Goal: Transaction & Acquisition: Obtain resource

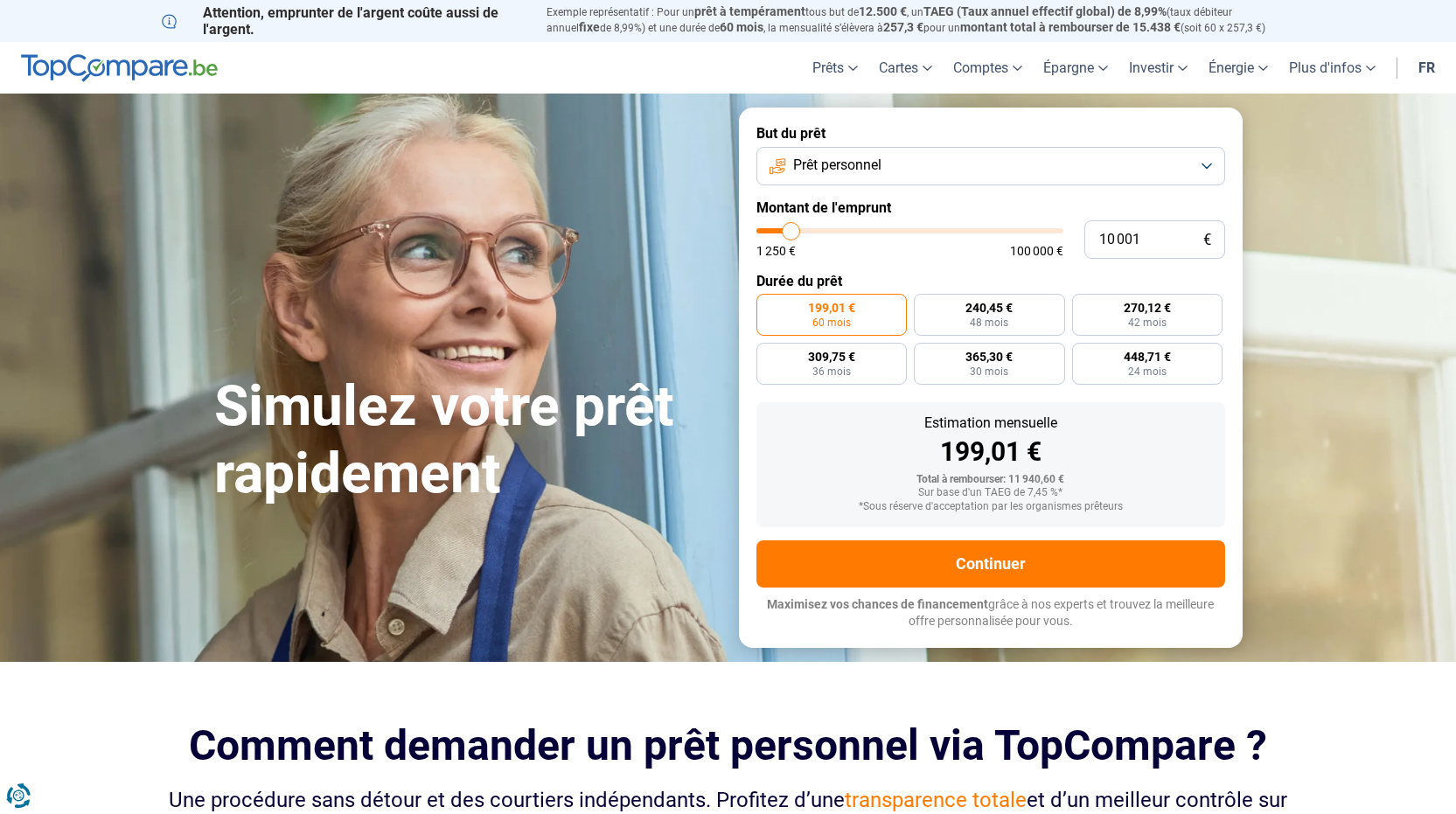
click at [1210, 160] on button "Prêt personnel" at bounding box center [991, 166] width 469 height 39
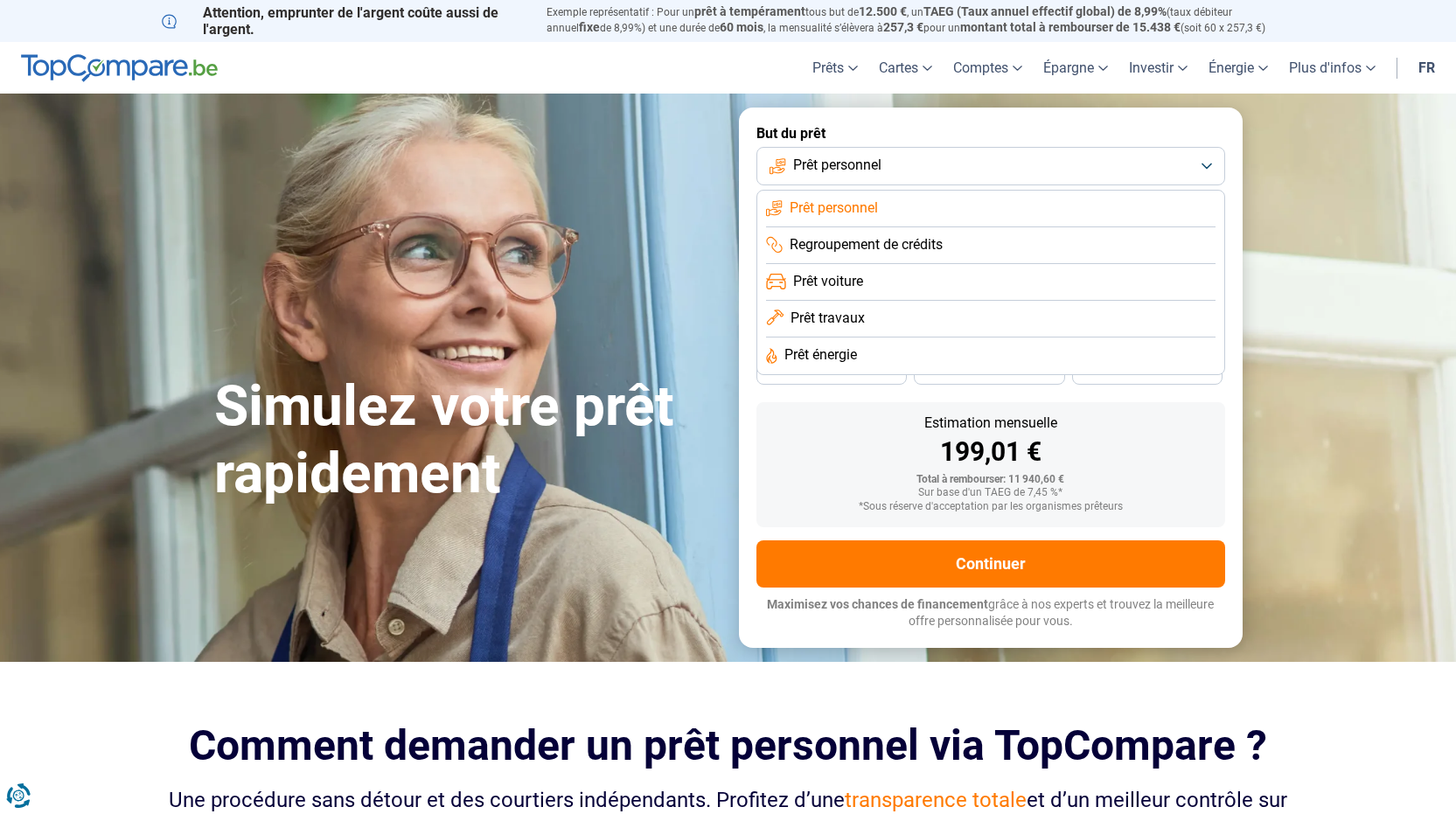
click at [868, 246] on span "Regroupement de crédits" at bounding box center [866, 245] width 153 height 19
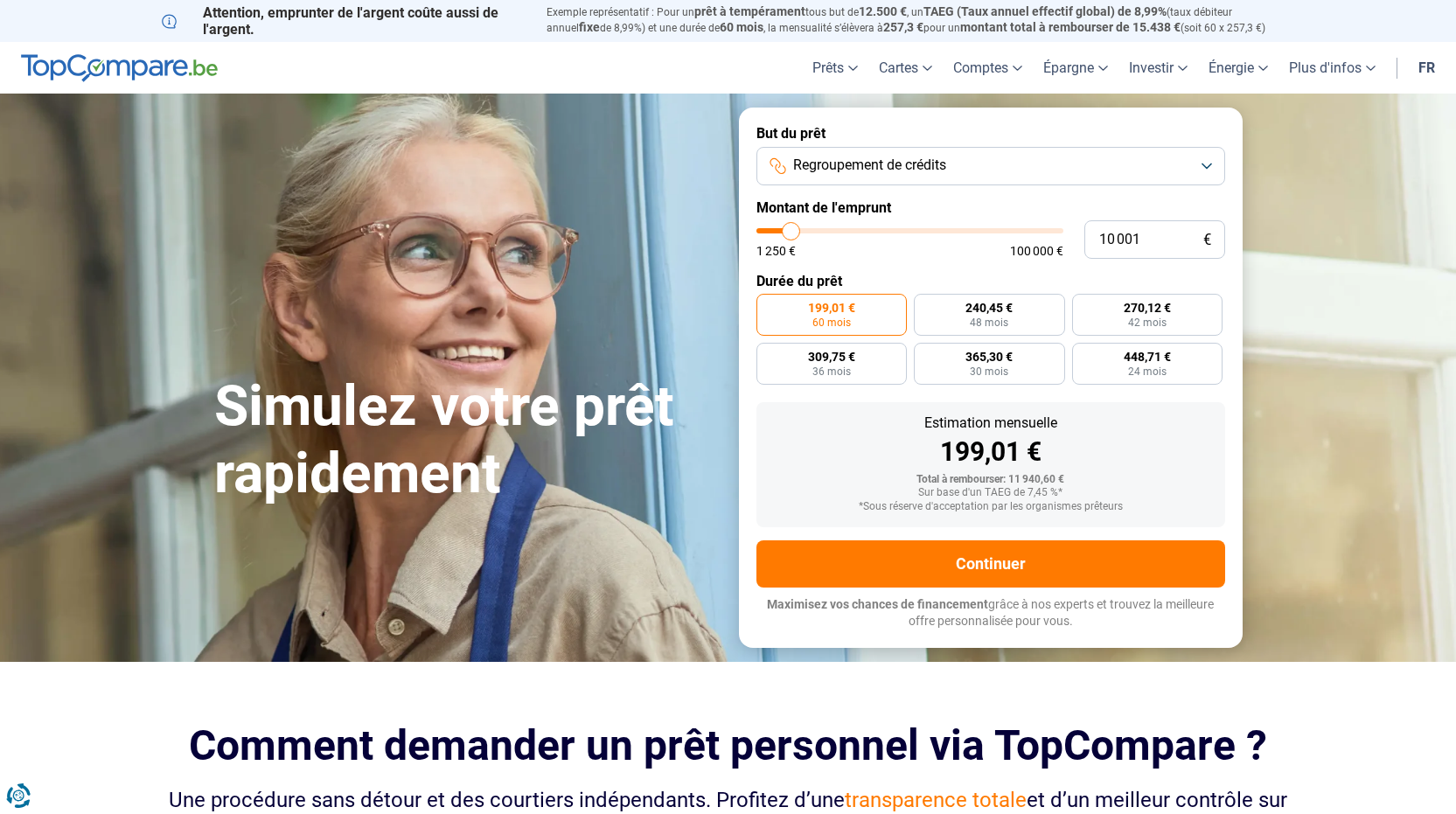
type input "12 000"
type input "12000"
type input "12 500"
type input "12500"
type input "12 750"
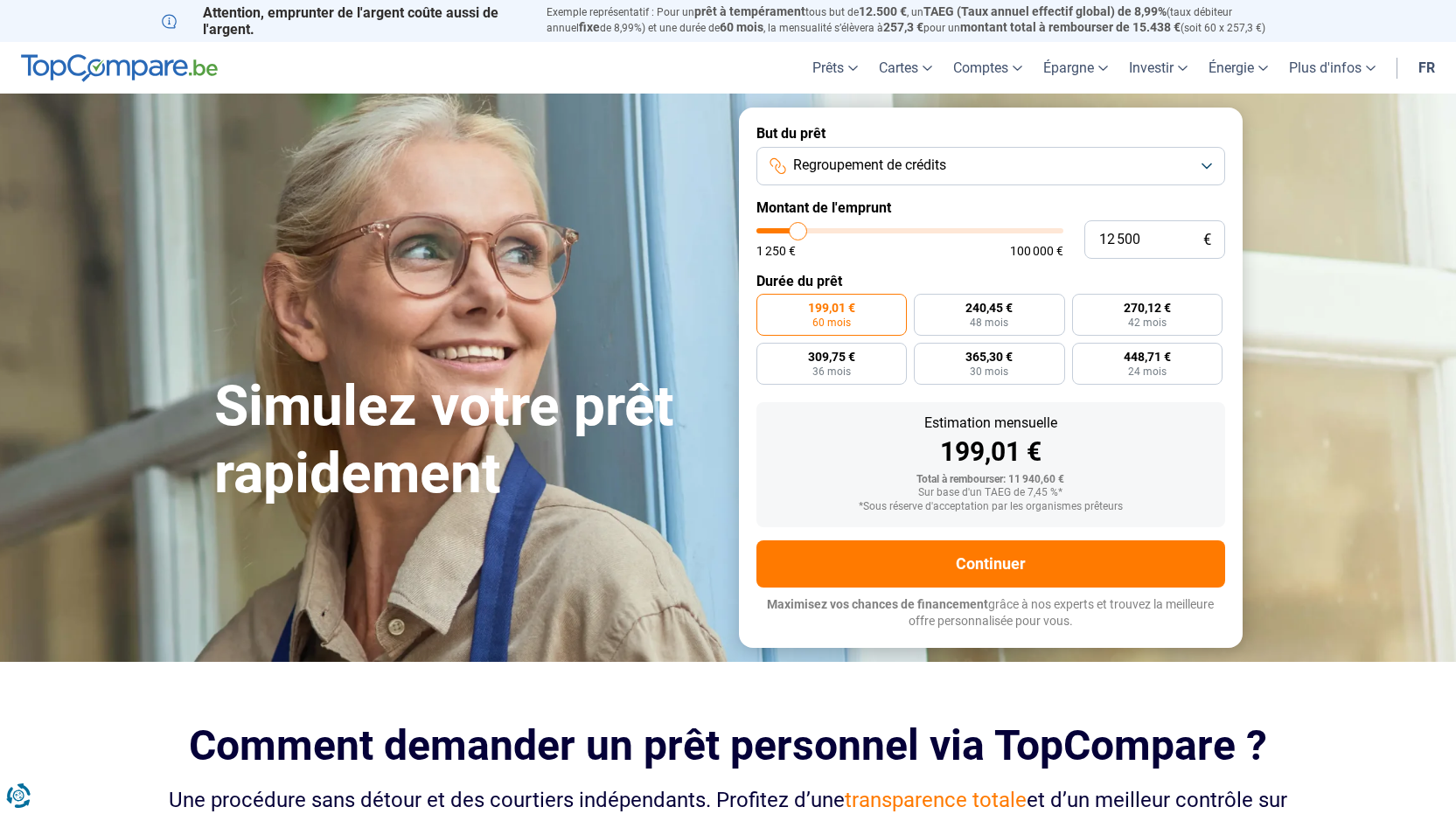
type input "12750"
type input "14 500"
type input "14500"
type input "15 000"
type input "15000"
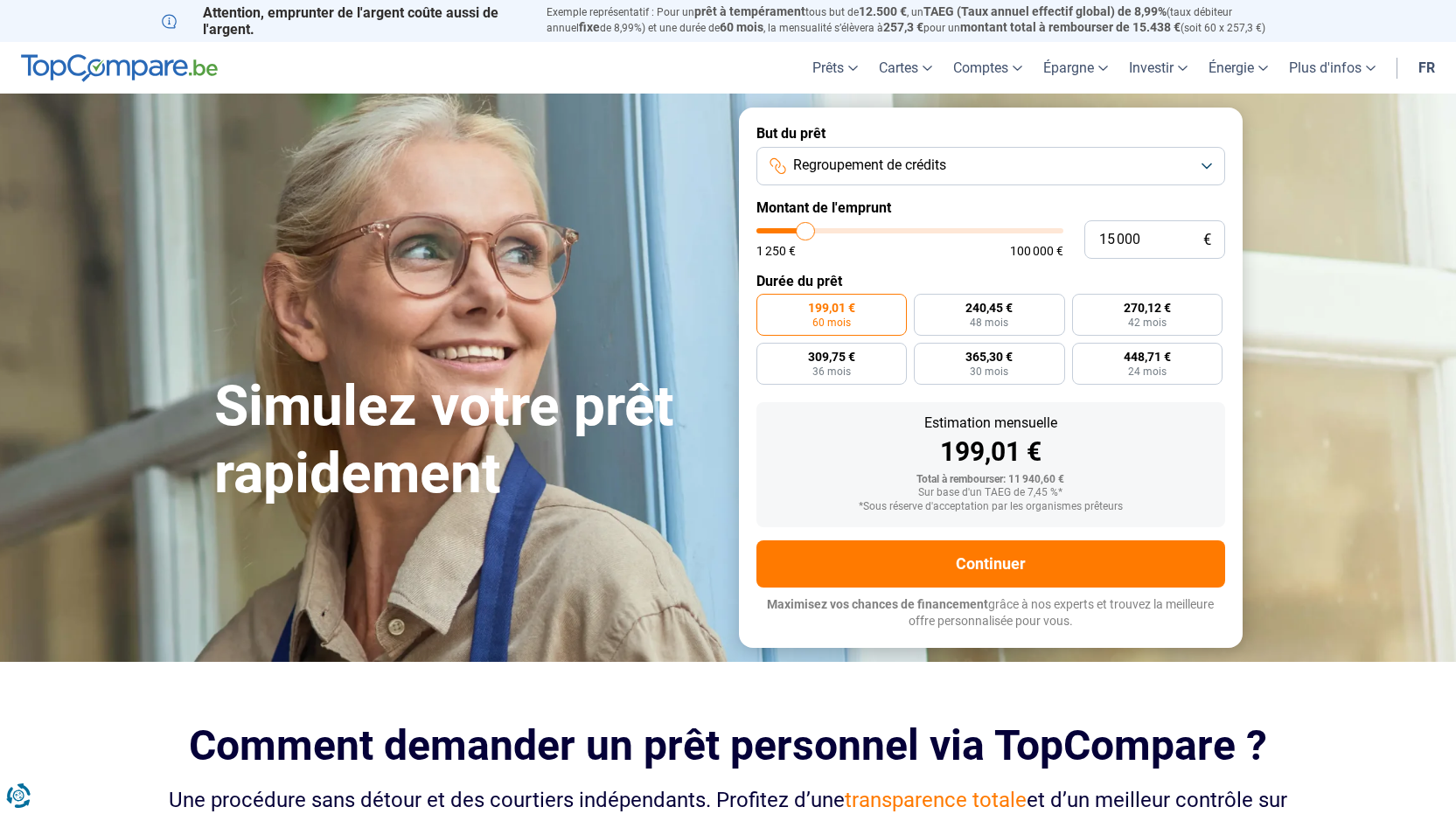
type input "15 500"
type input "15500"
type input "16 000"
type input "16000"
type input "17 250"
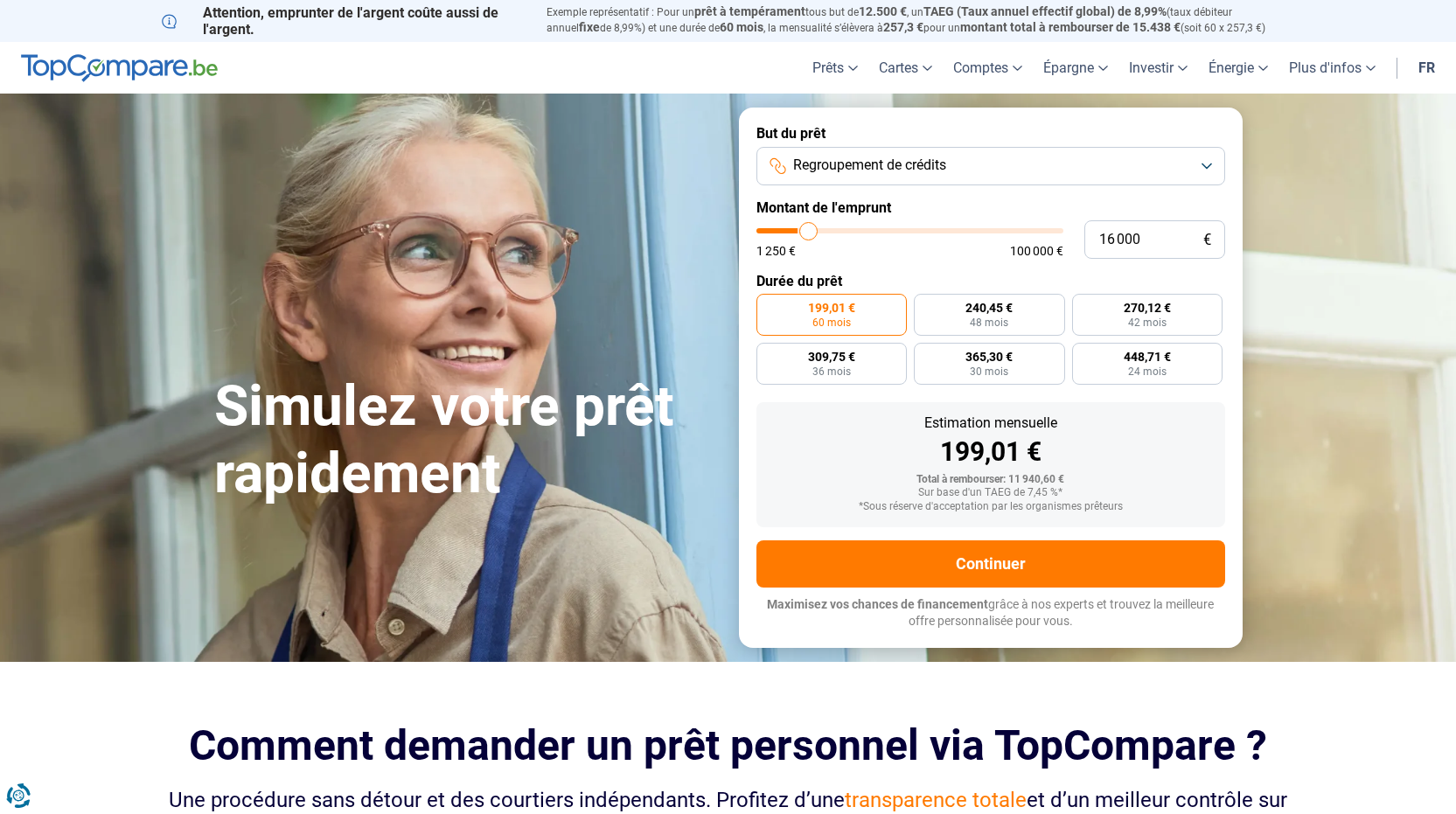
type input "17250"
type input "19 000"
type input "19000"
type input "19 750"
type input "19750"
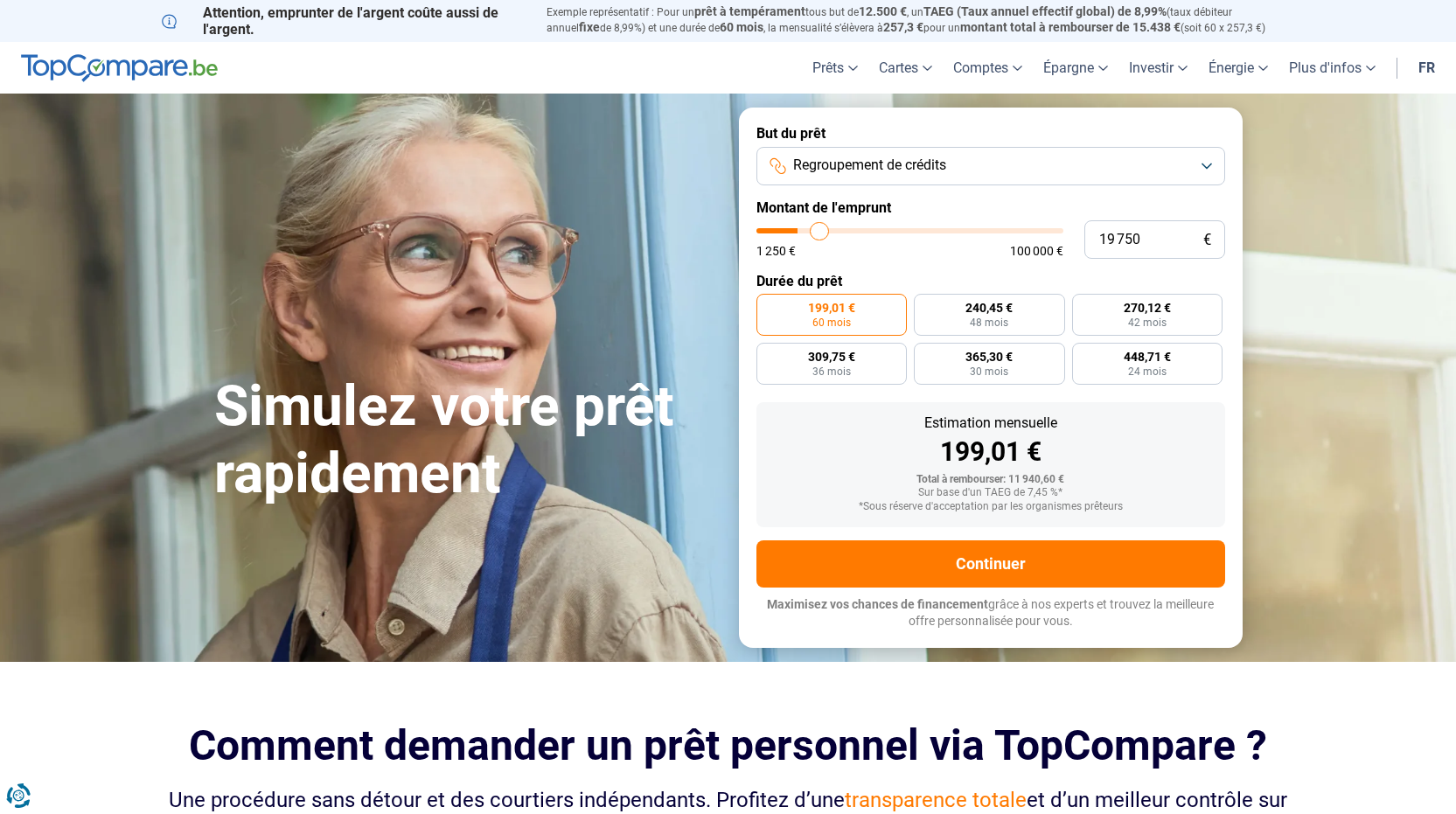
type input "21 500"
type input "21500"
type input "23 750"
type input "23750"
type input "25 750"
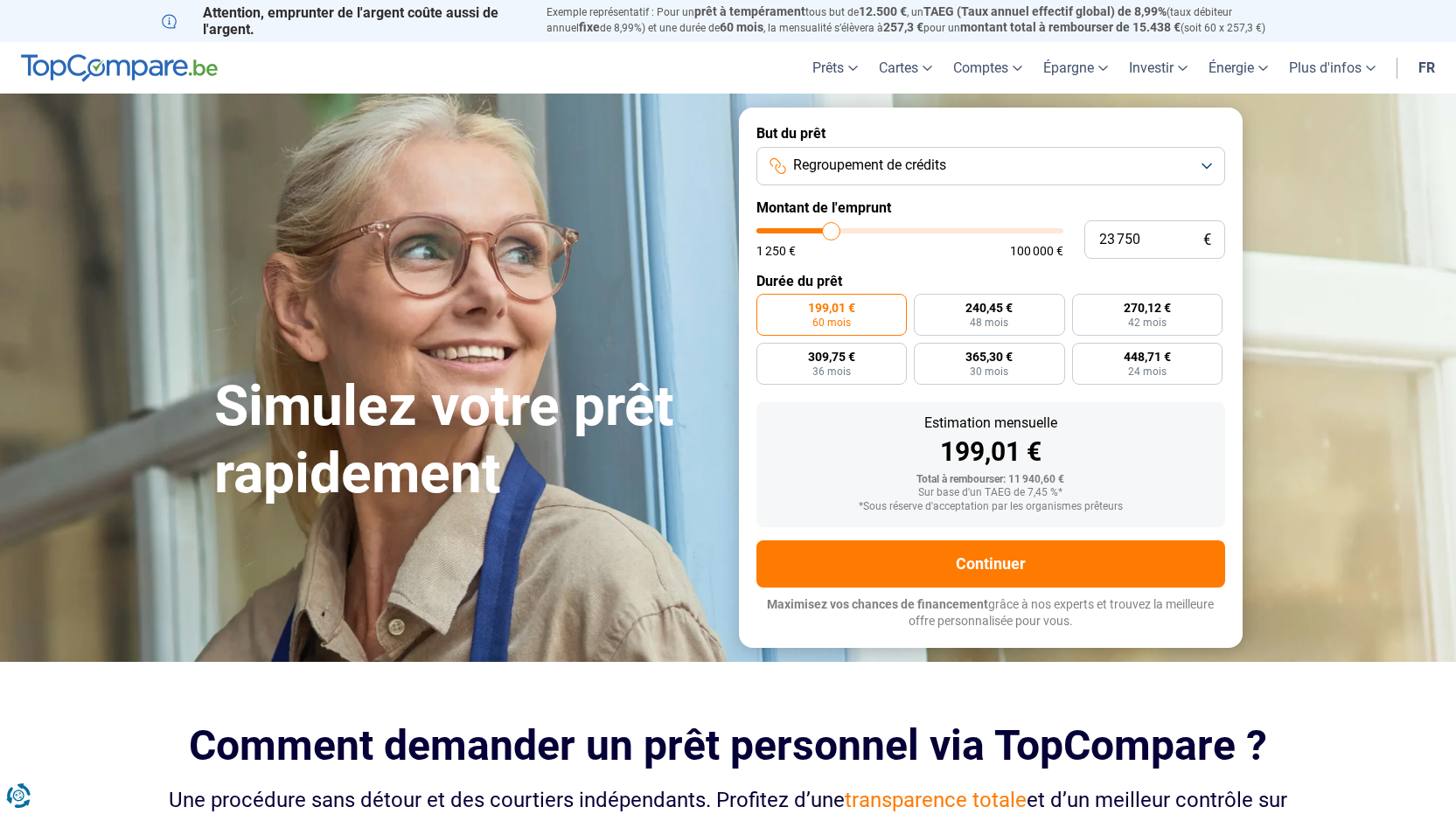
type input "25750"
type input "26 500"
type input "26500"
type input "27 500"
type input "27500"
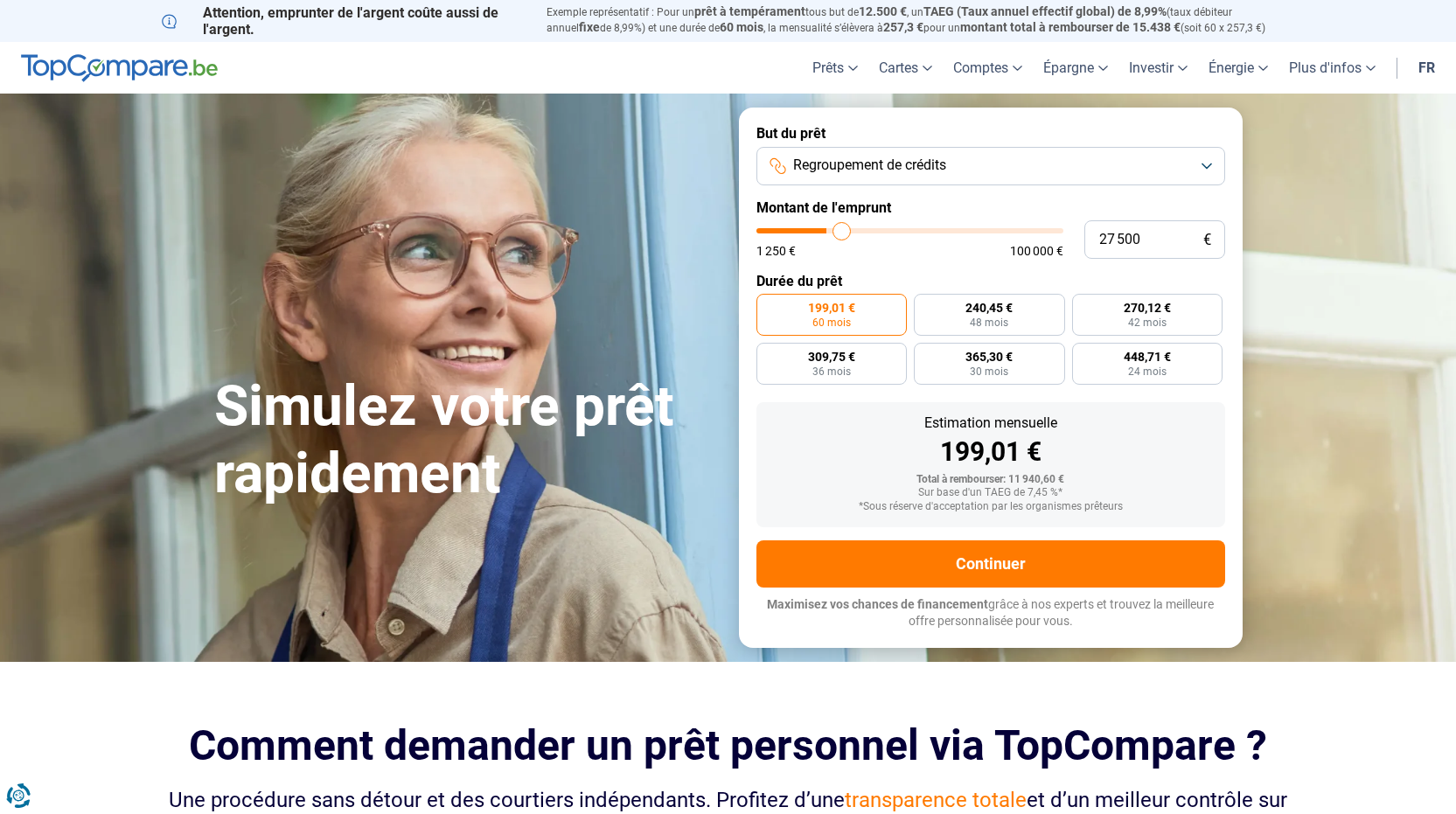
type input "29 000"
type input "29000"
type input "29 750"
type input "29750"
type input "30 250"
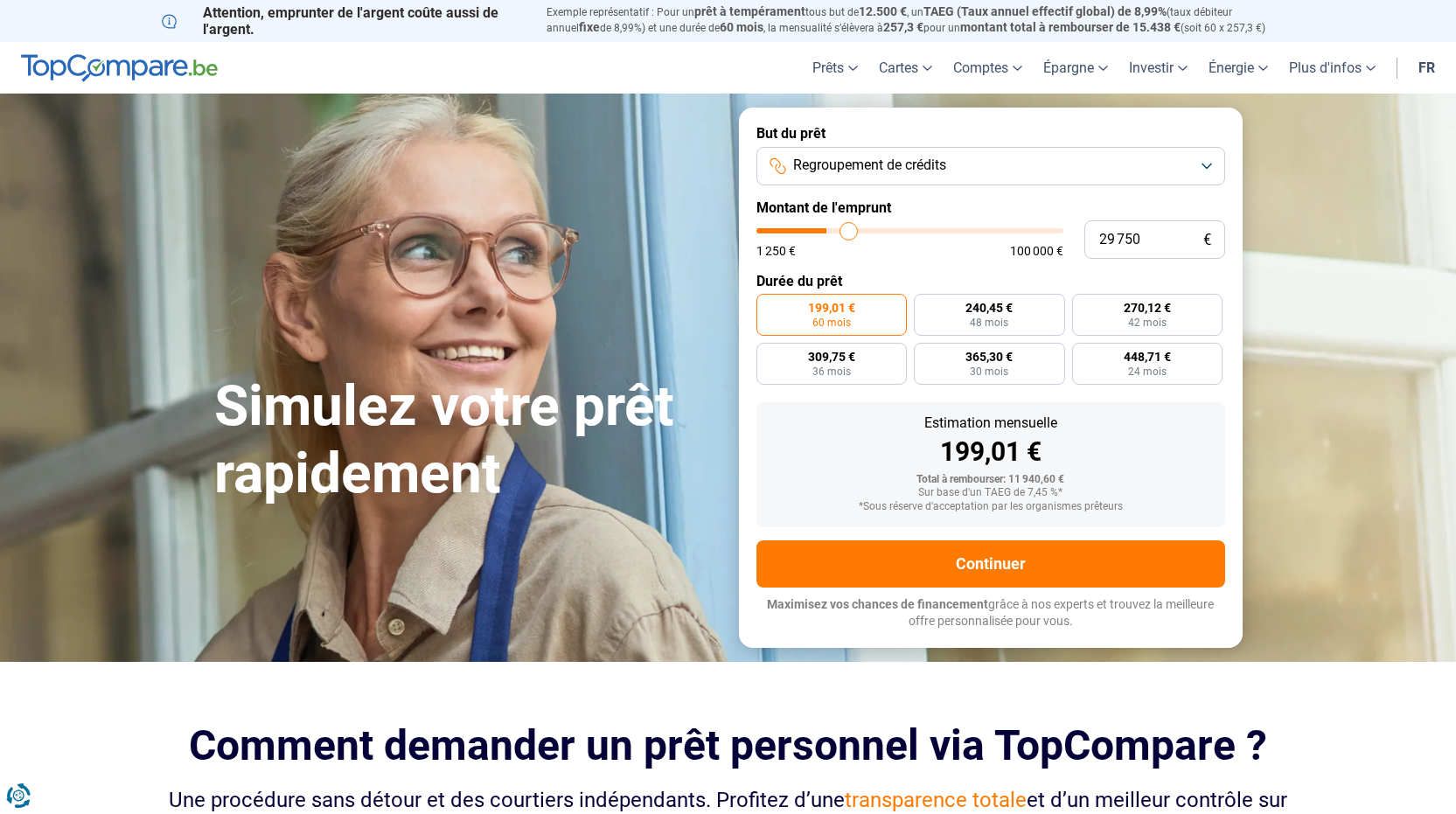
type input "30250"
type input "30 500"
type input "30500"
type input "31 000"
type input "31000"
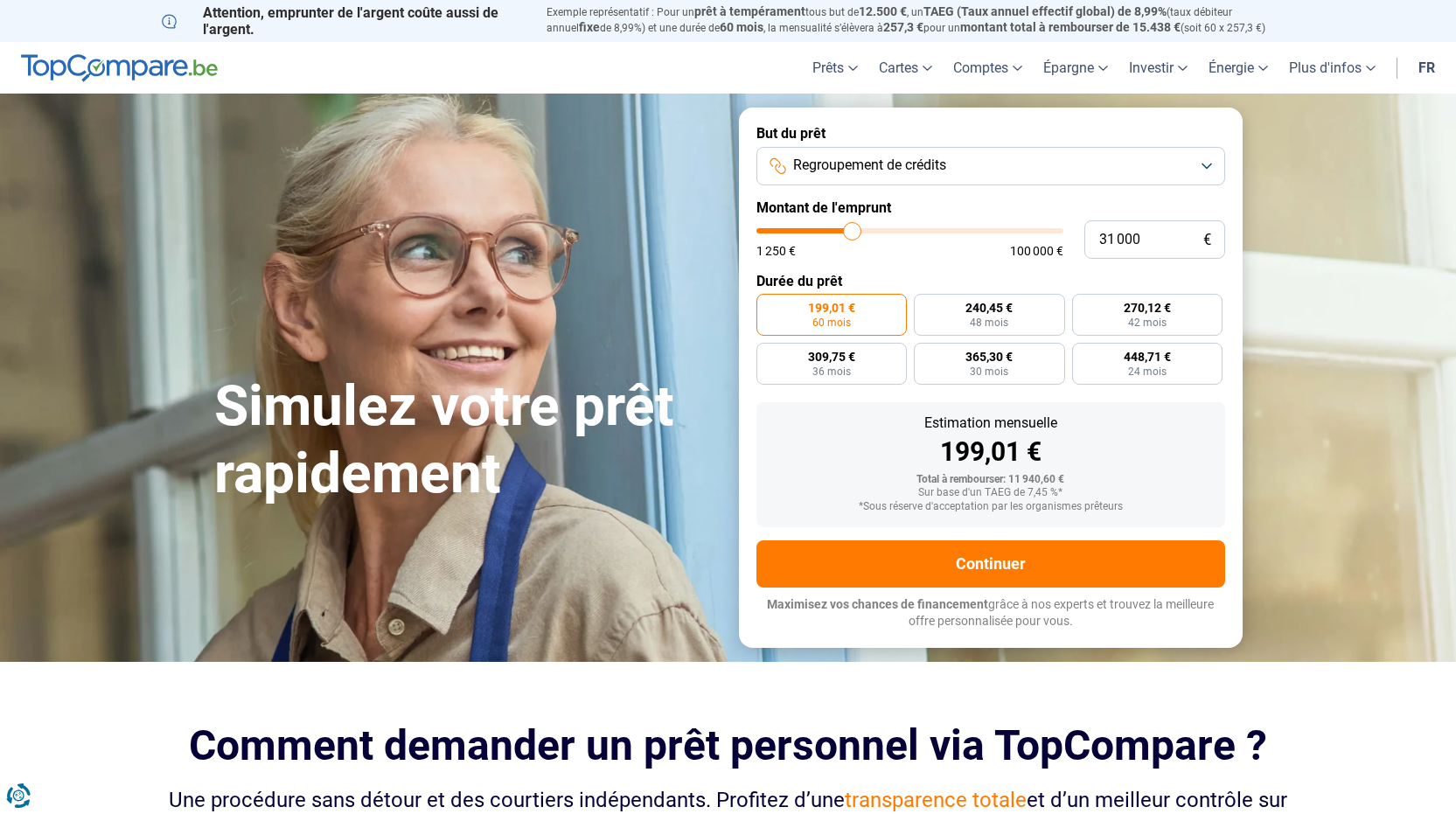
type input "31 750"
type input "31750"
type input "32 000"
type input "32000"
type input "32 500"
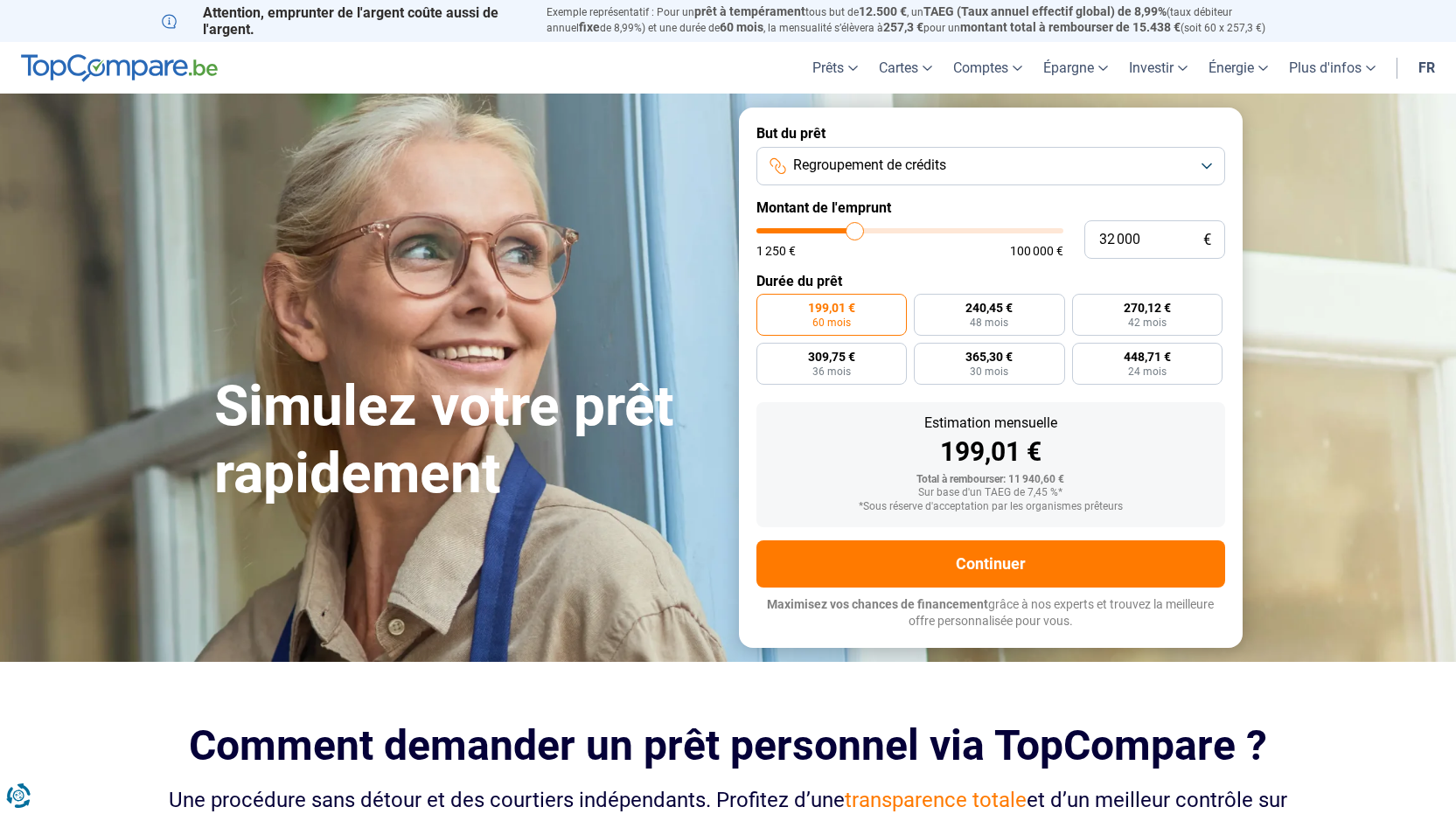
type input "32500"
type input "33 750"
type input "33750"
type input "36 250"
type input "36250"
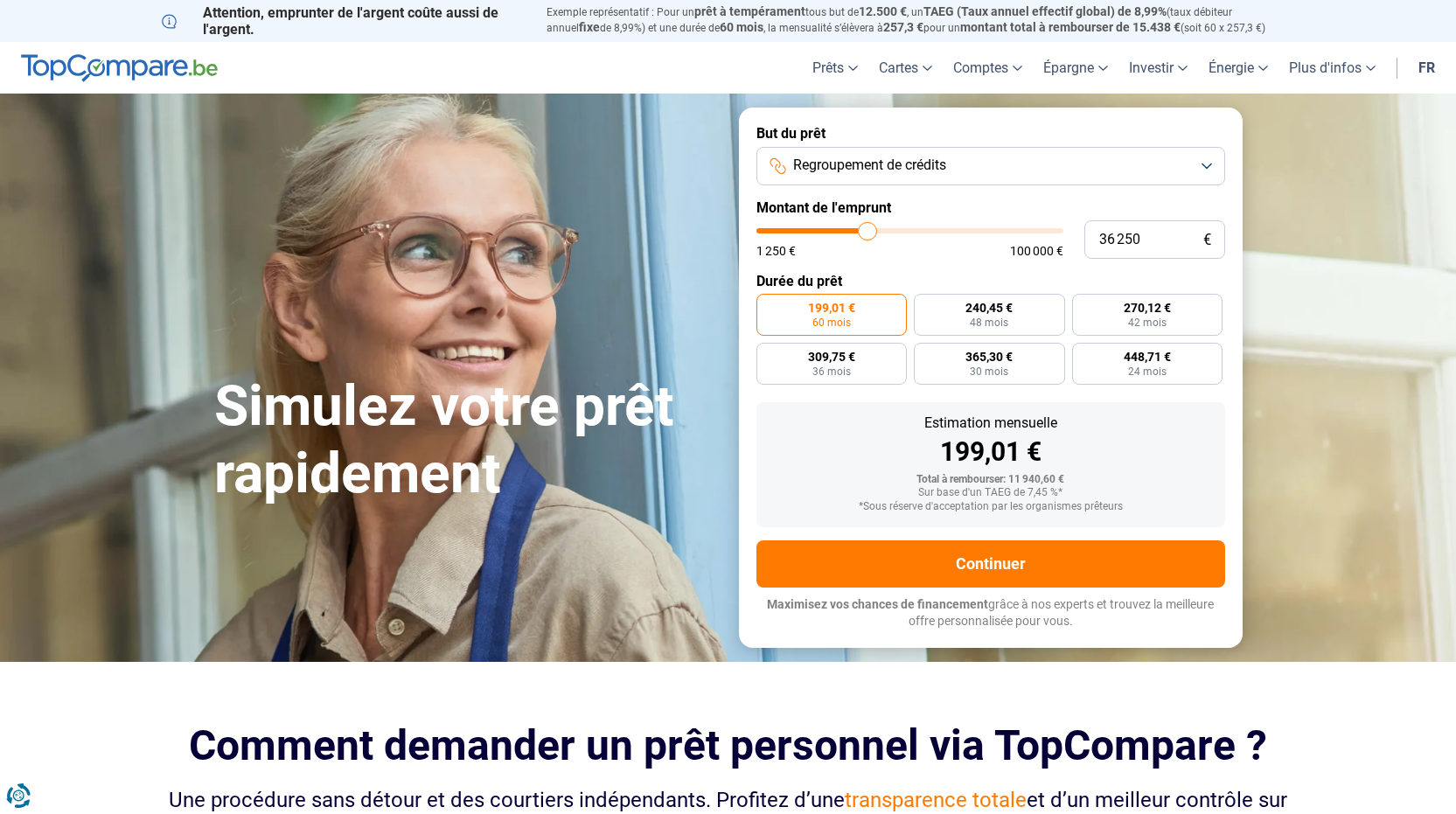
type input "39 750"
type input "39750"
type input "42 500"
type input "42500"
type input "43 000"
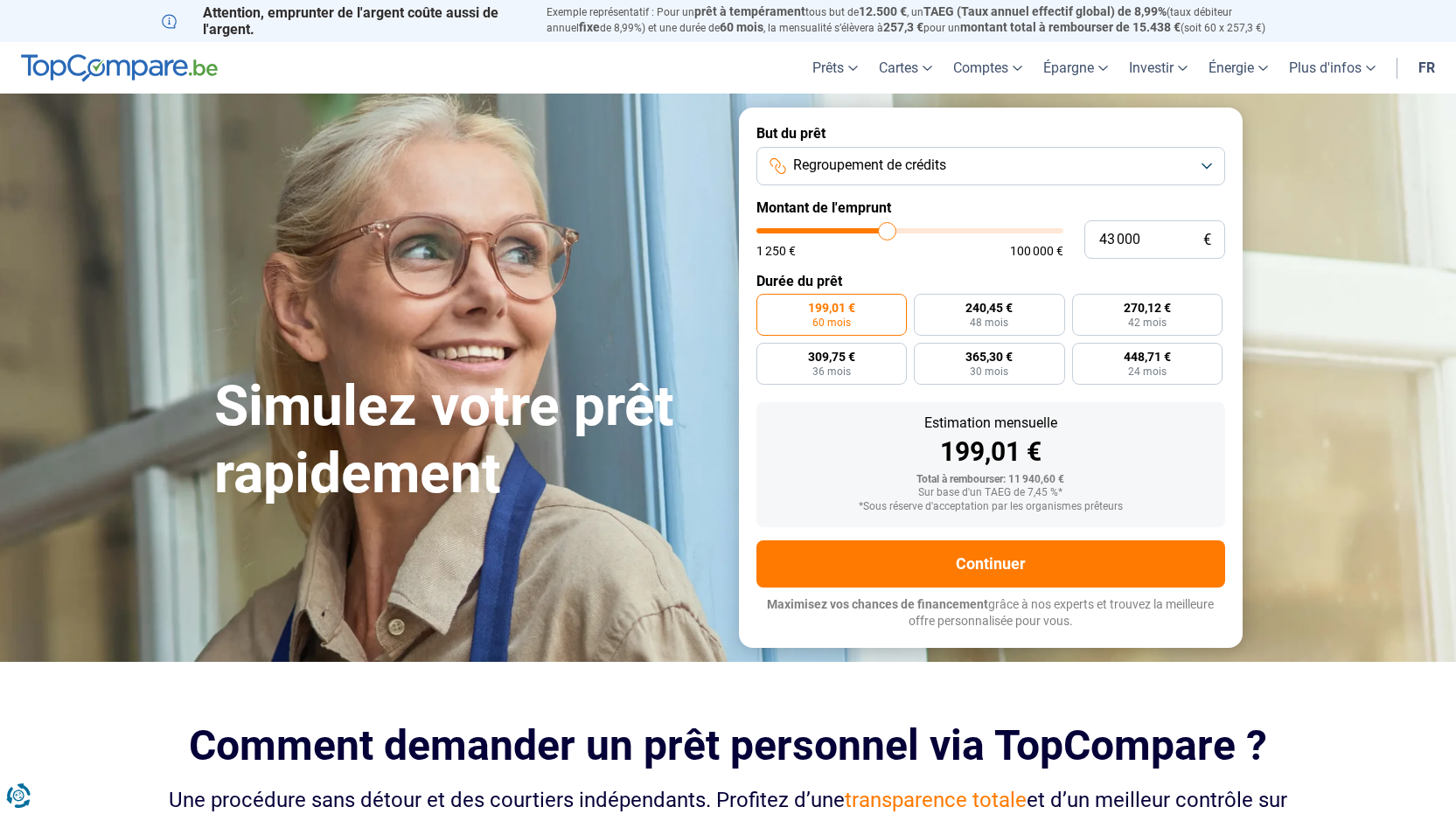
drag, startPoint x: 798, startPoint y: 233, endPoint x: 887, endPoint y: 231, distance: 89.0
type input "43000"
click at [887, 231] on input "range" at bounding box center [909, 231] width 307 height 6
radio input "false"
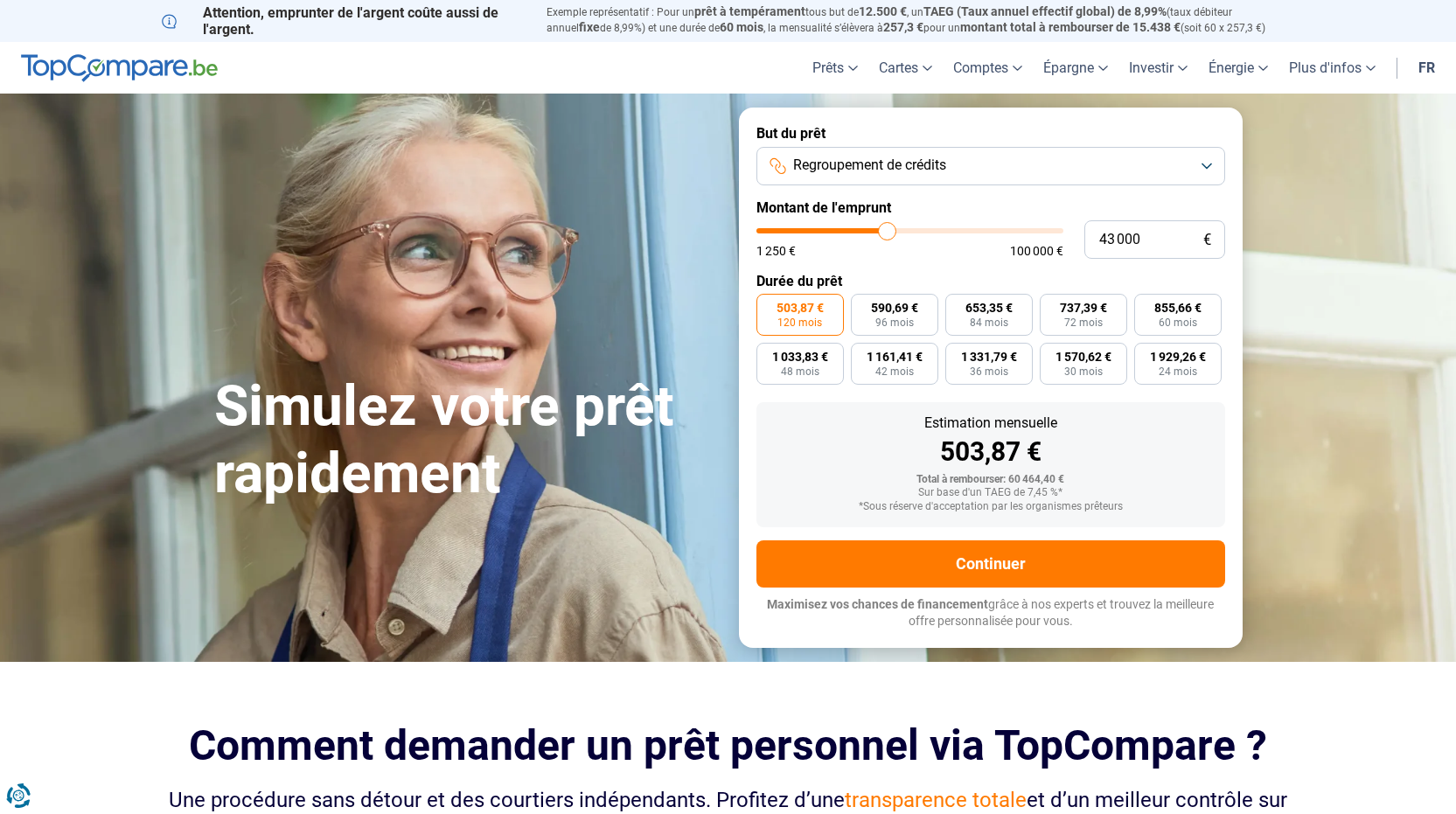
type input "42 750"
type input "42750"
type input "42 500"
type input "42500"
type input "42 250"
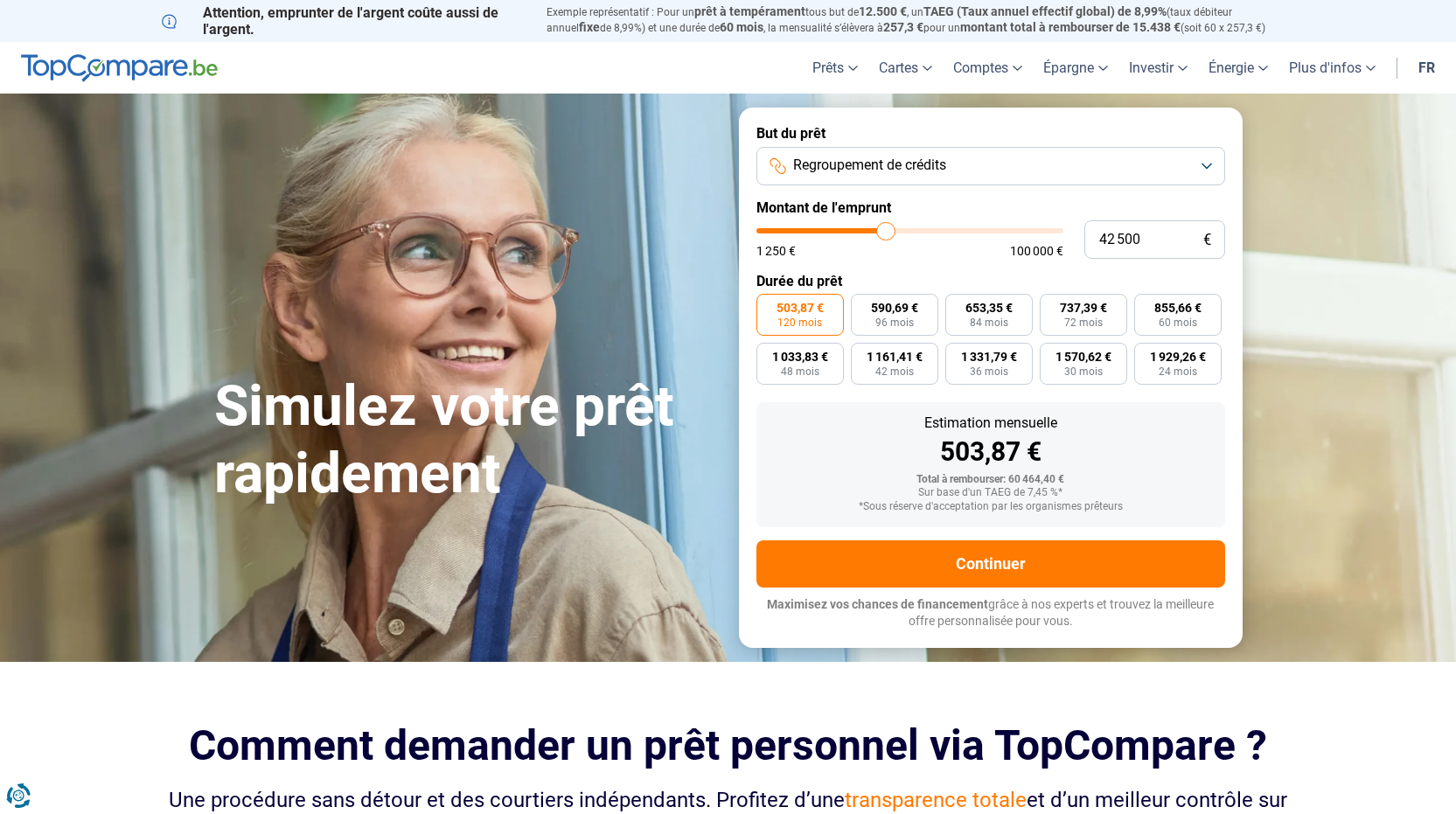
type input "42250"
type input "42 000"
type input "42000"
type input "41 500"
type input "41500"
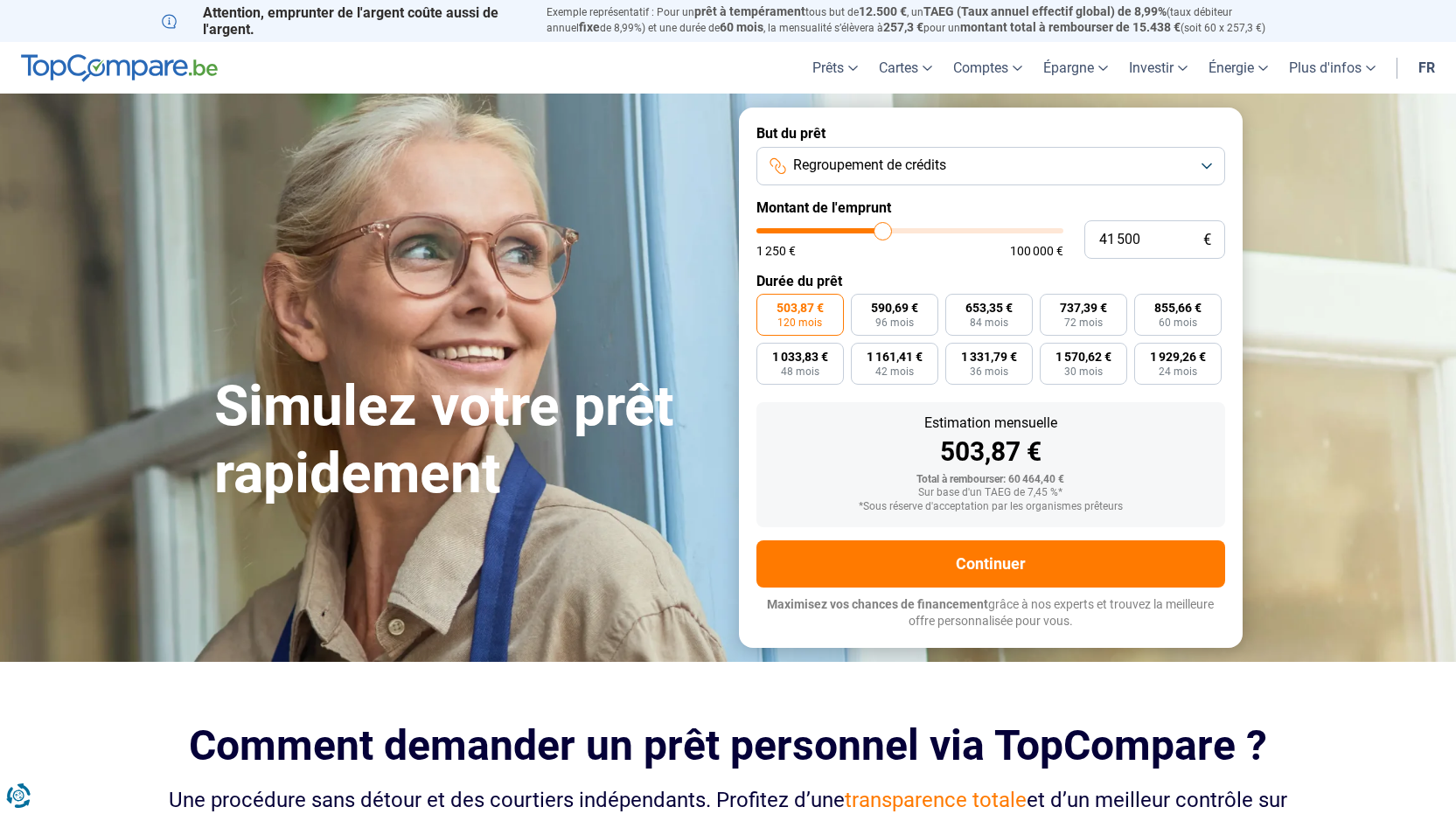
type input "41 000"
type input "41000"
type input "40 750"
type input "40750"
type input "40 250"
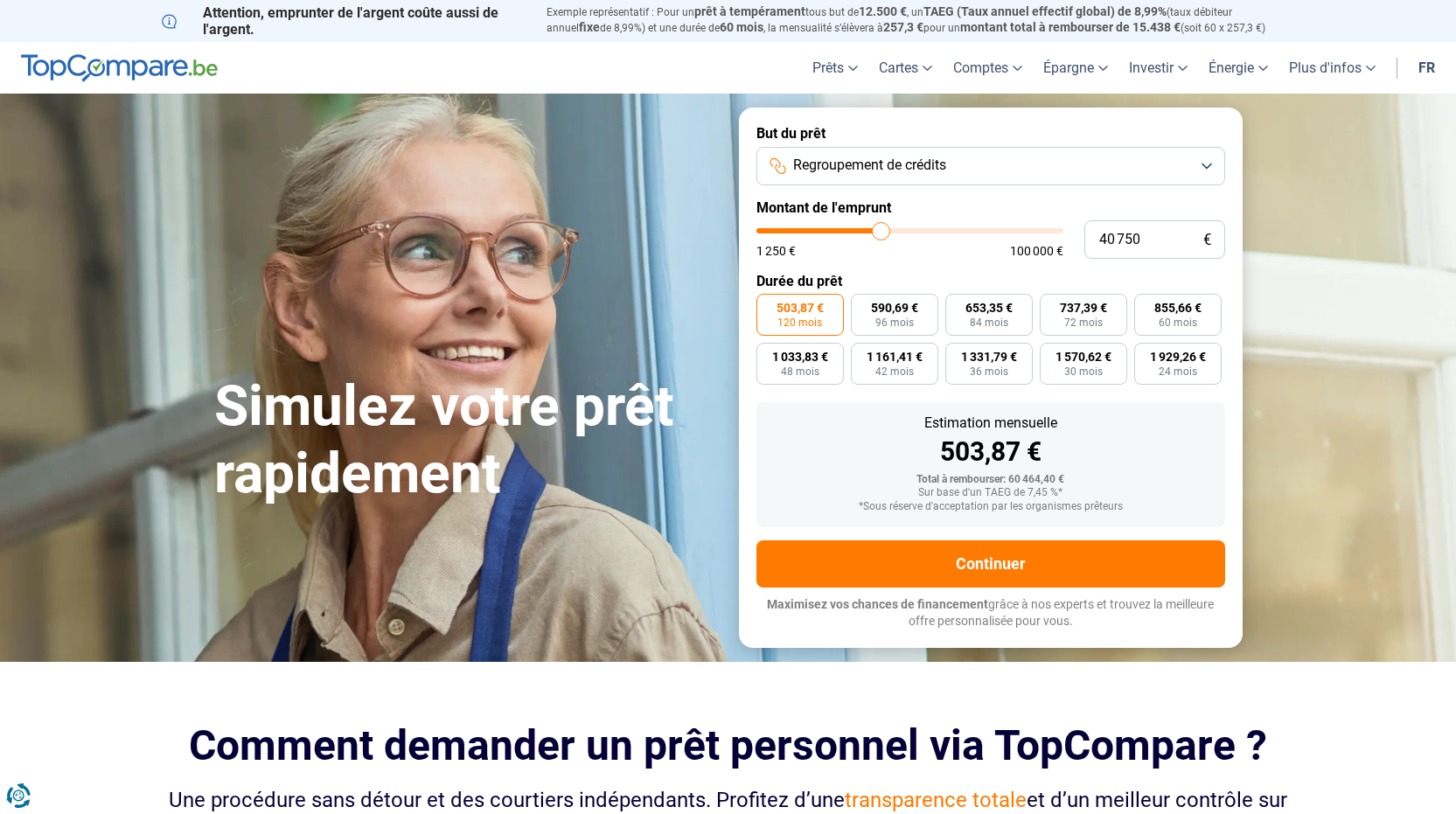
type input "40250"
type input "40 000"
type input "40000"
type input "39 750"
type input "39750"
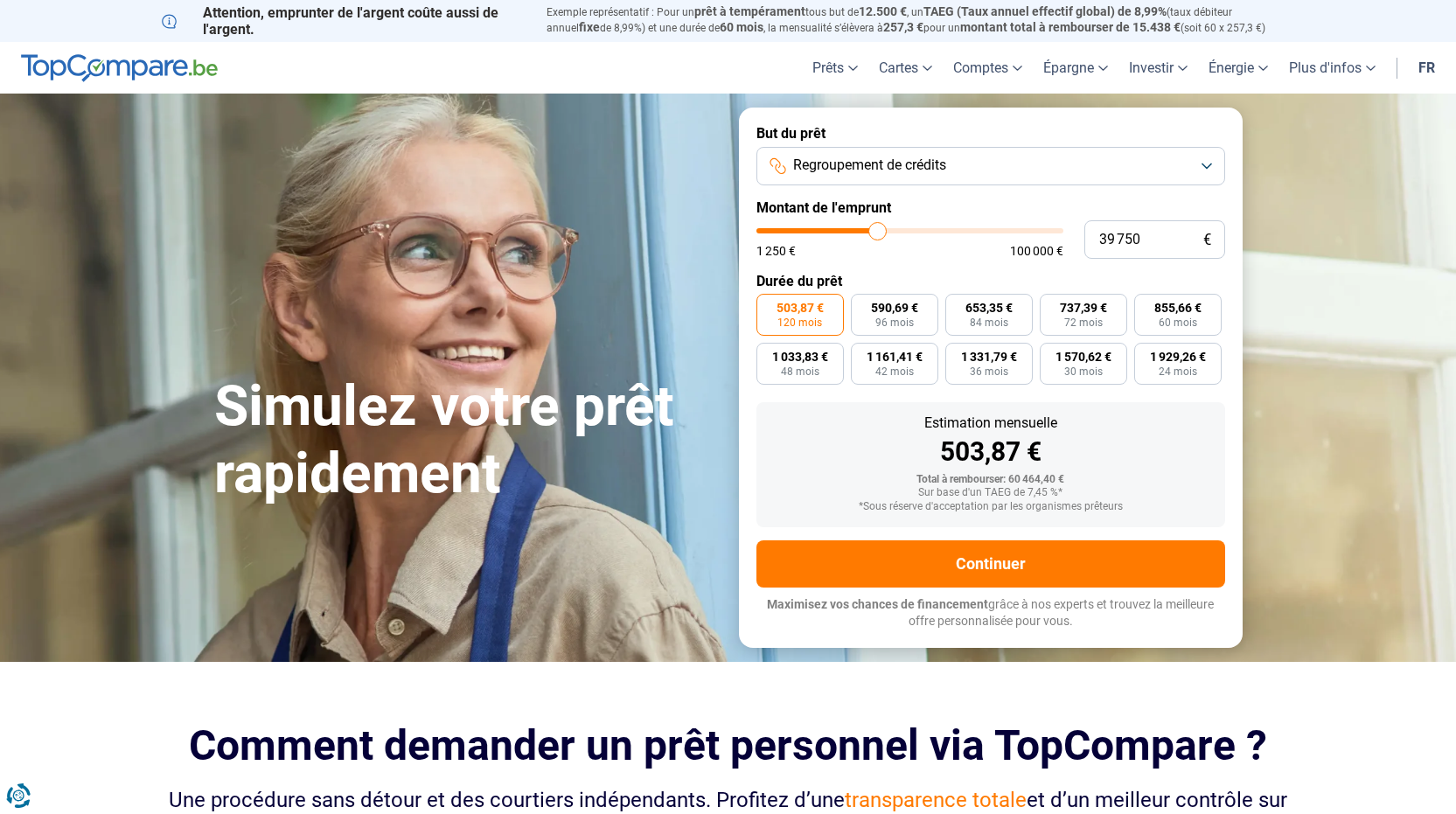
type input "39 500"
type input "39500"
type input "39 250"
type input "39250"
type input "38 750"
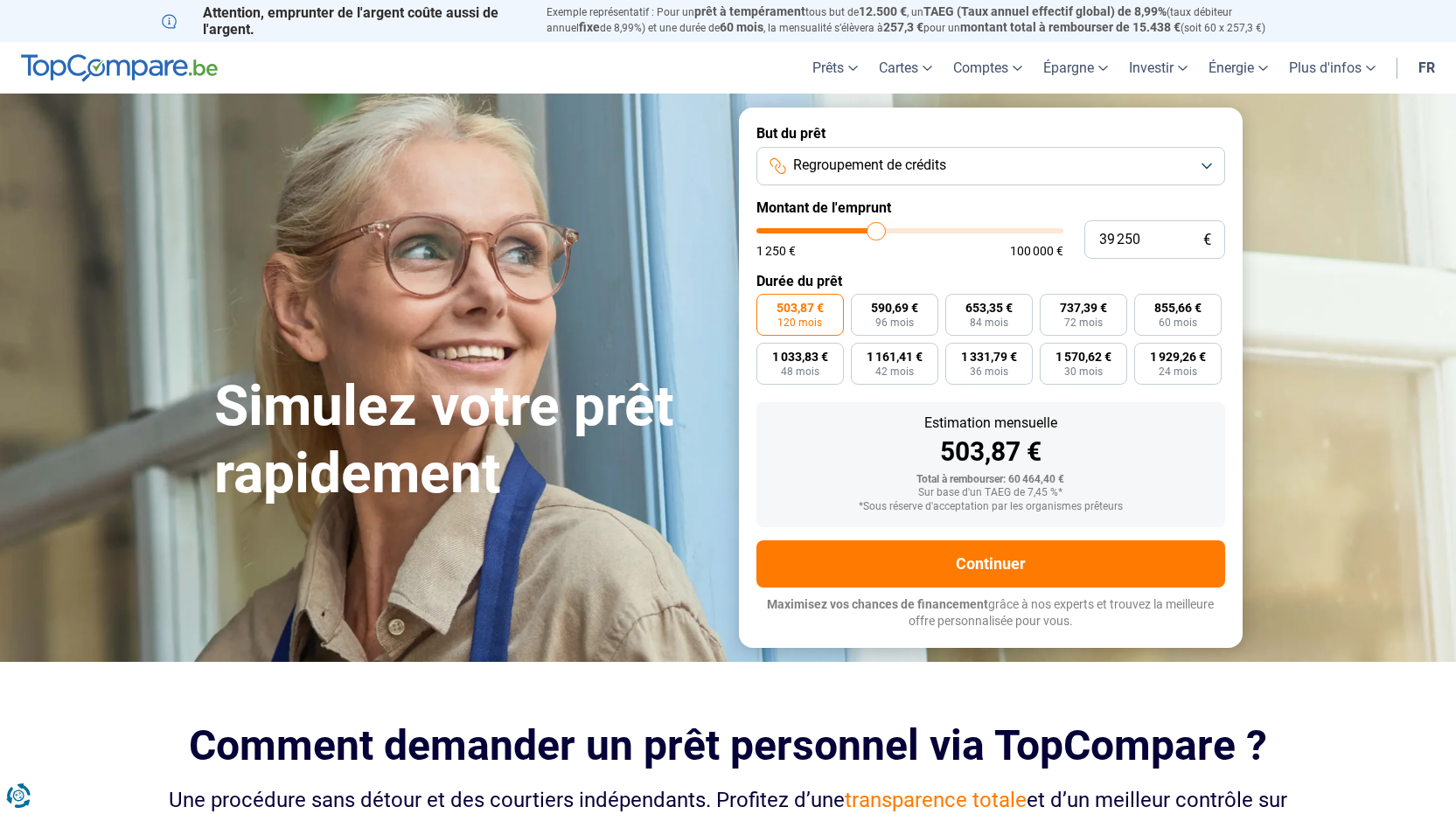
type input "38750"
type input "38 500"
type input "38500"
type input "38 250"
type input "38250"
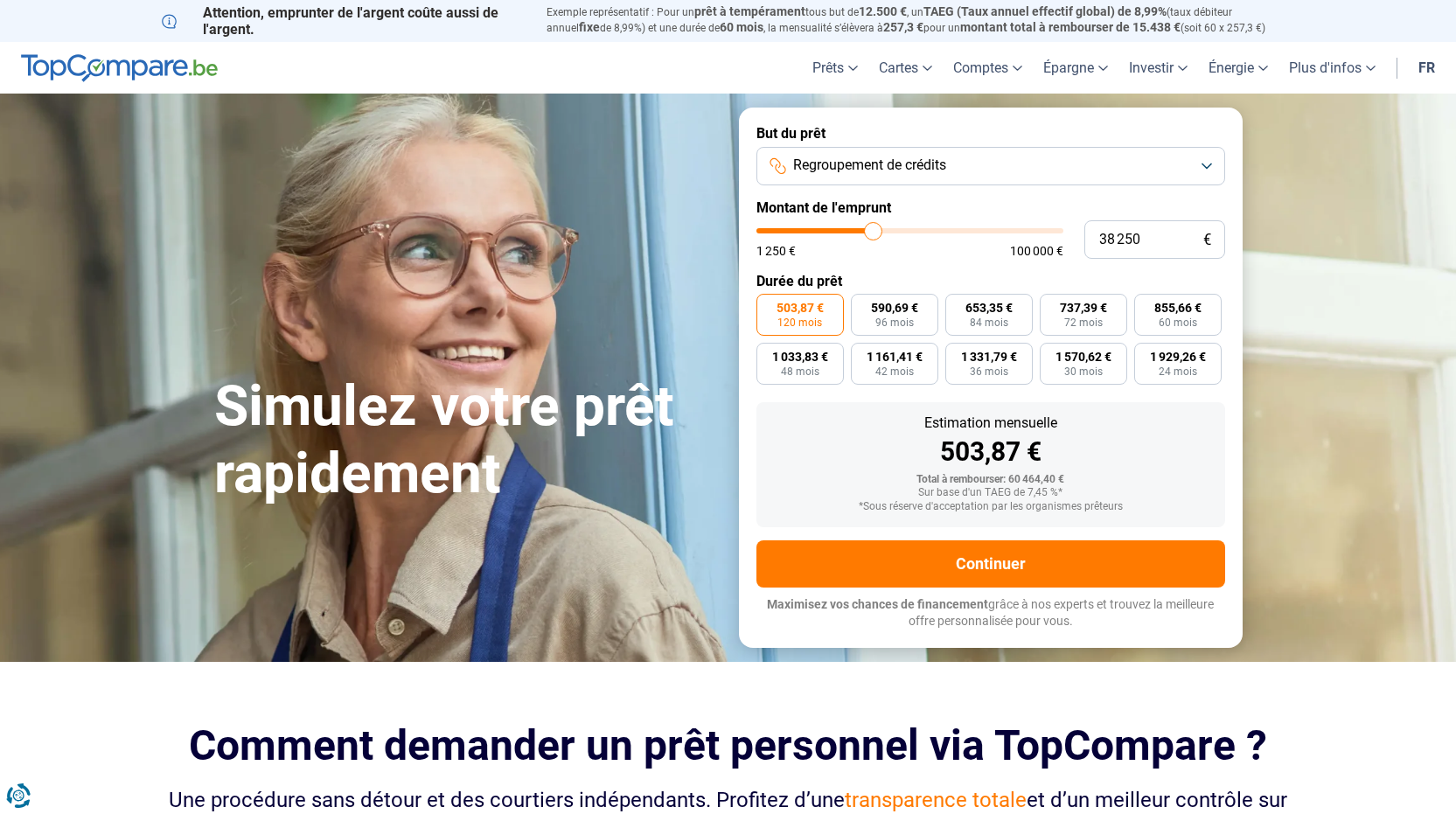
type input "38 000"
type input "38000"
type input "37 250"
type input "37250"
type input "37 000"
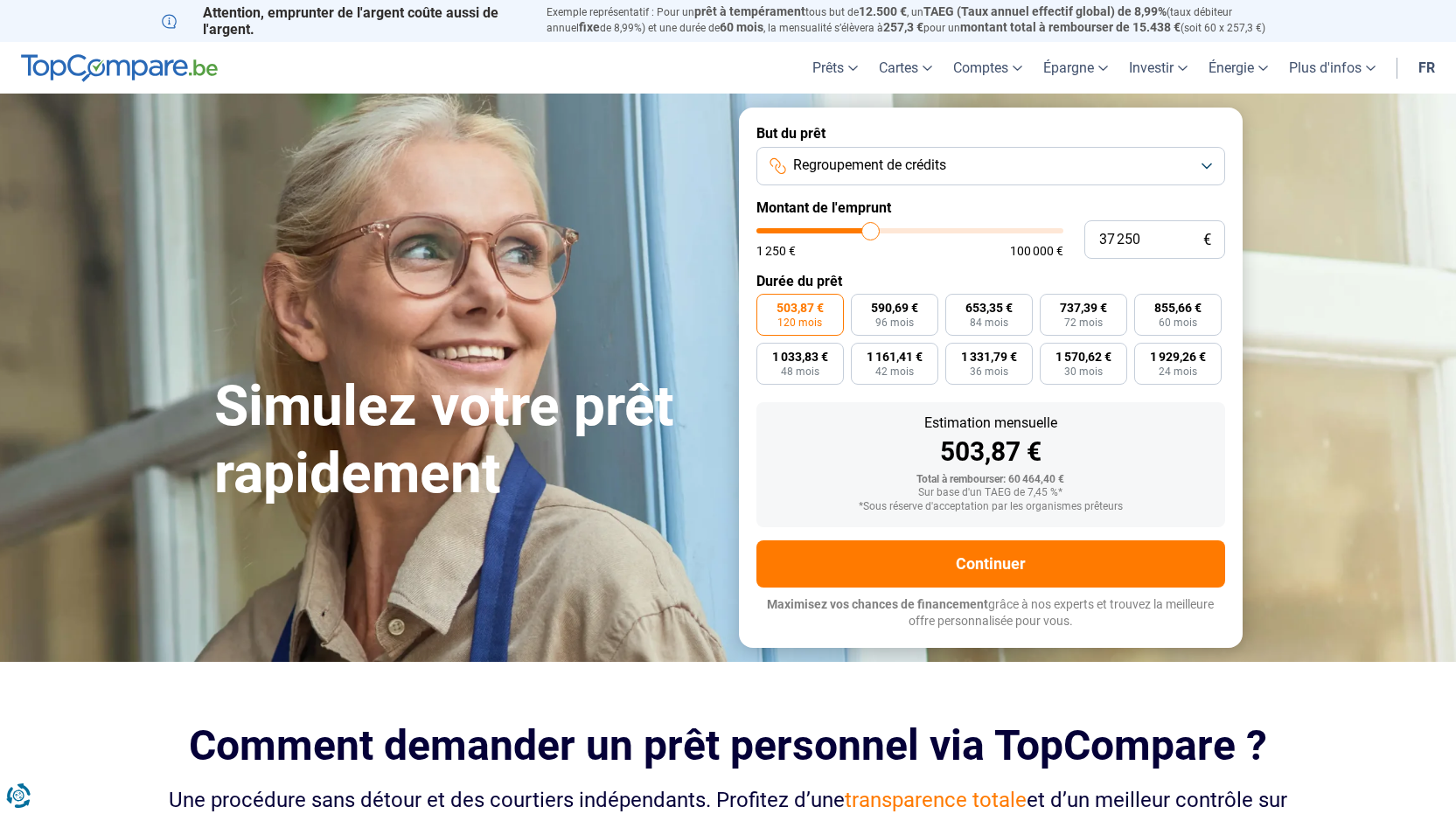
type input "37000"
type input "36 750"
type input "36750"
type input "36 500"
type input "36500"
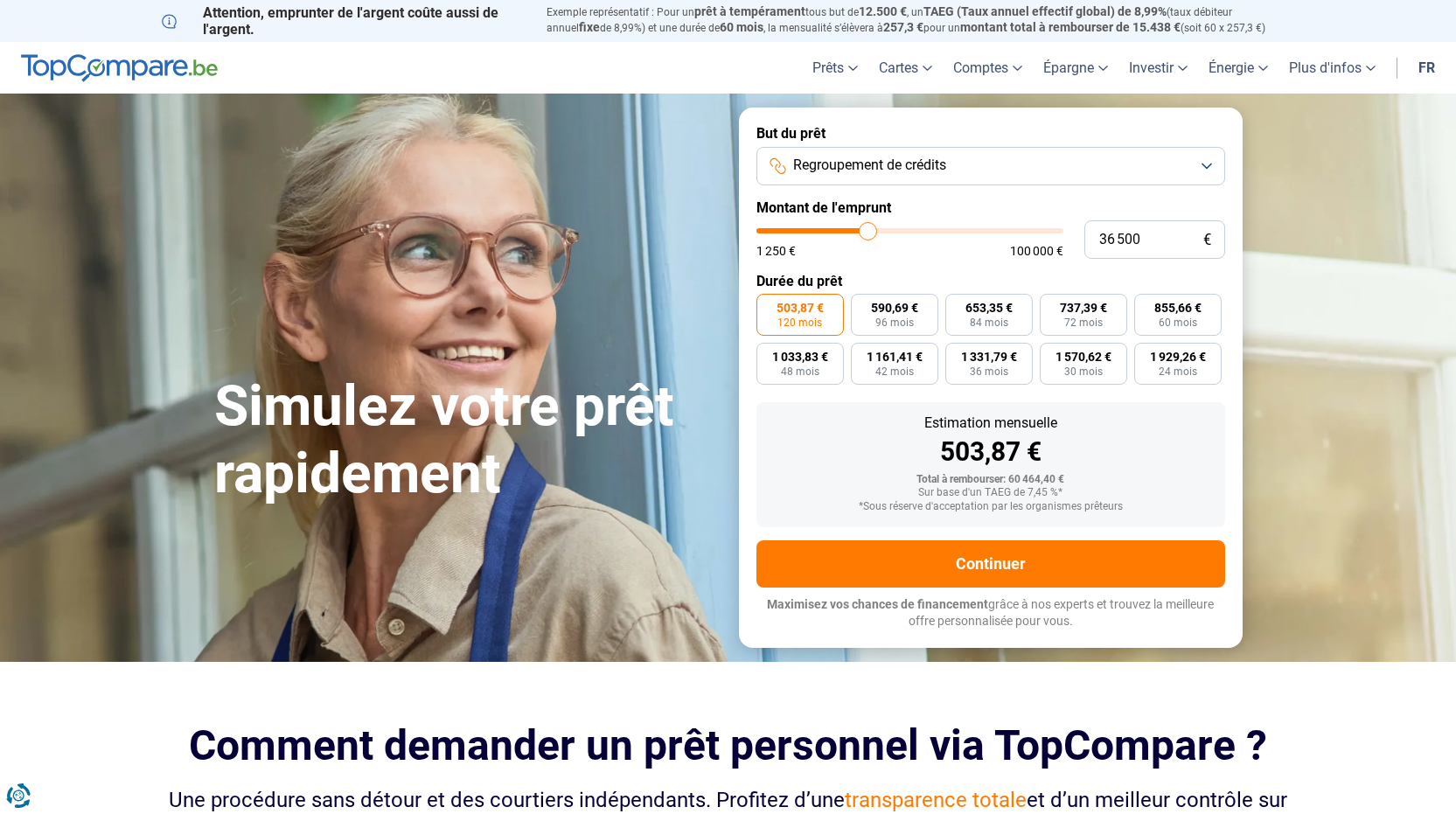
type input "36 250"
type input "36250"
type input "35 750"
type input "35750"
type input "35 500"
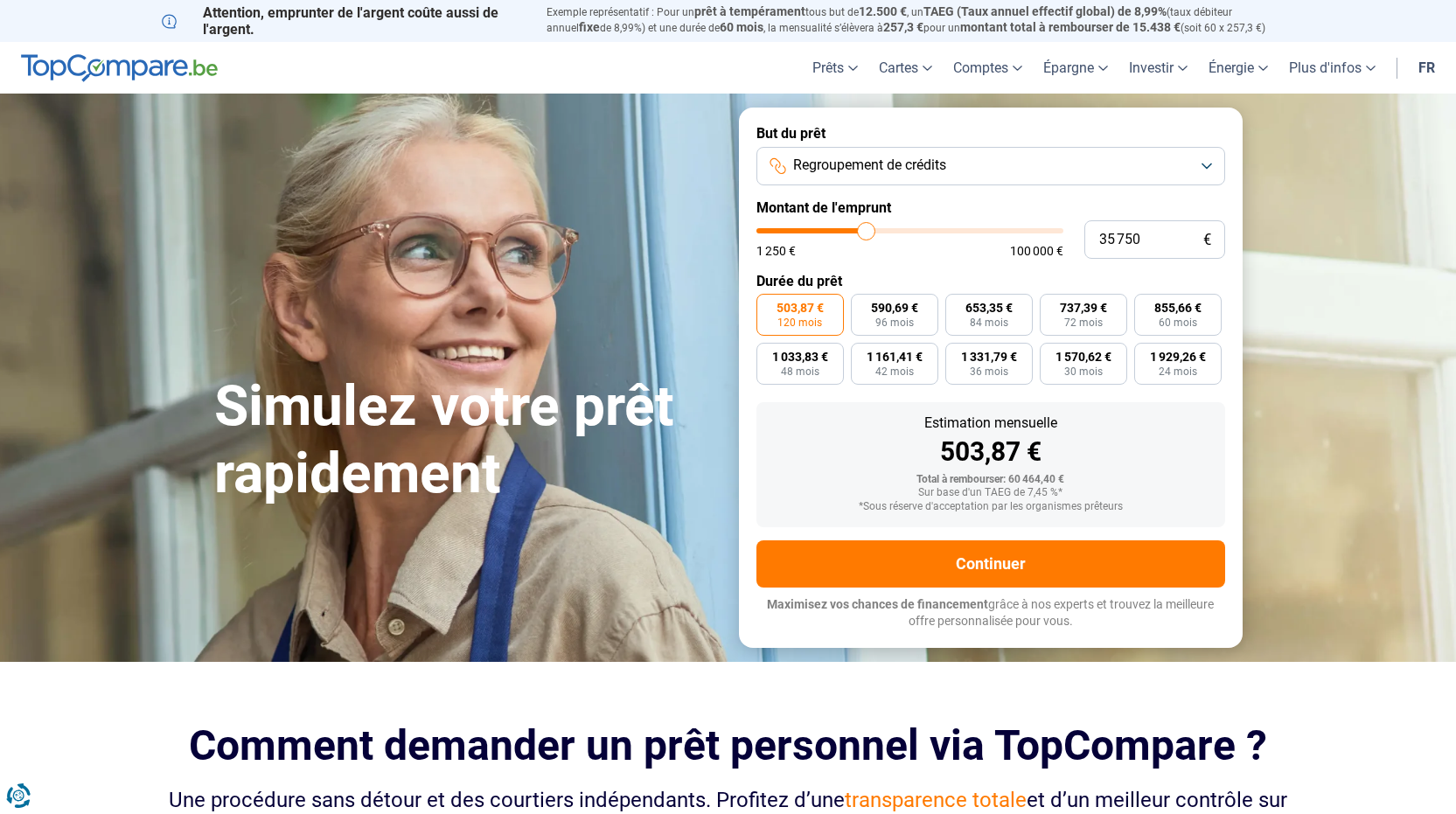
type input "35500"
type input "35 250"
drag, startPoint x: 887, startPoint y: 227, endPoint x: 865, endPoint y: 239, distance: 25.1
type input "35250"
click at [865, 234] on input "range" at bounding box center [909, 231] width 307 height 6
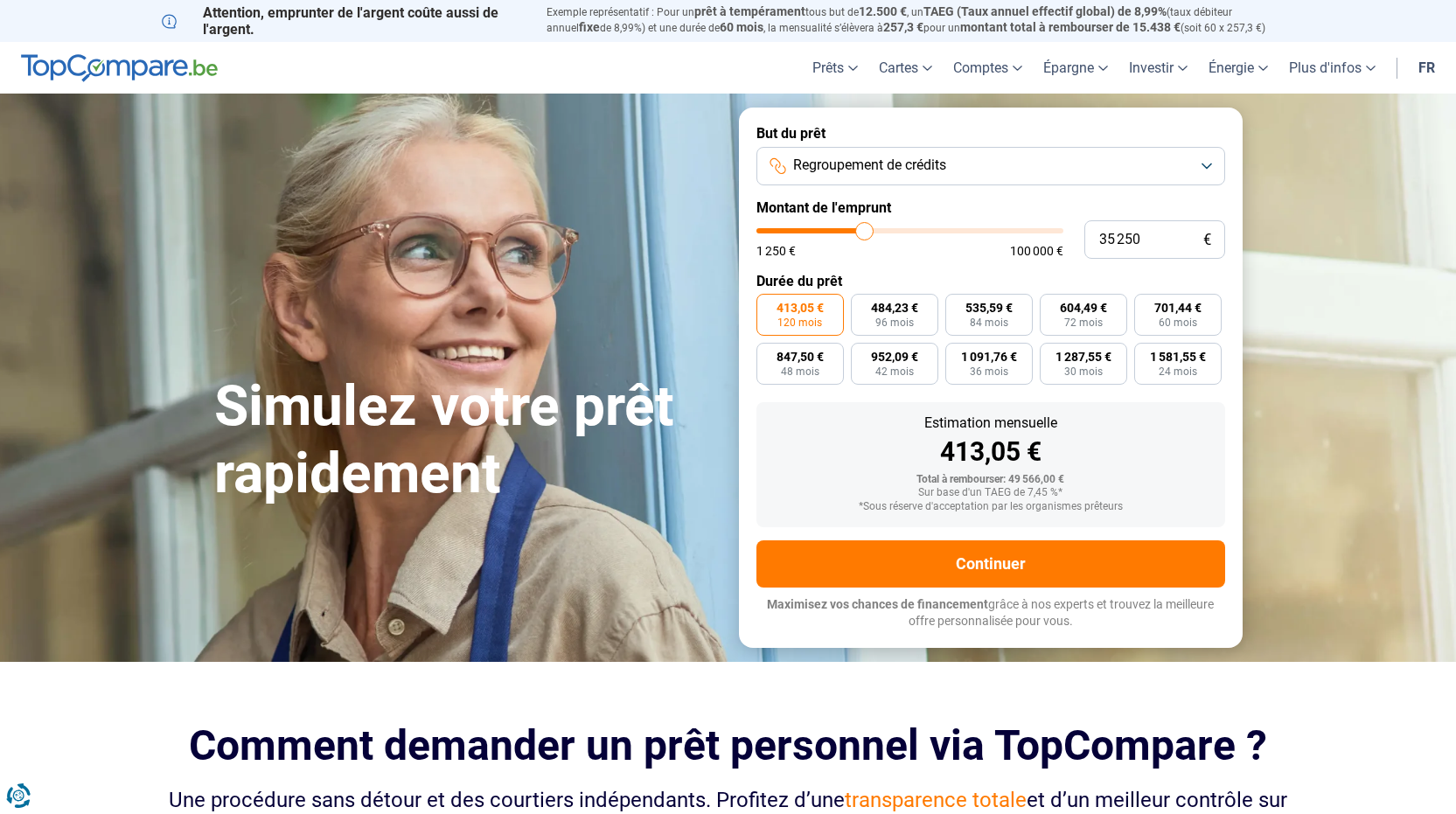
type input "38 000"
type input "38000"
type input "38 500"
type input "38500"
type input "39 250"
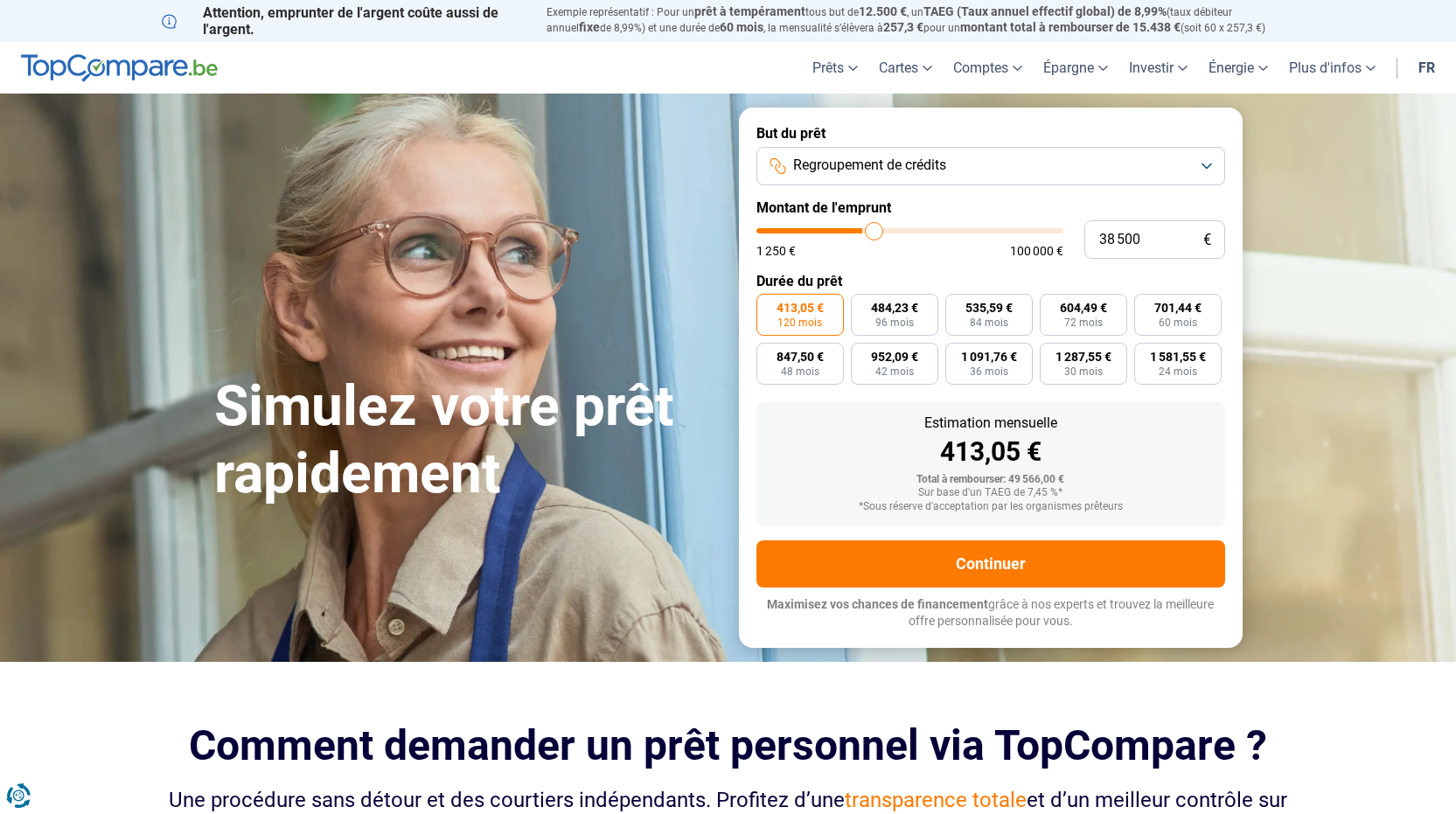
type input "39250"
type input "39 500"
type input "39500"
type input "39 750"
type input "39750"
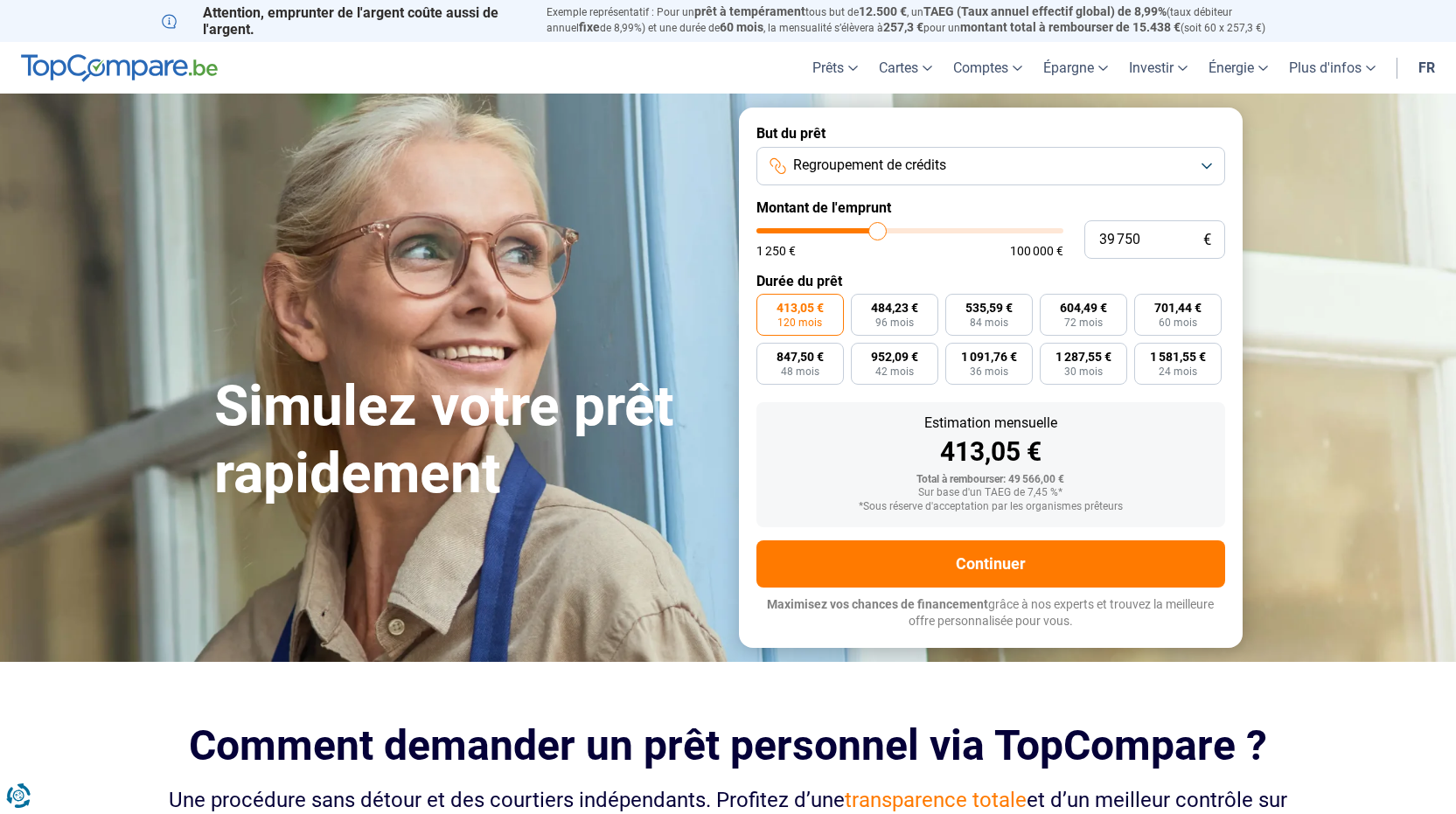
click at [878, 229] on input "range" at bounding box center [909, 231] width 307 height 6
type input "36 750"
type input "36750"
type input "28 000"
type input "28000"
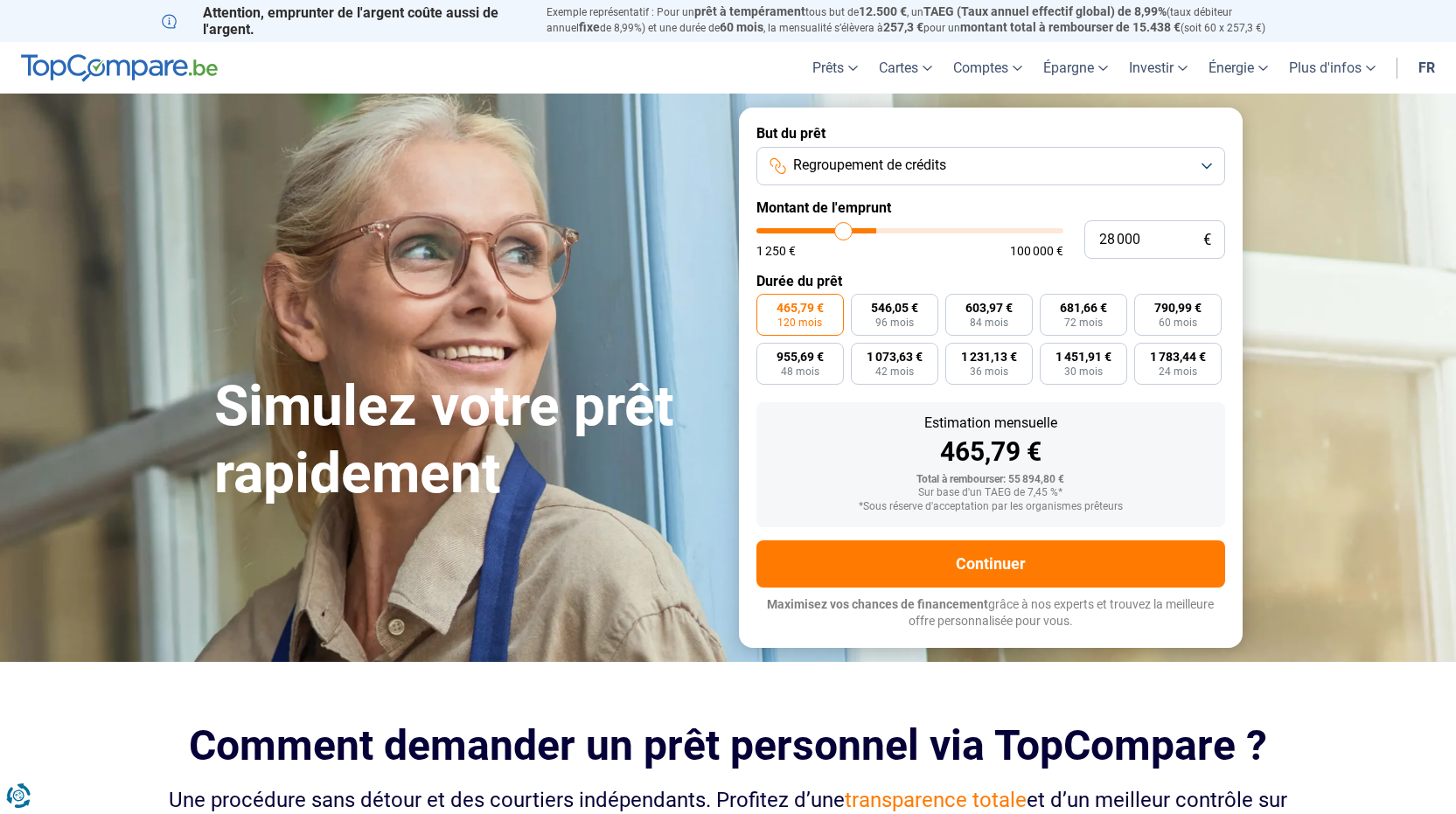
type input "20 000"
type input "20000"
type input "14 000"
type input "14000"
type input "12 750"
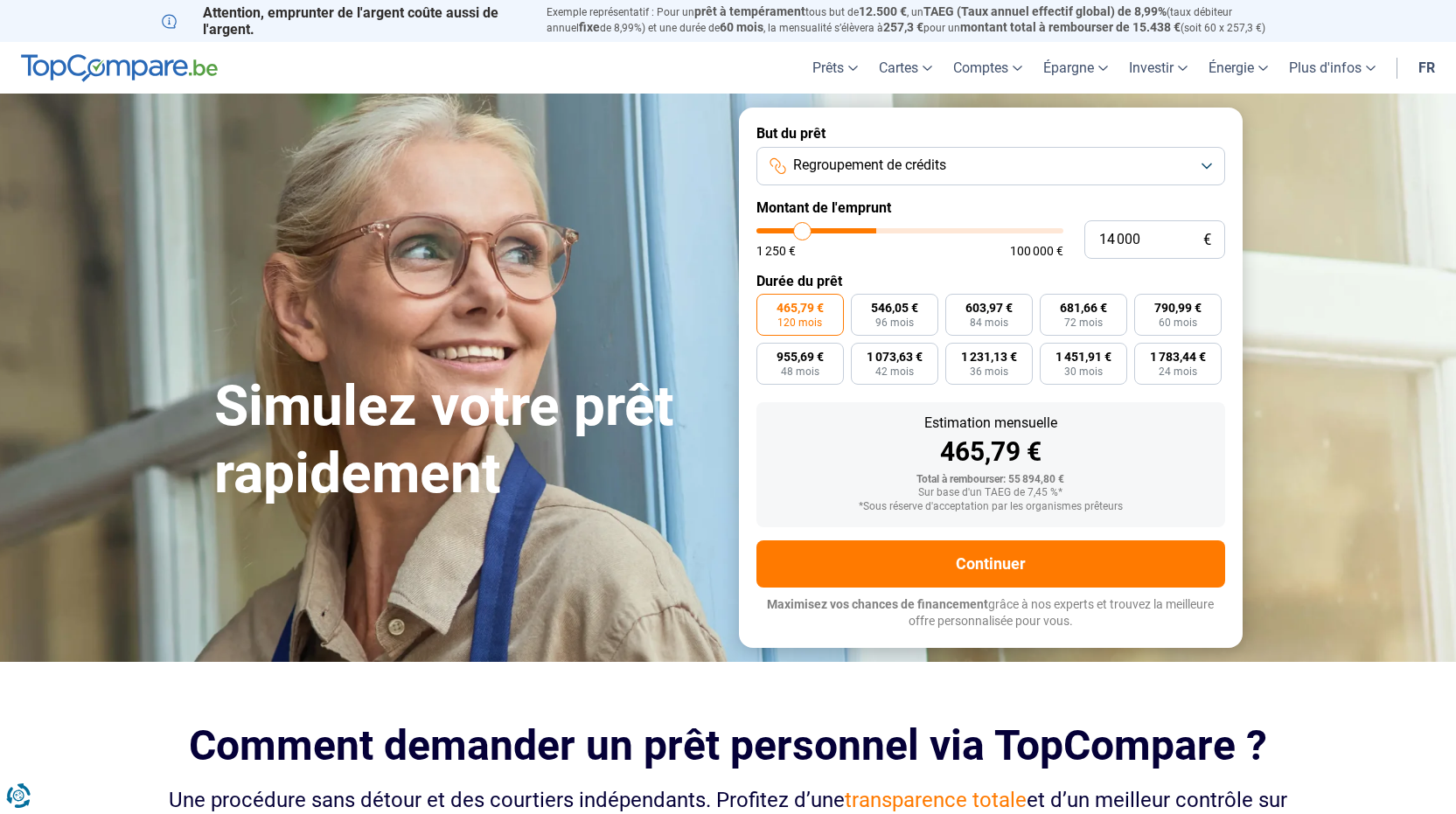
type input "12750"
type input "10 250"
type input "10250"
type input "7 000"
type input "7000"
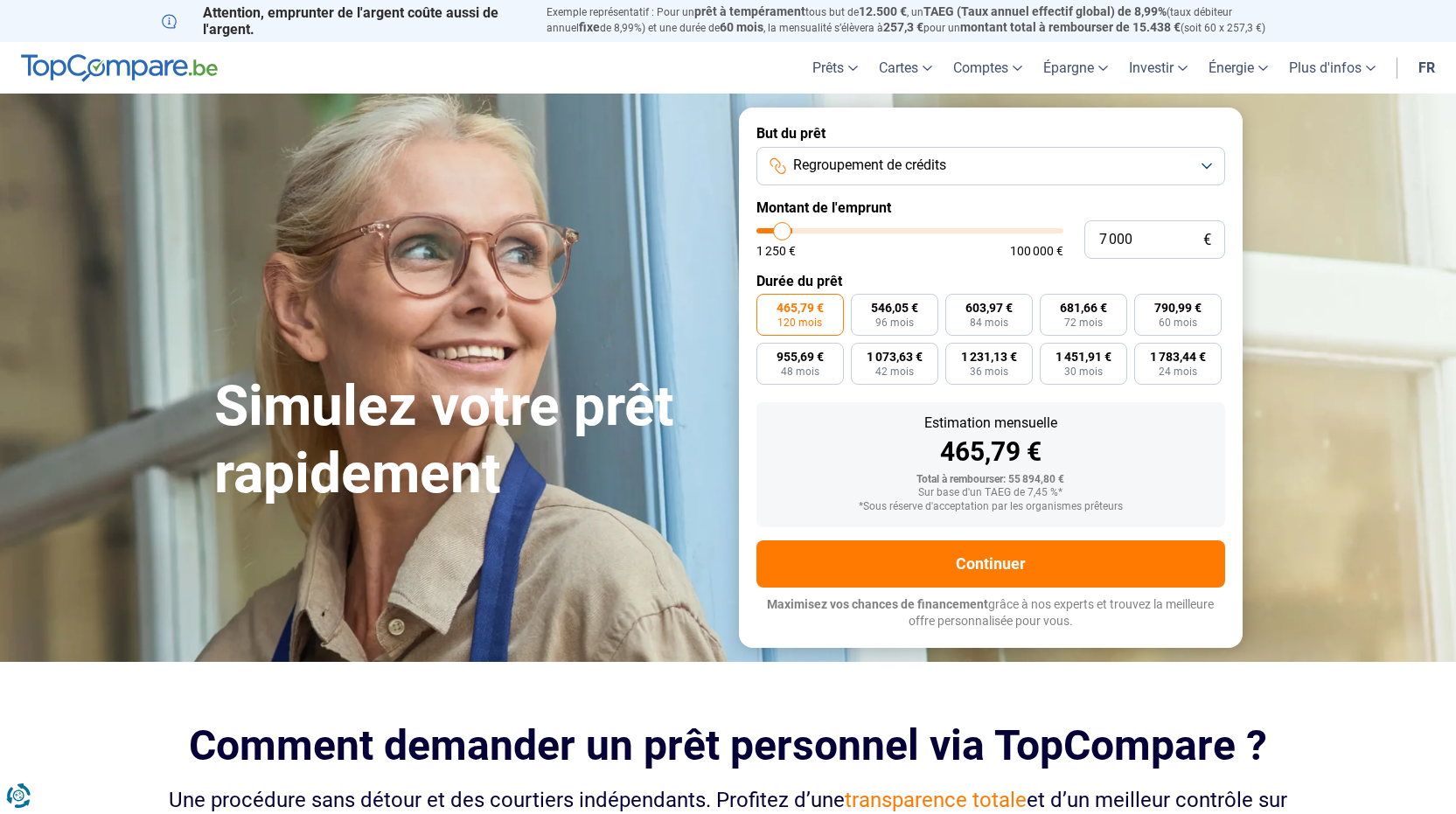
type input "3 500"
type input "3500"
type input "1 250"
drag, startPoint x: 878, startPoint y: 229, endPoint x: 755, endPoint y: 239, distance: 123.4
type input "1250"
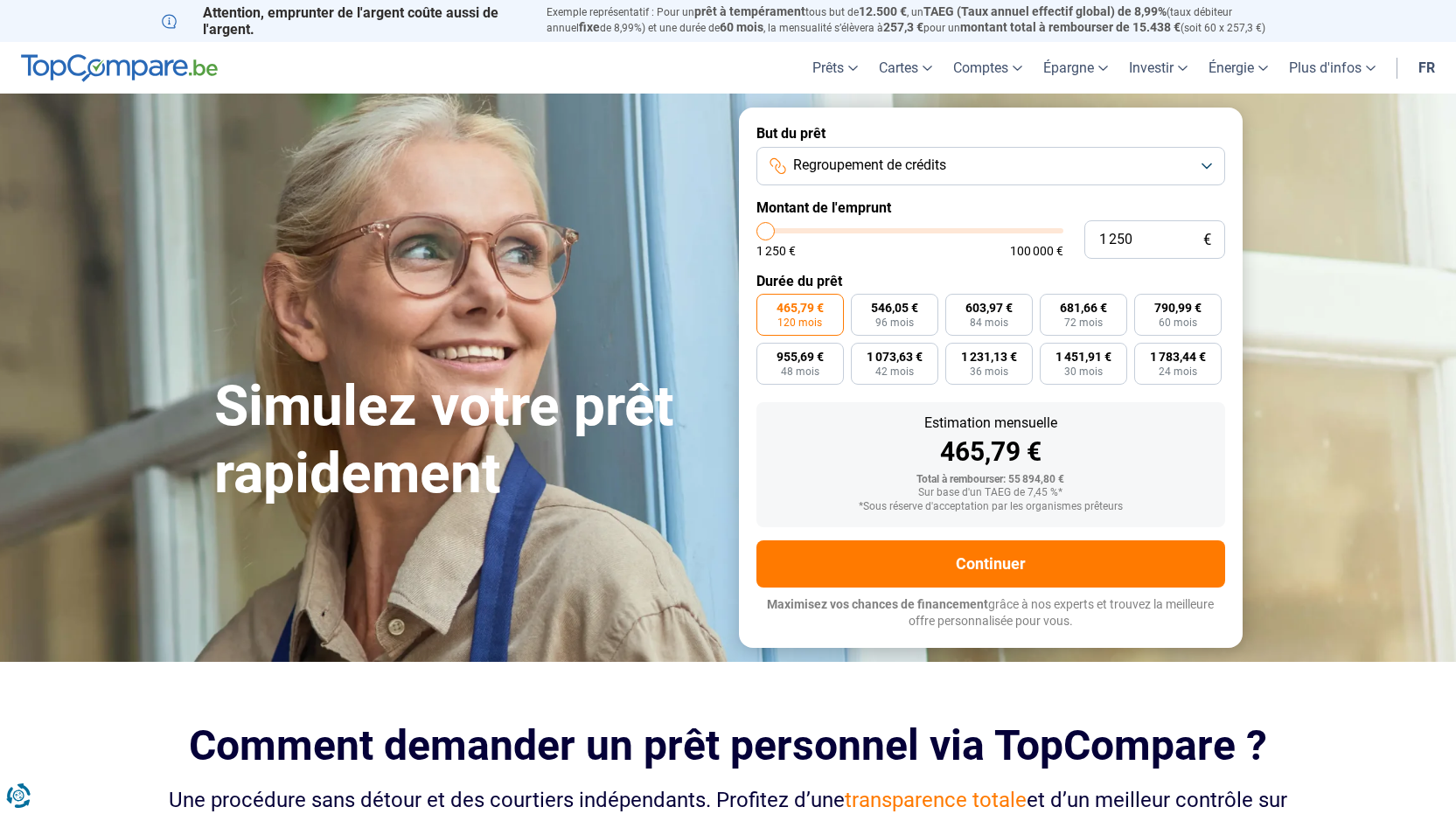
click at [756, 234] on input "range" at bounding box center [909, 231] width 307 height 6
radio input "true"
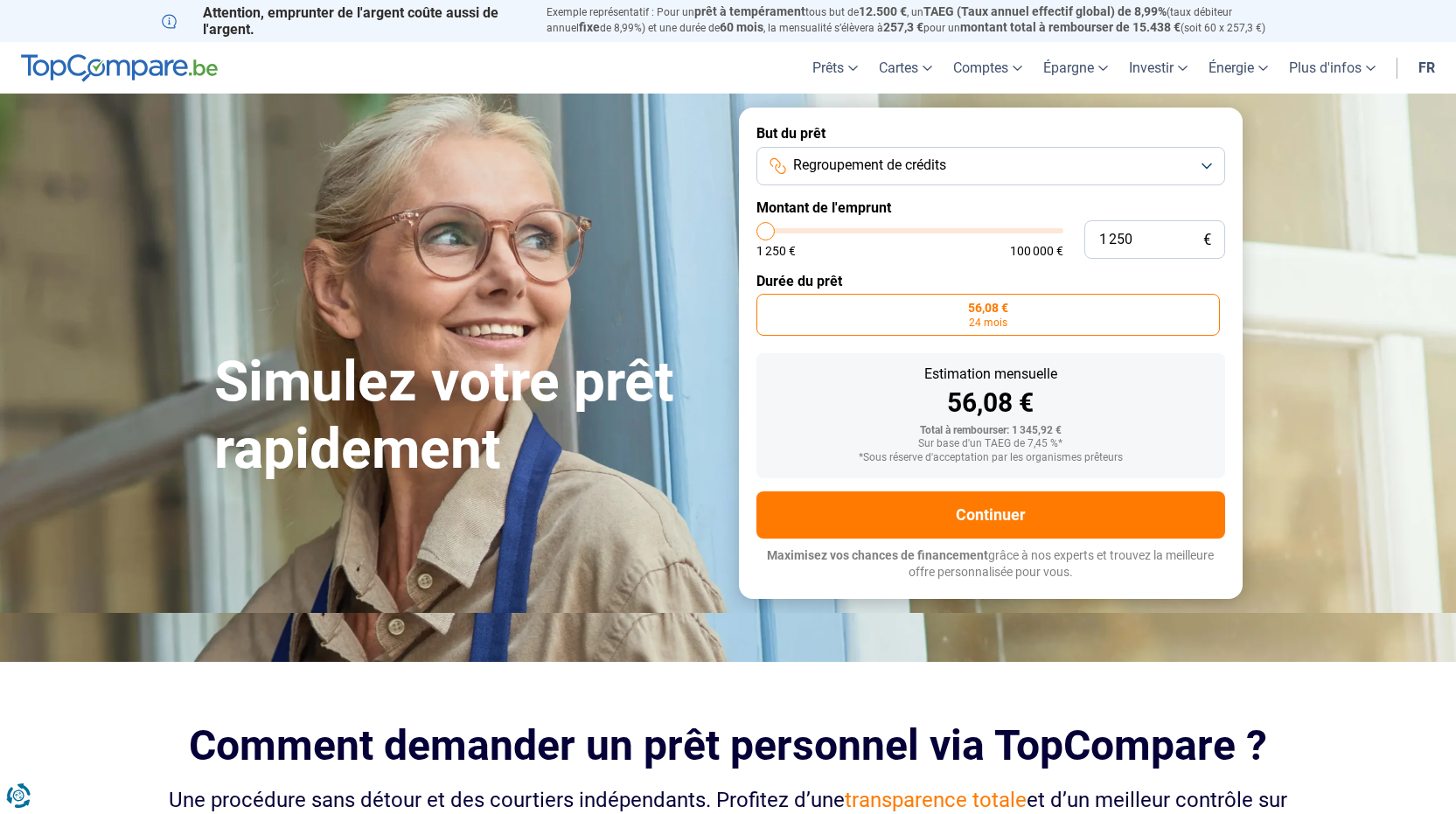
type input "2 750"
type input "2750"
type input "3 750"
type input "3750"
type input "4 250"
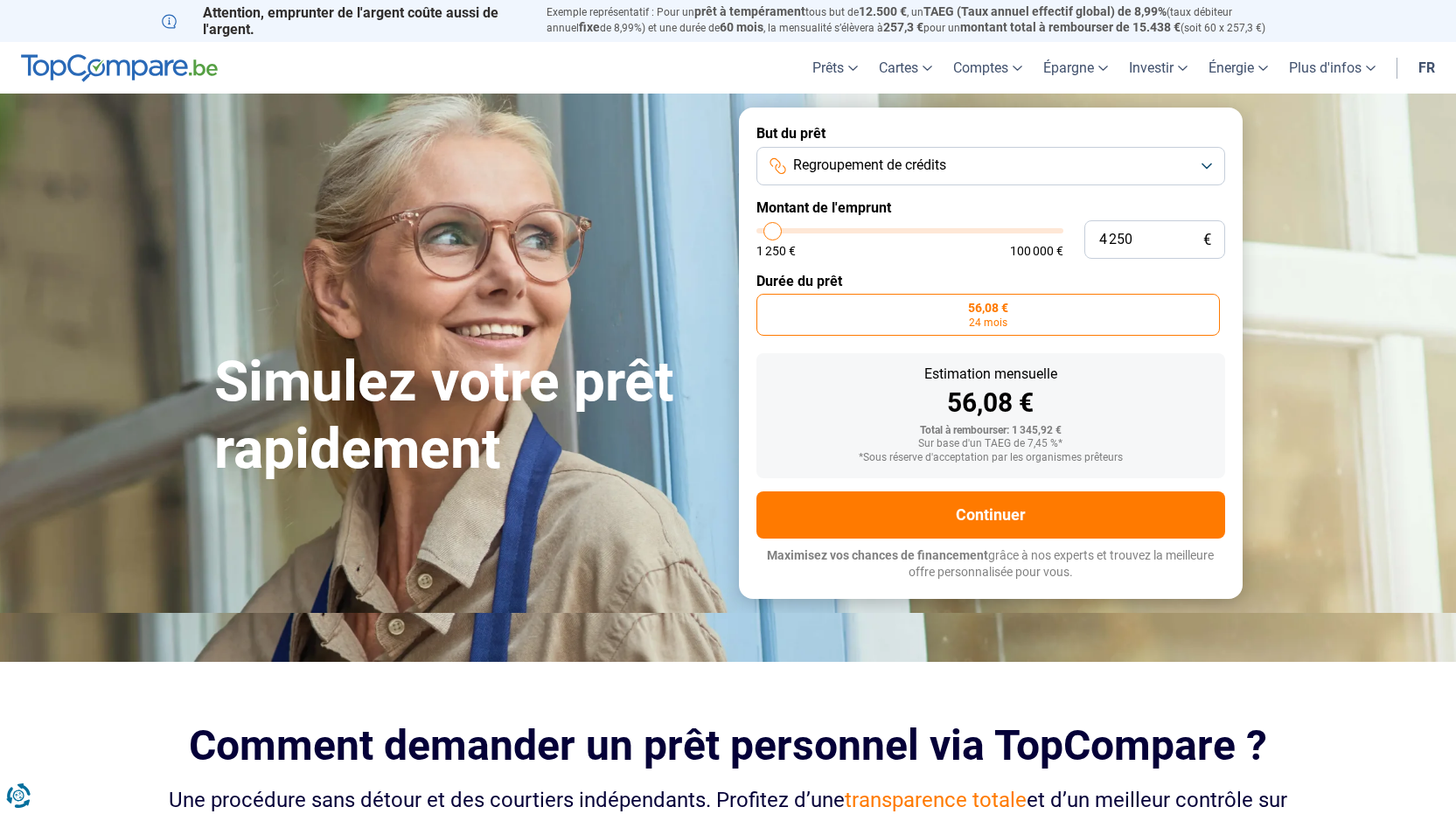
type input "4250"
type input "7 500"
type input "7500"
type input "10 500"
type input "10500"
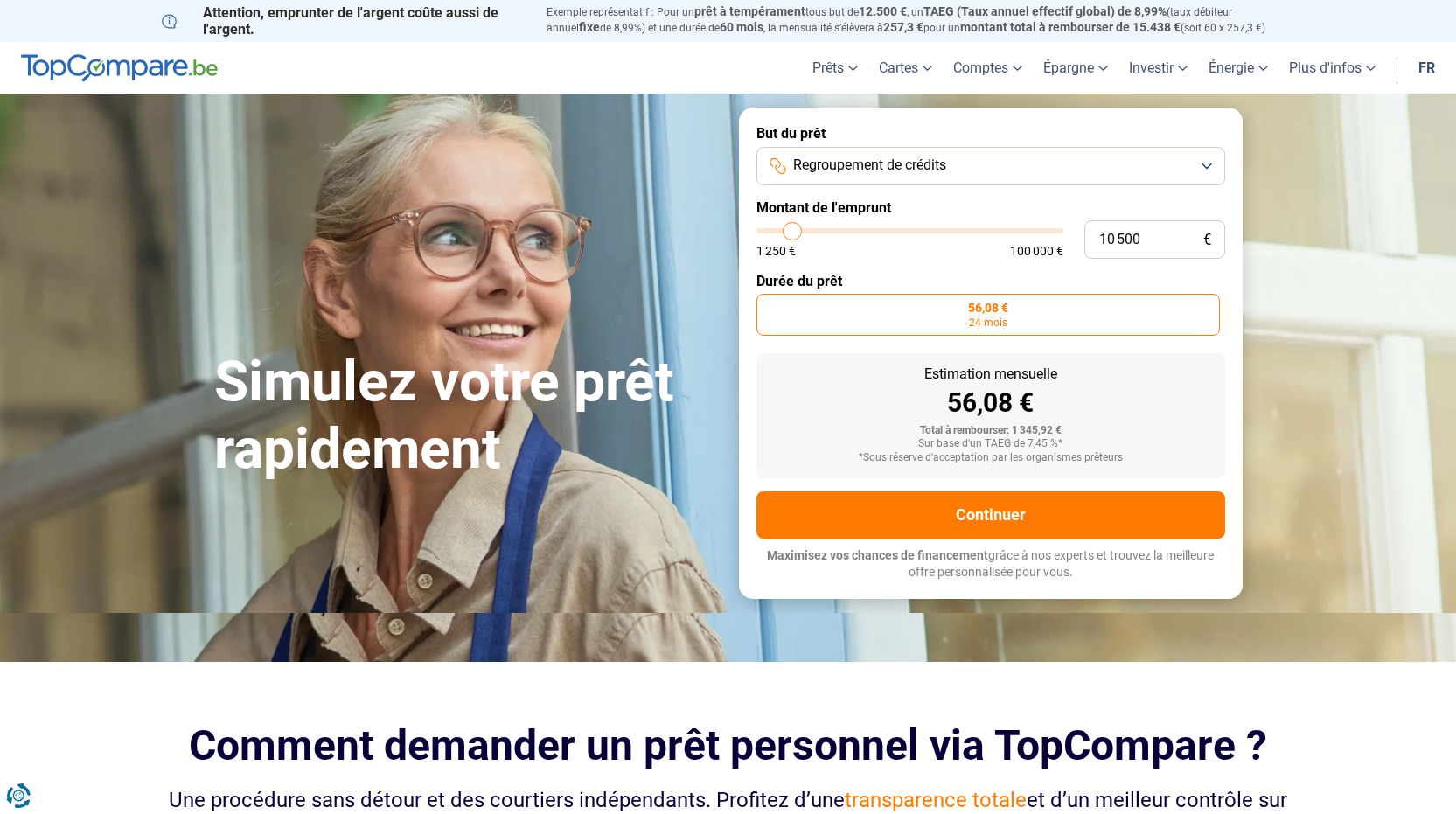
type input "13 000"
type input "13000"
type input "14 250"
type input "14250"
type input "15 000"
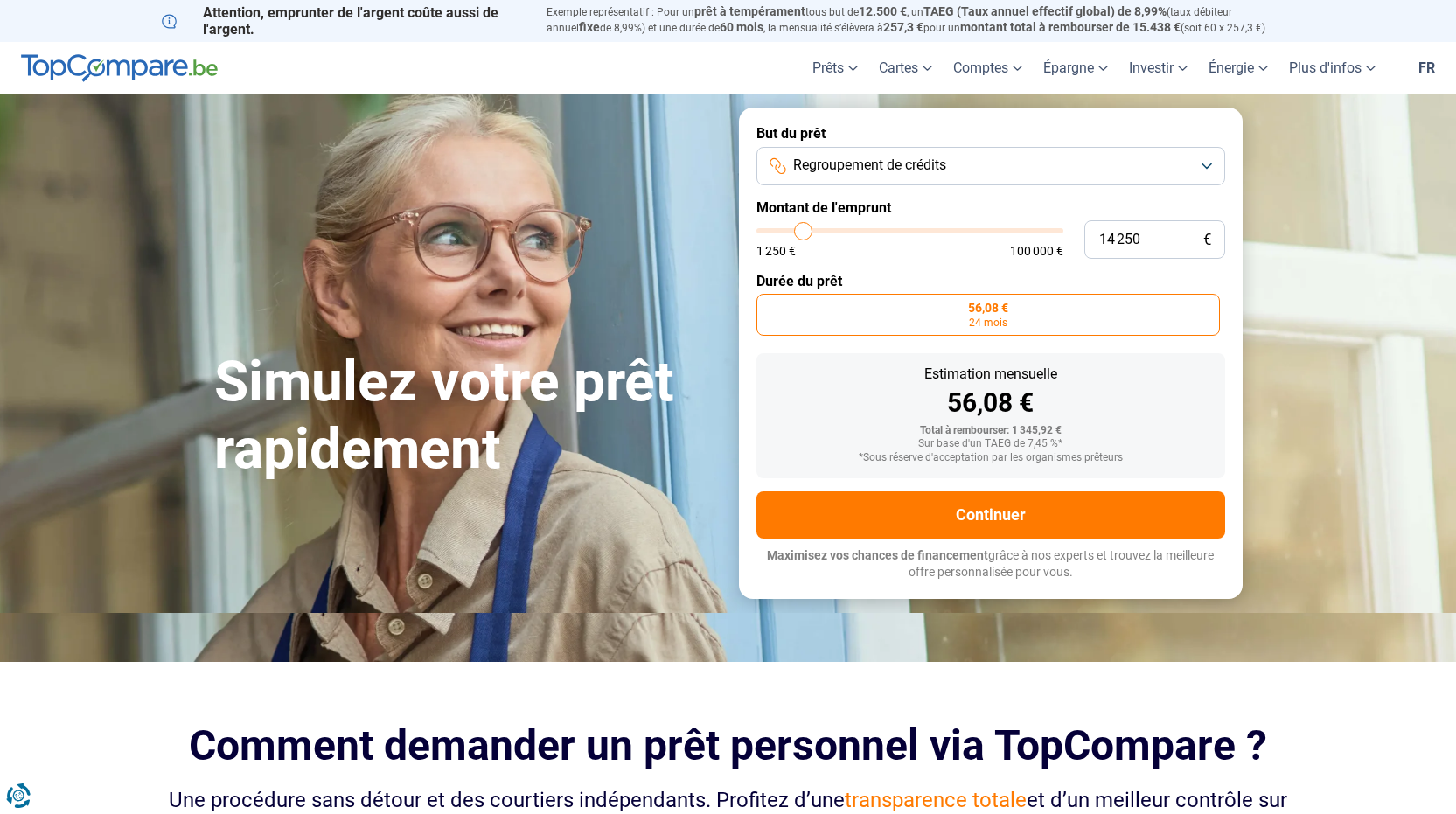
type input "15000"
type input "15 500"
type input "15500"
type input "16 000"
type input "16000"
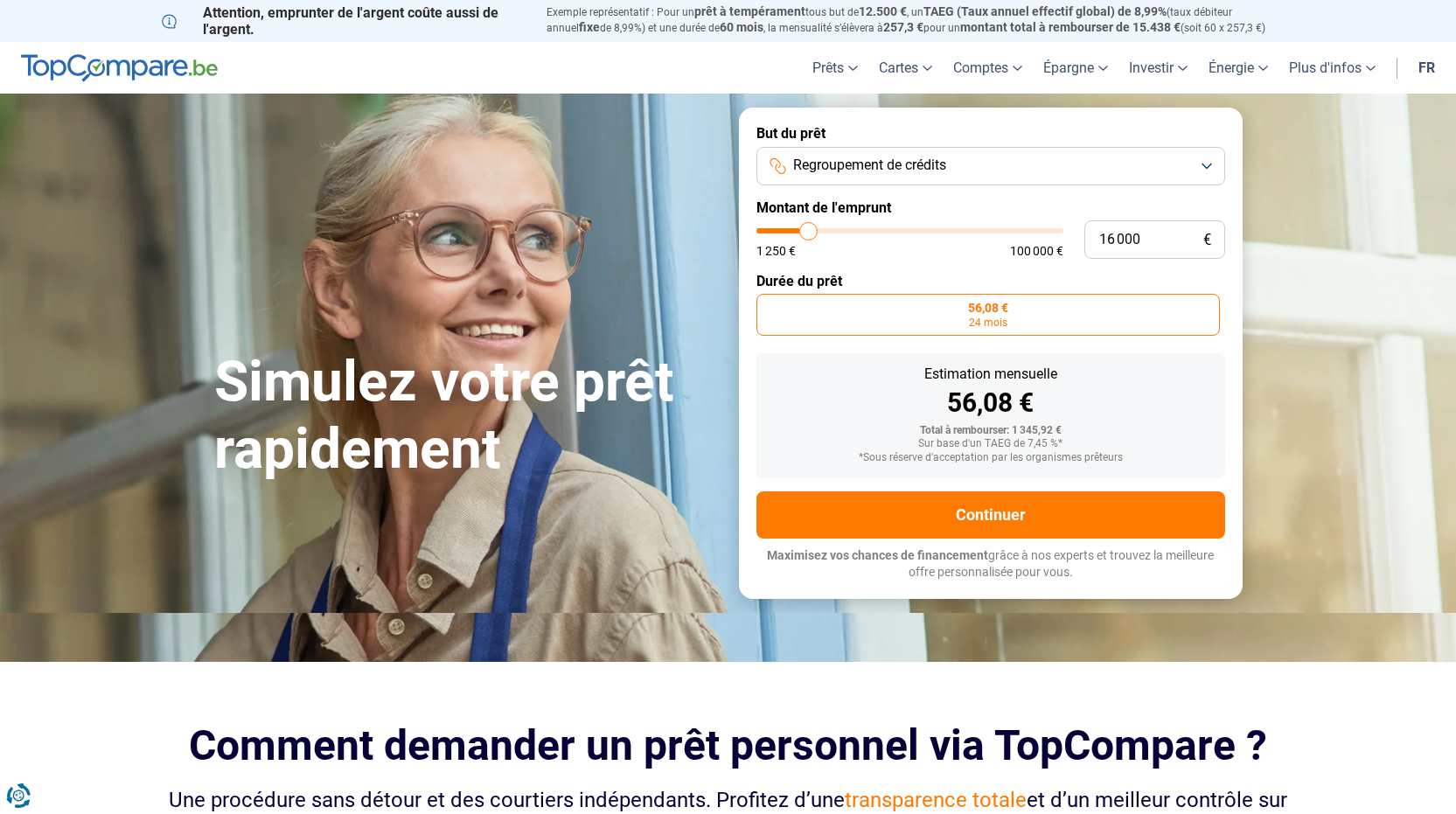
type input "18 000"
type input "18000"
type input "21 750"
type input "21750"
type input "23 250"
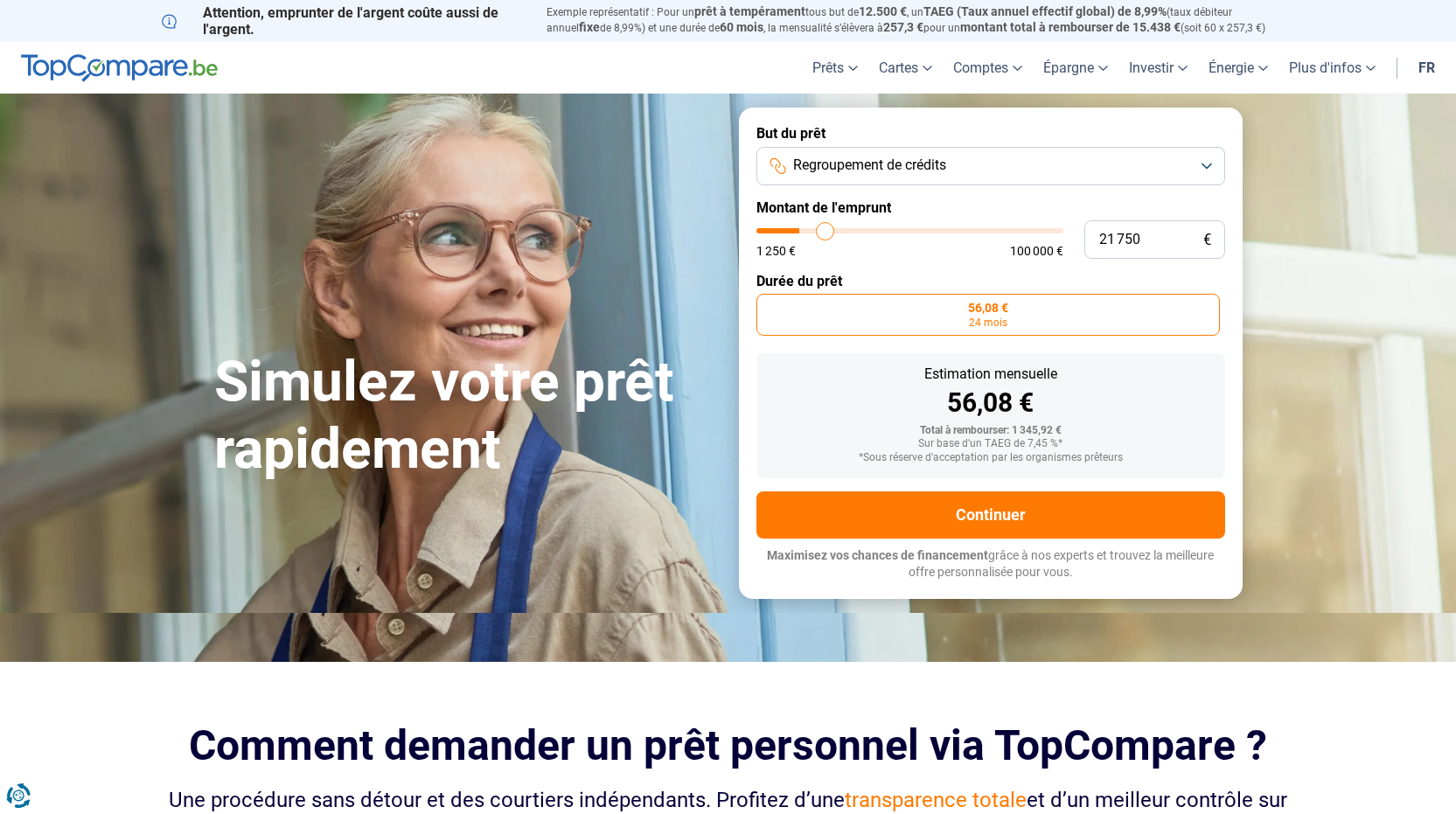
type input "23250"
type input "23 500"
type input "23500"
type input "24 500"
type input "24500"
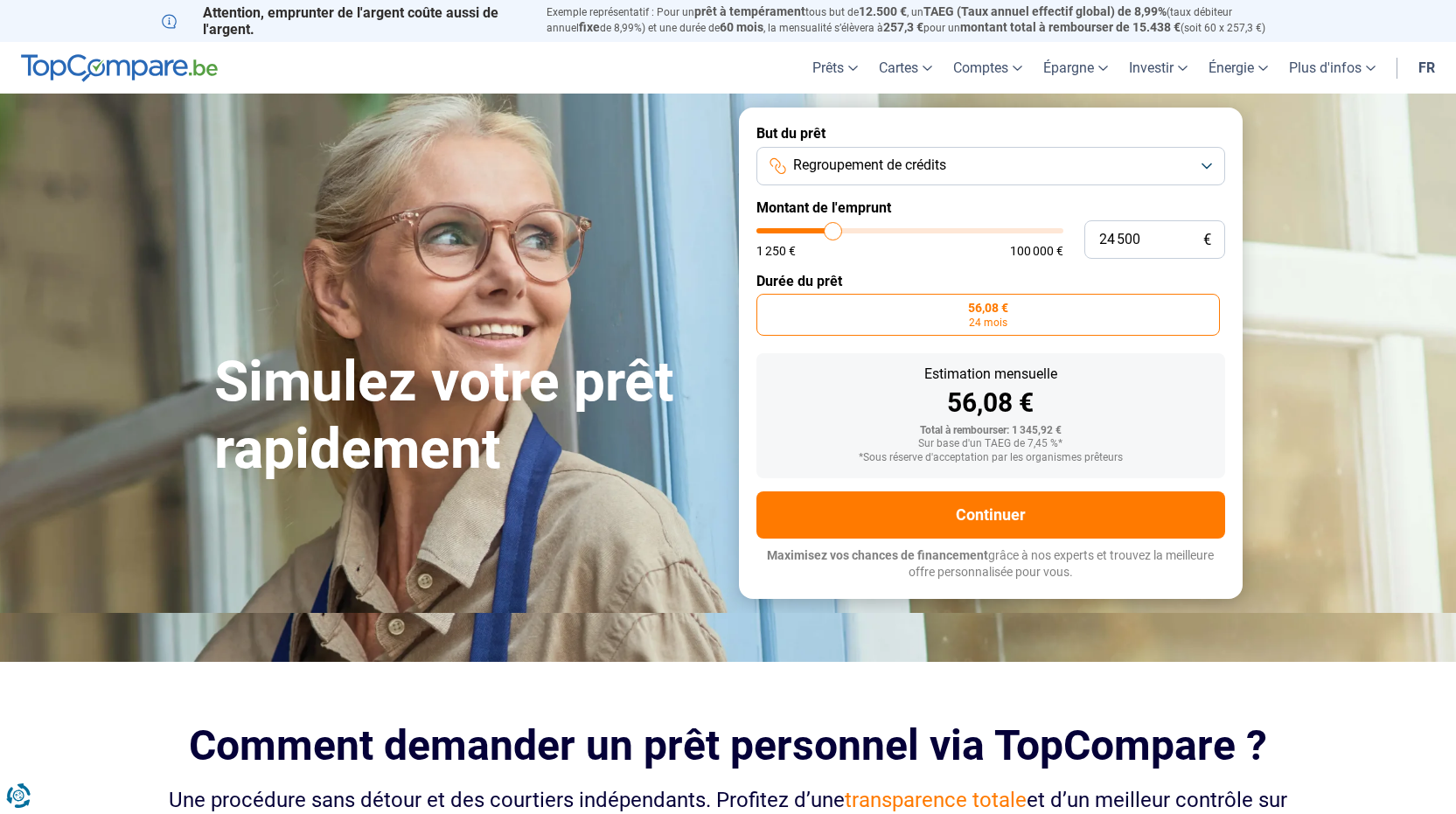
type input "27 500"
type input "27500"
type input "28 000"
type input "28000"
type input "30 250"
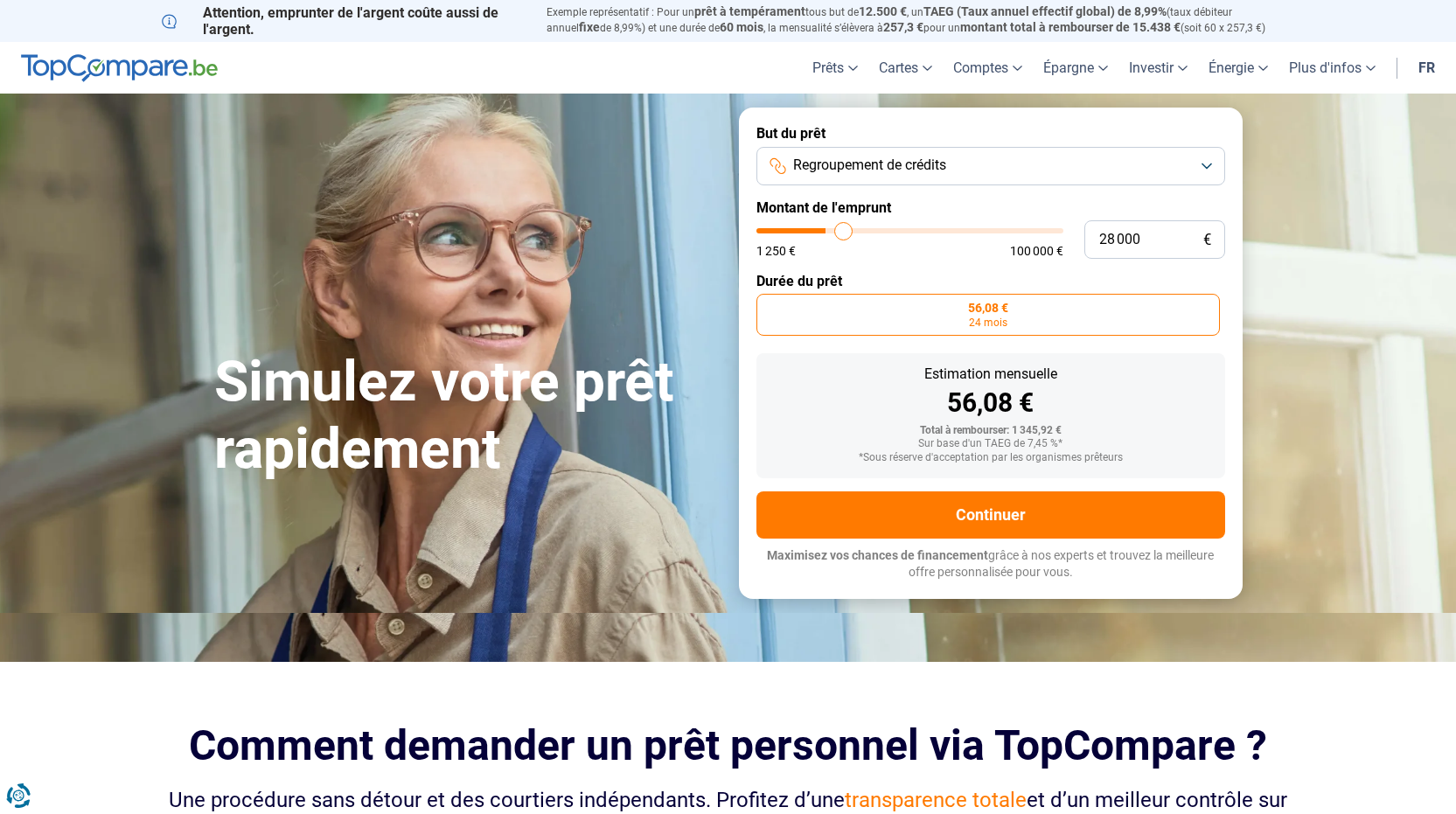
type input "30250"
type input "32 500"
type input "32500"
type input "34 250"
type input "34250"
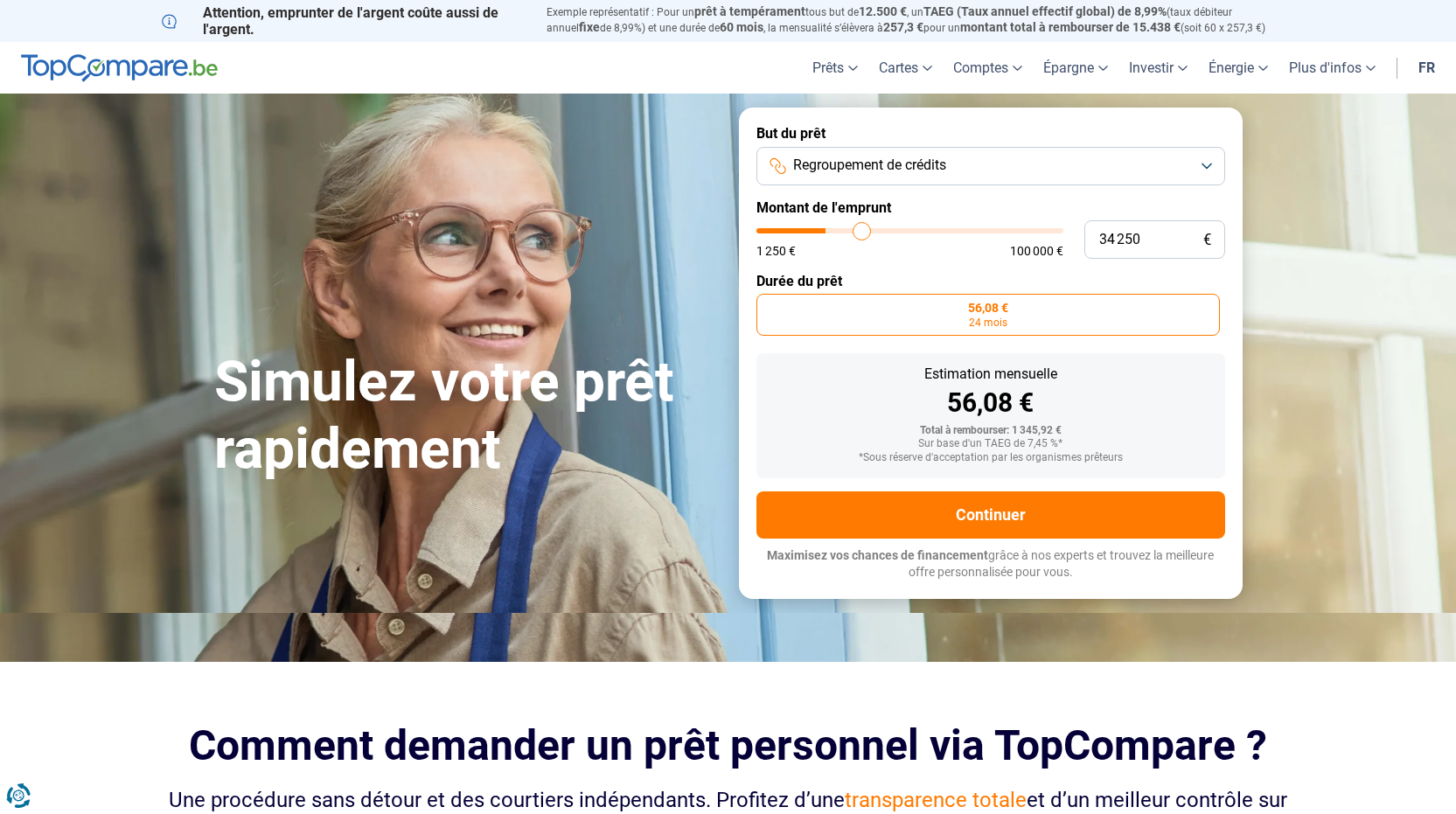
type input "36 750"
type input "36750"
type input "37 250"
type input "37250"
type input "38 250"
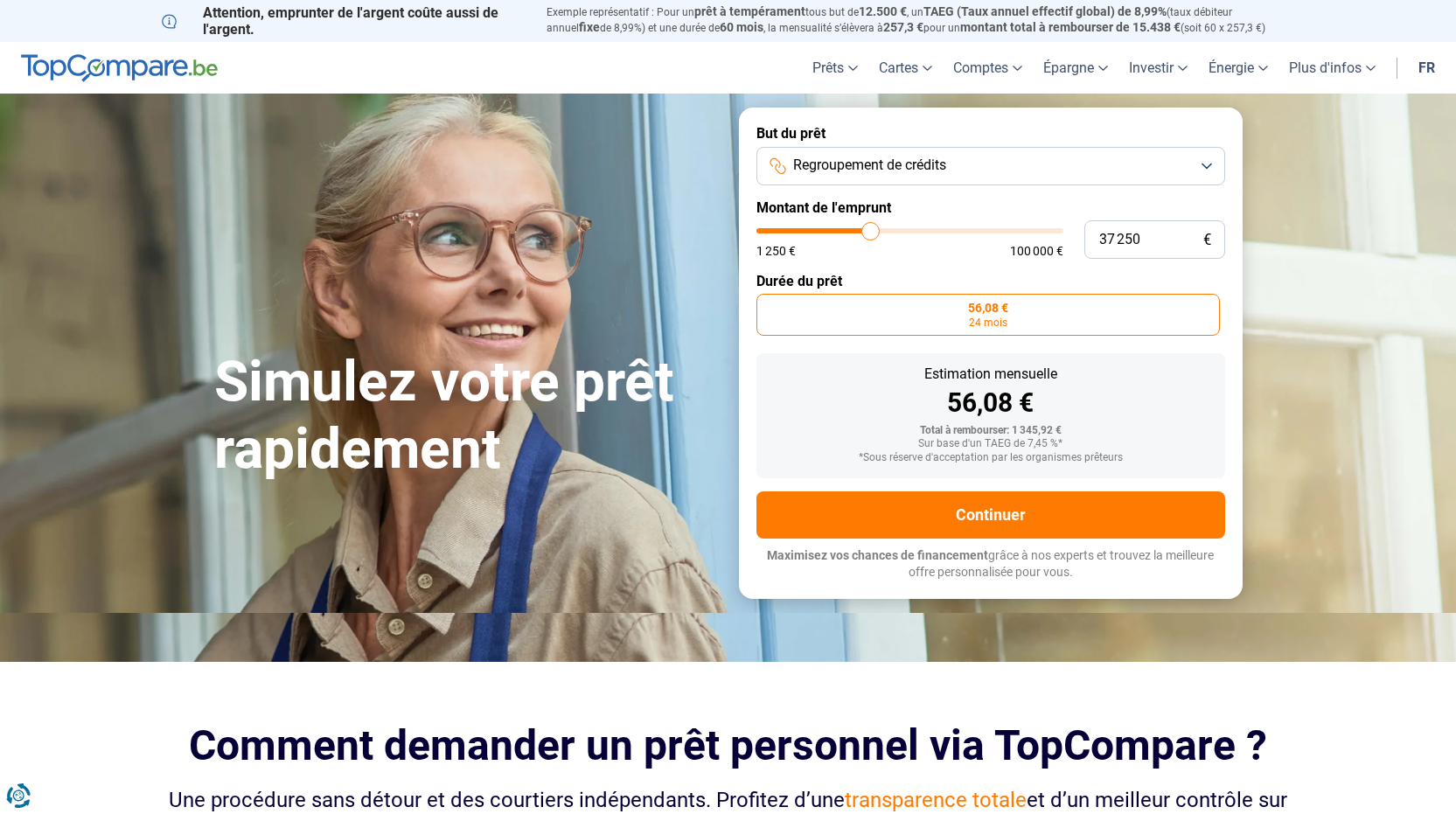
type input "38250"
type input "41 250"
type input "41250"
type input "45 000"
type input "45000"
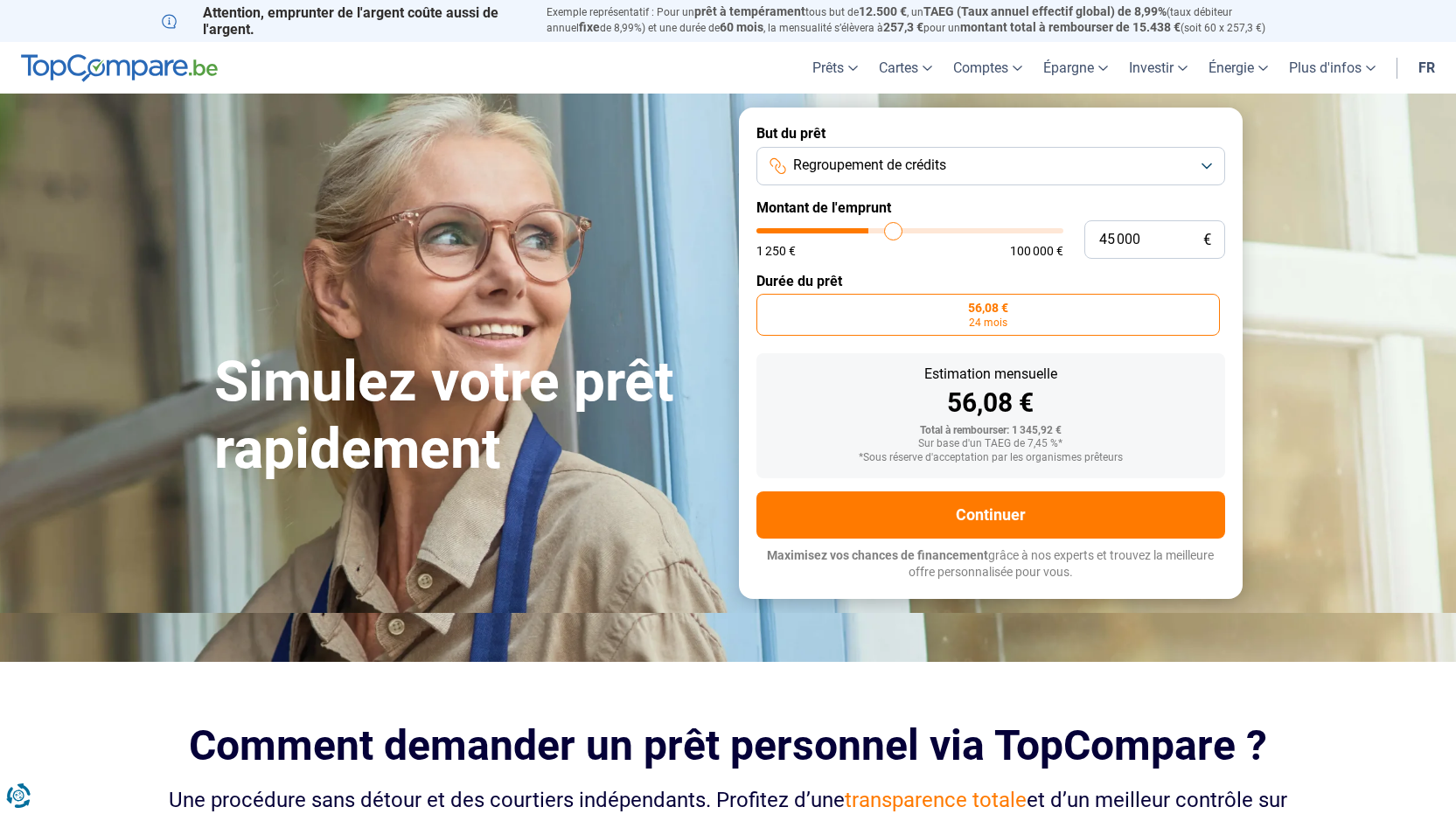
type input "46 000"
type input "46000"
type input "45 750"
type input "45750"
type input "45 500"
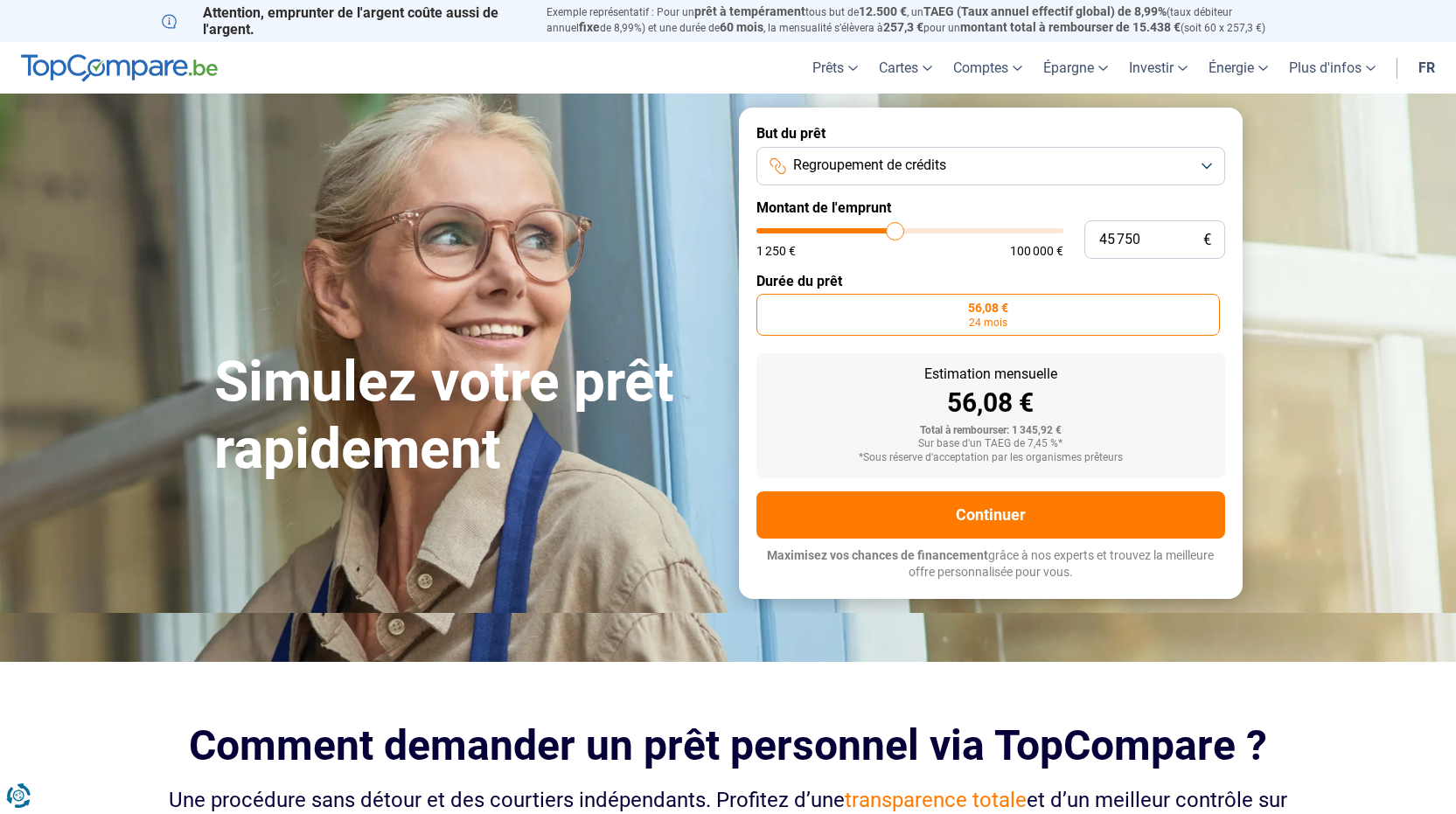
type input "45500"
type input "45 000"
type input "45000"
type input "44 500"
type input "44500"
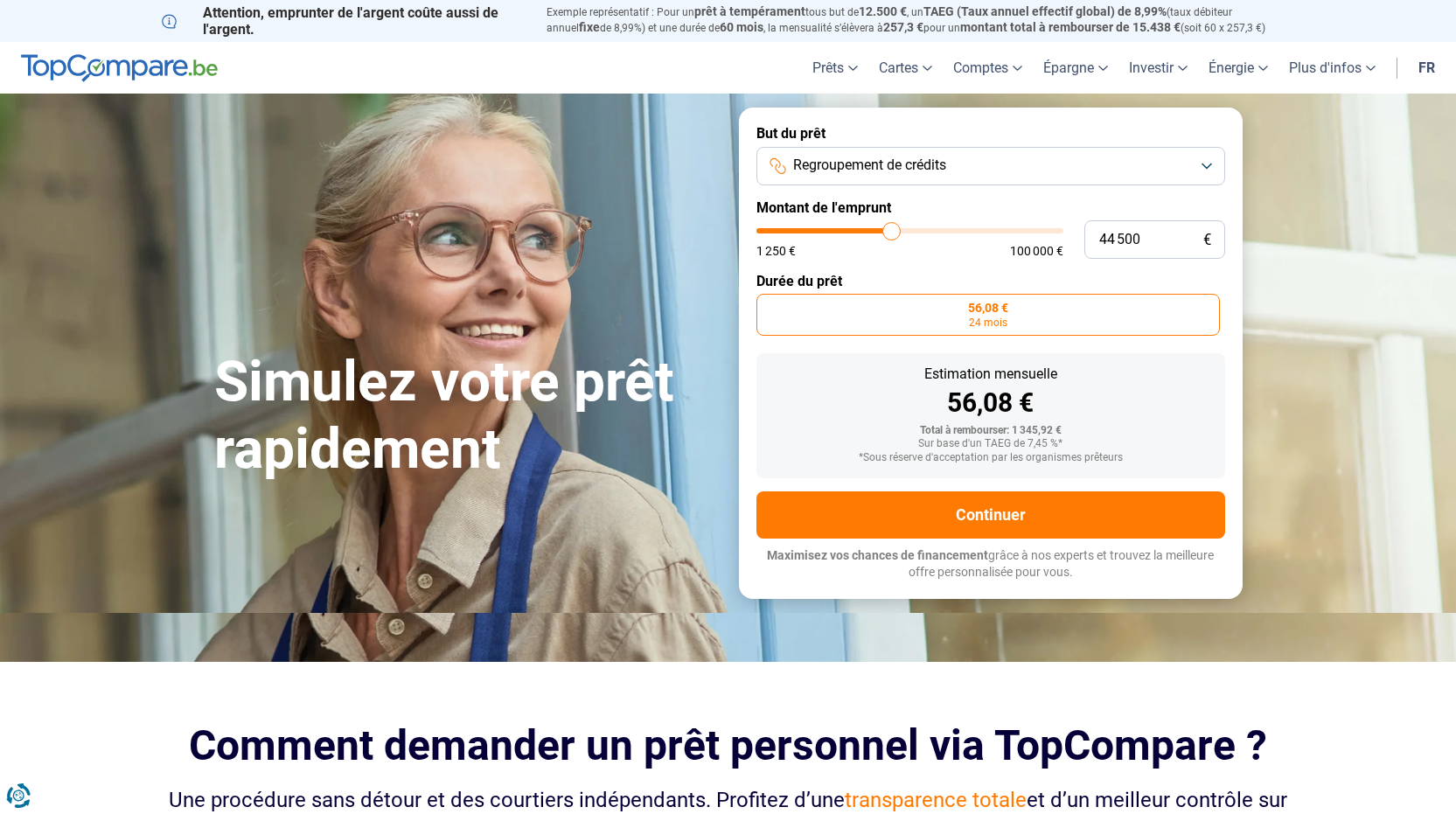
type input "45 500"
type input "45500"
type input "46 000"
type input "46000"
type input "46 750"
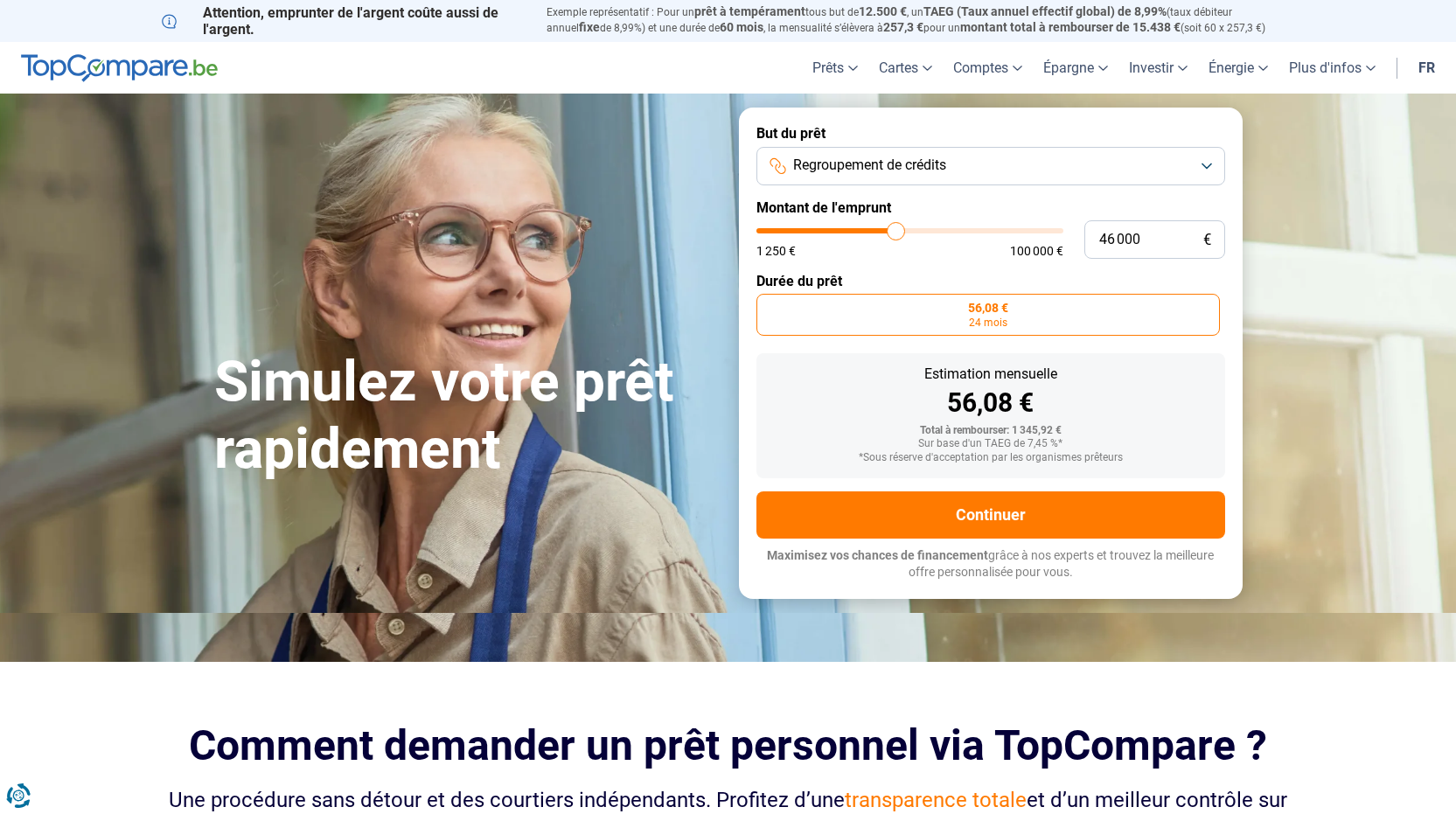
type input "46750"
drag, startPoint x: 770, startPoint y: 235, endPoint x: 895, endPoint y: 236, distance: 125.0
click at [895, 234] on input "range" at bounding box center [909, 231] width 307 height 6
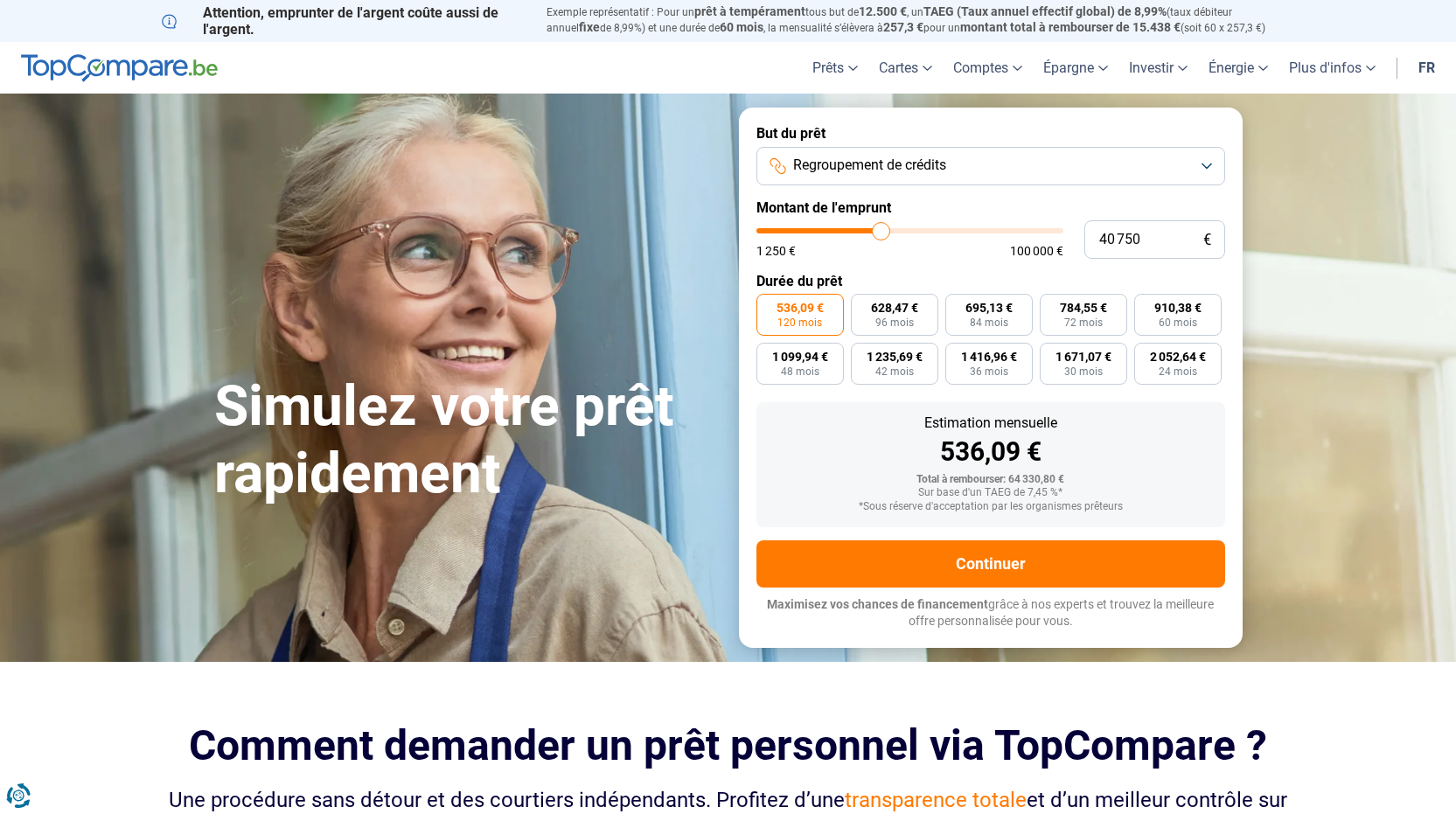
drag, startPoint x: 891, startPoint y: 234, endPoint x: 880, endPoint y: 235, distance: 11.0
click at [880, 234] on input "range" at bounding box center [909, 231] width 307 height 6
drag, startPoint x: 884, startPoint y: 229, endPoint x: 866, endPoint y: 235, distance: 19.0
click at [866, 234] on input "range" at bounding box center [909, 231] width 307 height 6
click at [865, 229] on input "range" at bounding box center [909, 231] width 307 height 6
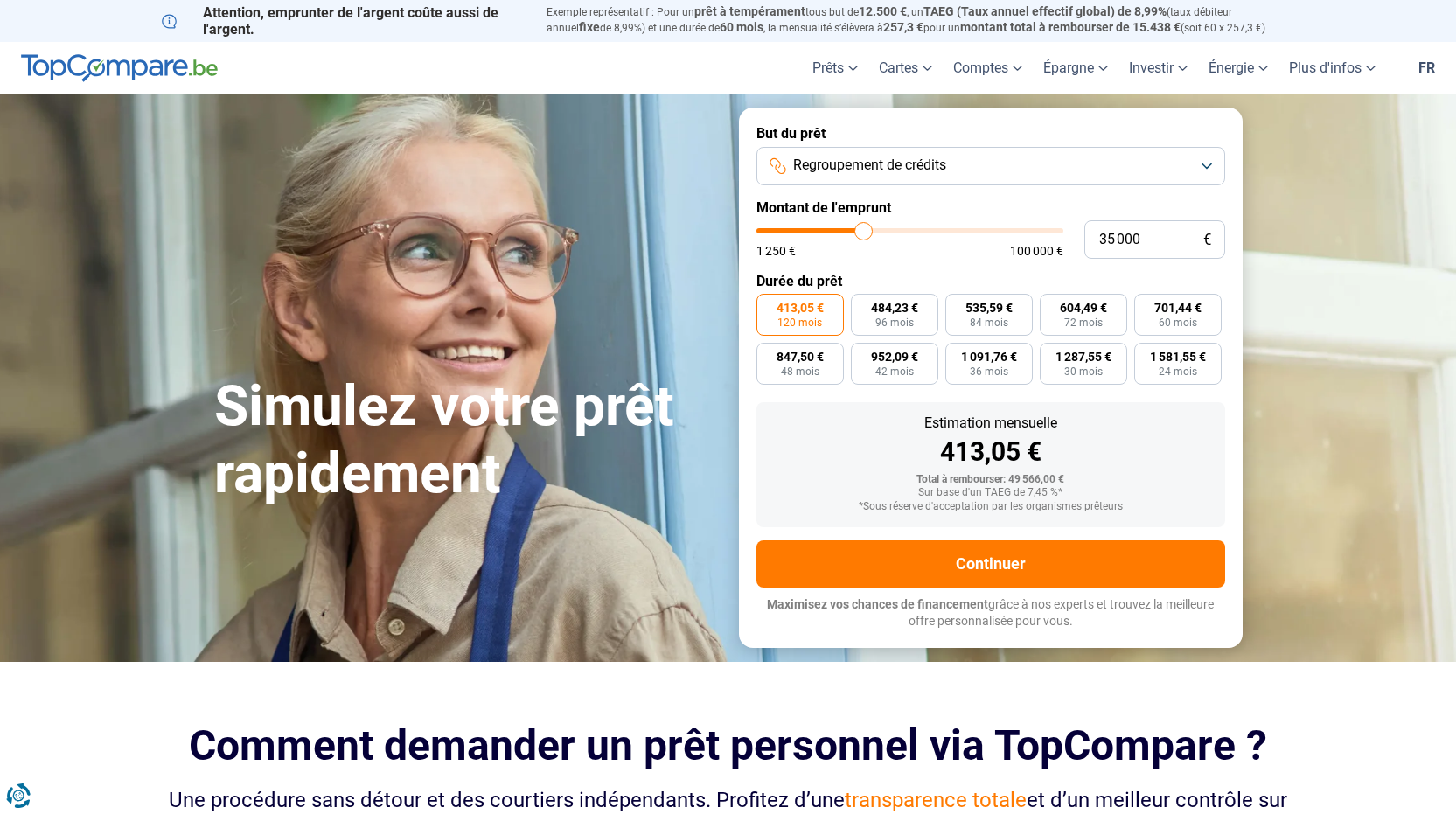
click at [864, 231] on input "range" at bounding box center [909, 231] width 307 height 6
click at [859, 233] on input "range" at bounding box center [909, 231] width 307 height 6
click at [1211, 167] on button "Regroupement de crédits" at bounding box center [991, 166] width 469 height 39
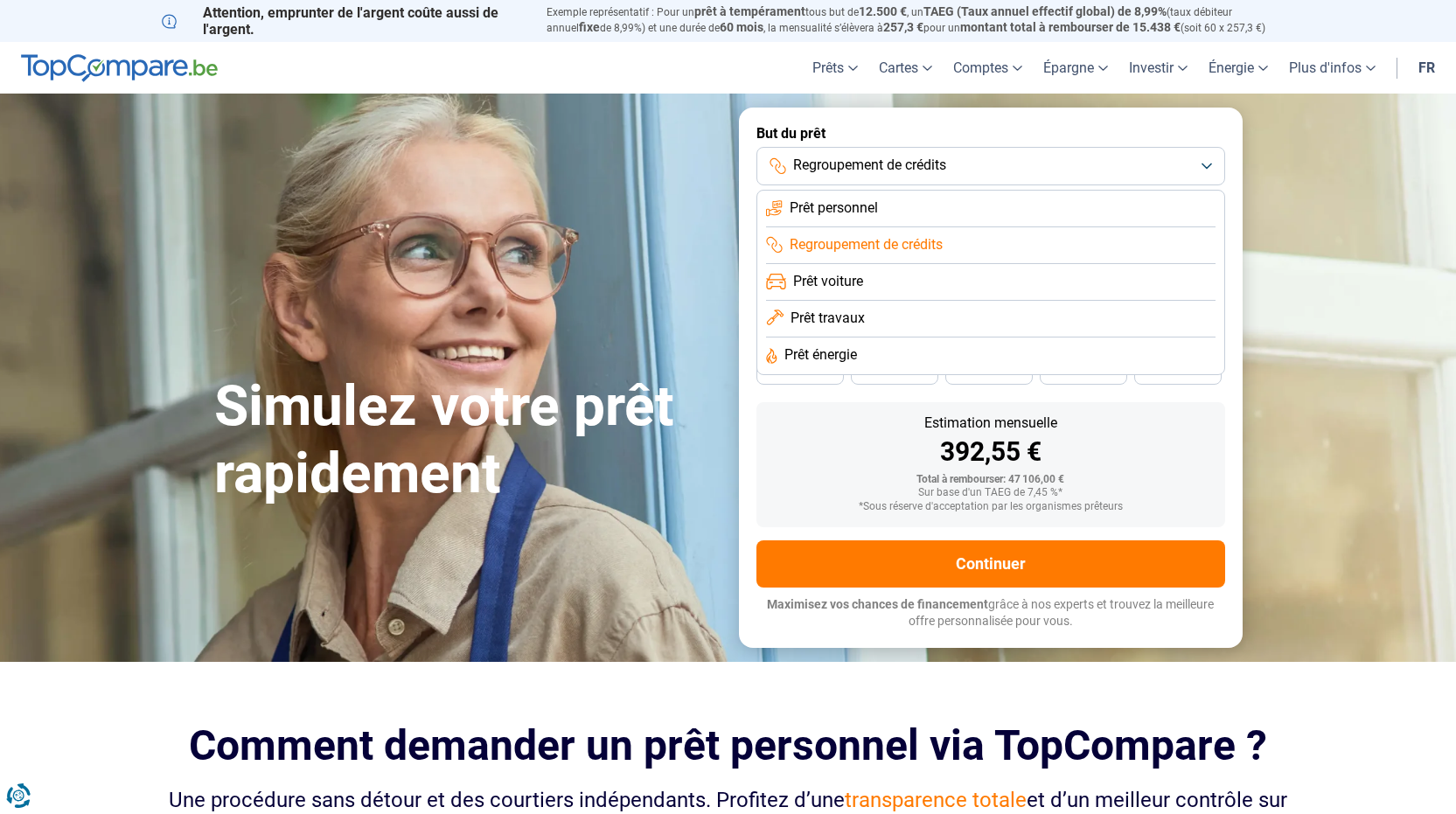
click at [871, 207] on span "Prêt personnel" at bounding box center [833, 208] width 88 height 19
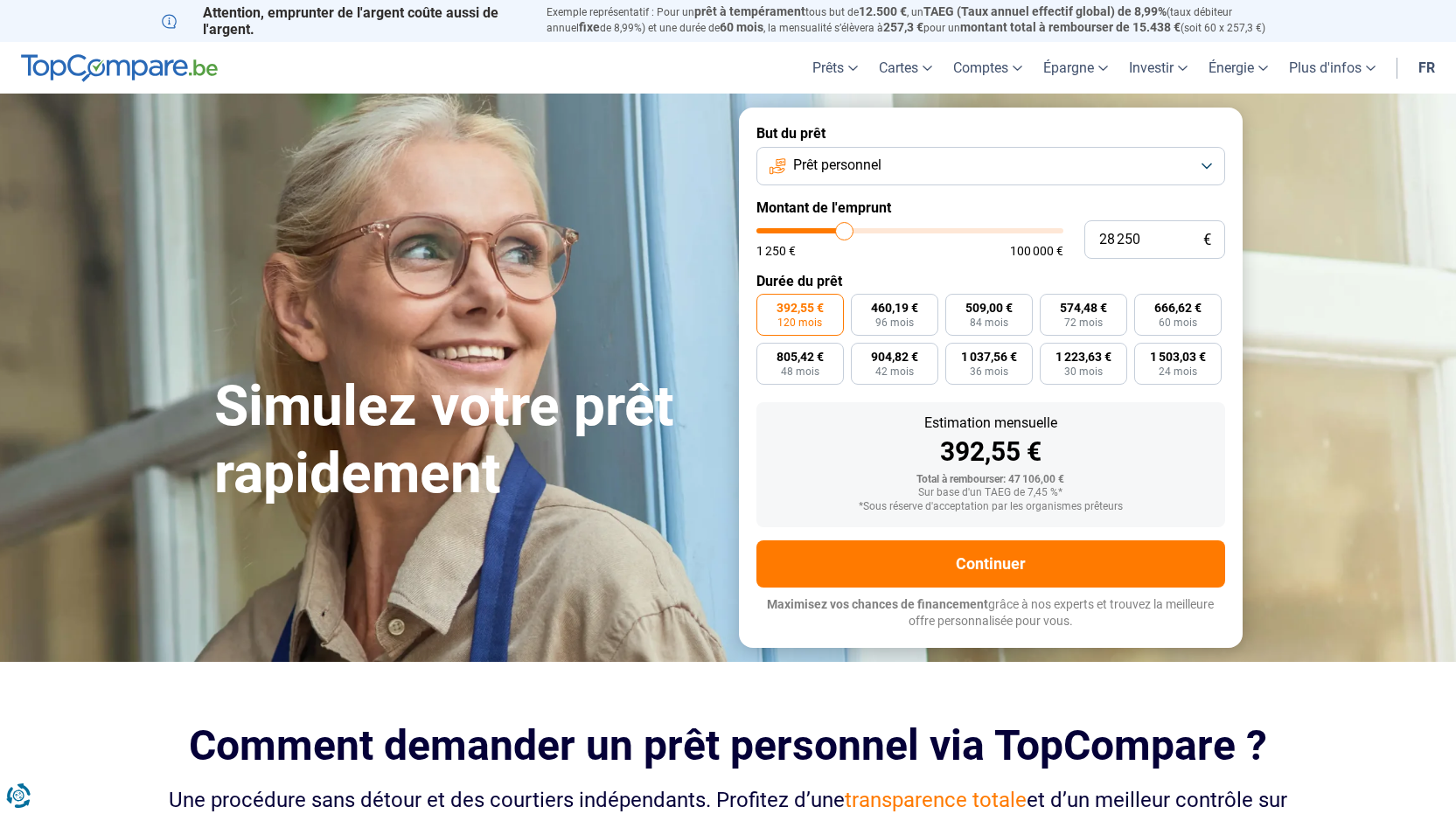
drag, startPoint x: 862, startPoint y: 230, endPoint x: 844, endPoint y: 230, distance: 18.0
click at [844, 230] on input "range" at bounding box center [909, 231] width 307 height 6
click at [855, 234] on input "range" at bounding box center [909, 231] width 307 height 6
click at [850, 233] on input "range" at bounding box center [909, 231] width 307 height 6
drag, startPoint x: 1118, startPoint y: 239, endPoint x: 1164, endPoint y: 215, distance: 51.9
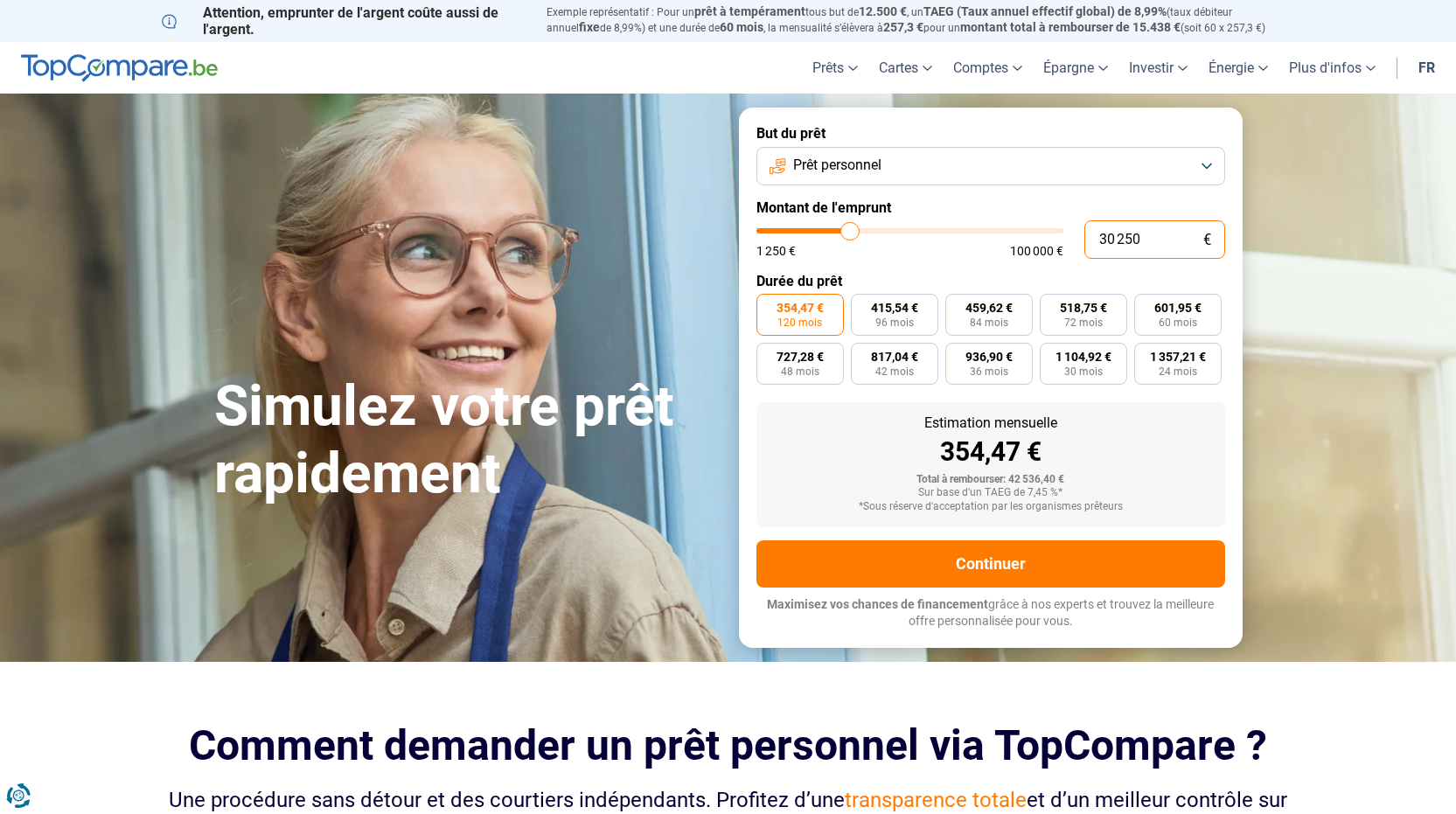
click at [1152, 234] on input "30 250" at bounding box center [1155, 240] width 141 height 39
drag, startPoint x: 1103, startPoint y: 239, endPoint x: 1149, endPoint y: 239, distance: 46.0
click at [1149, 239] on input "30 000" at bounding box center [1155, 240] width 141 height 39
drag, startPoint x: 1099, startPoint y: 239, endPoint x: 1198, endPoint y: 223, distance: 100.3
click at [1192, 230] on input "30 000" at bounding box center [1155, 240] width 141 height 39
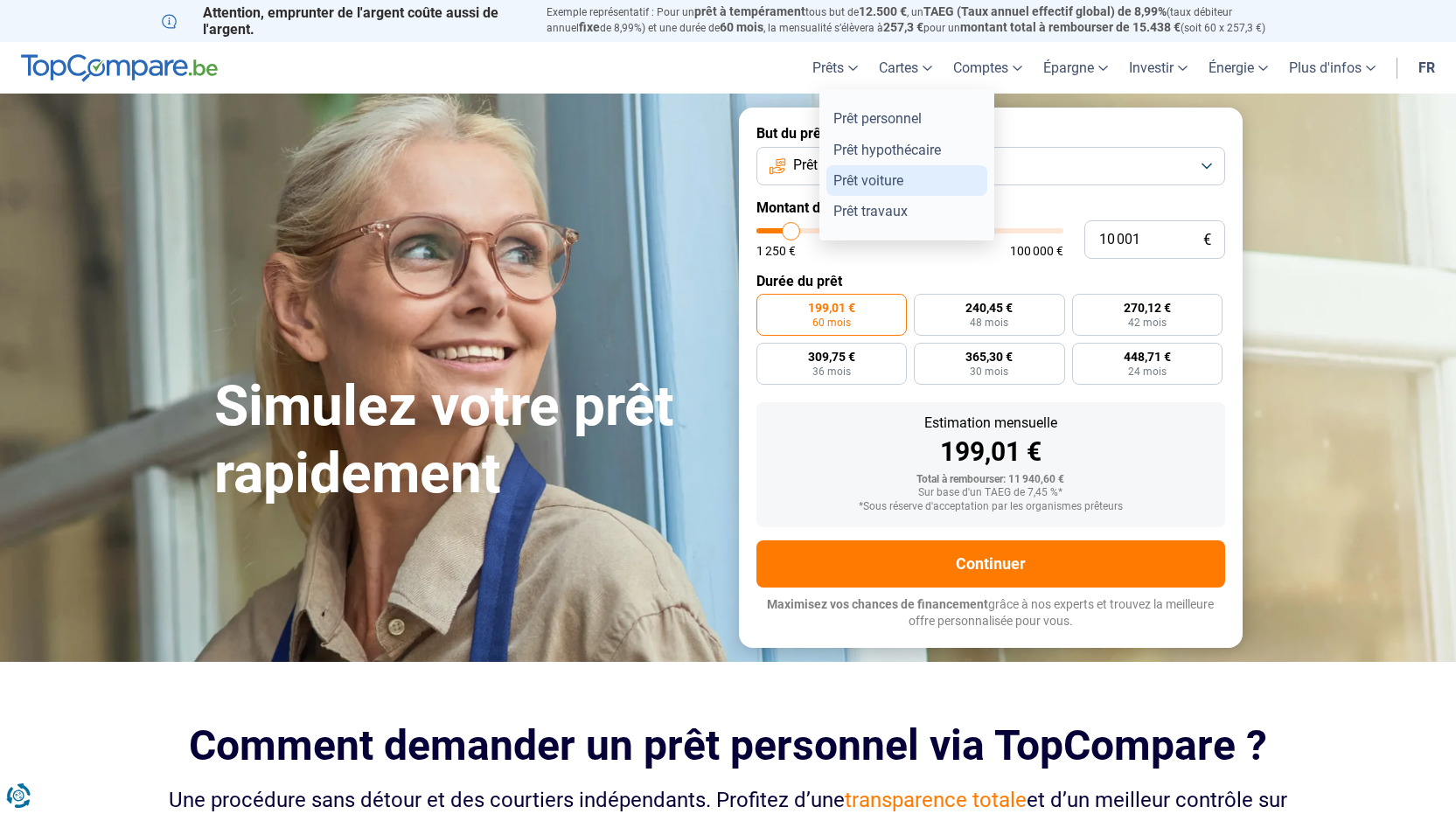
click at [855, 184] on link "Prêt voiture" at bounding box center [906, 180] width 161 height 31
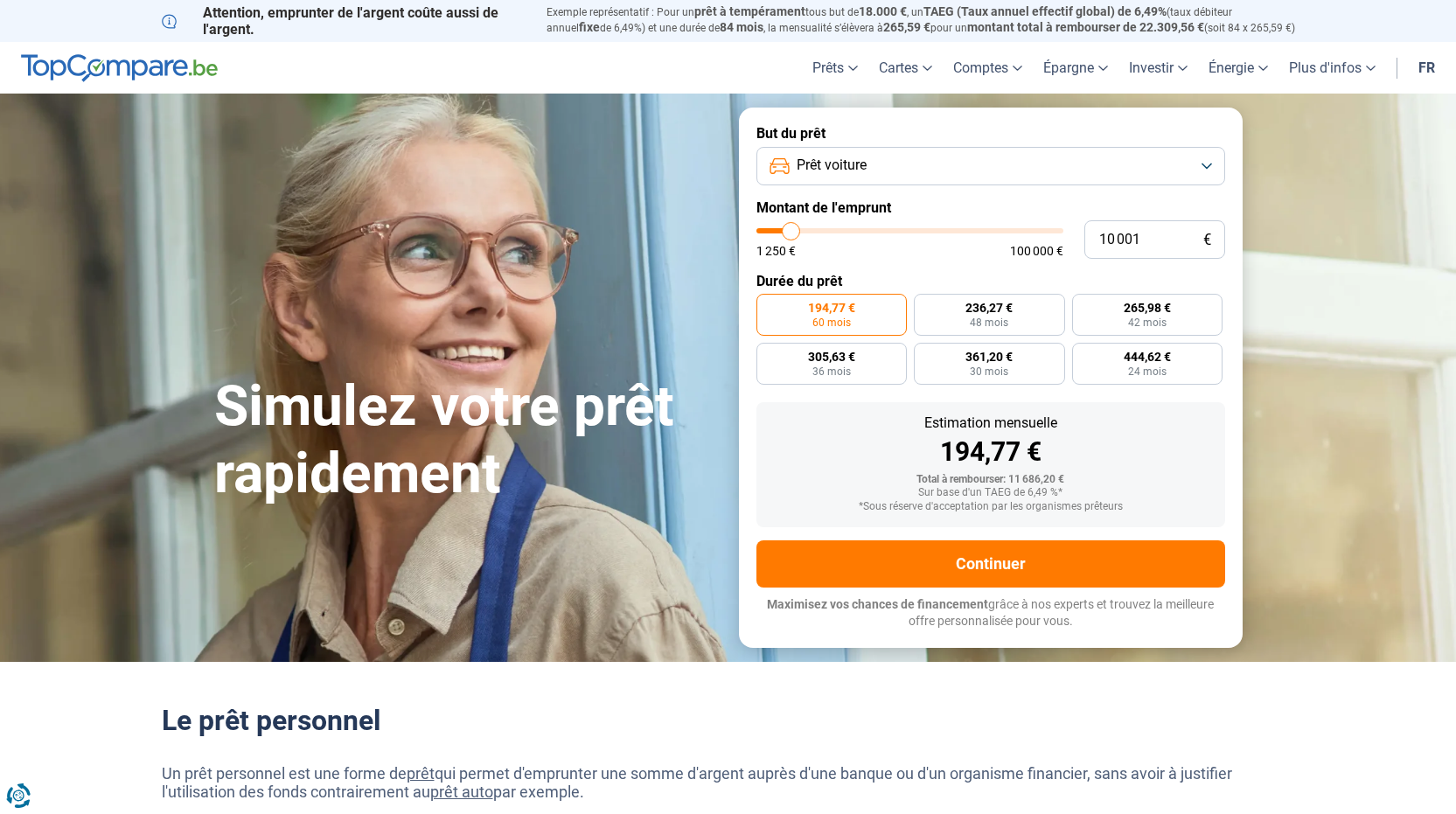
type input "8 750"
type input "8750"
type input "9 000"
type input "9000"
type input "11 000"
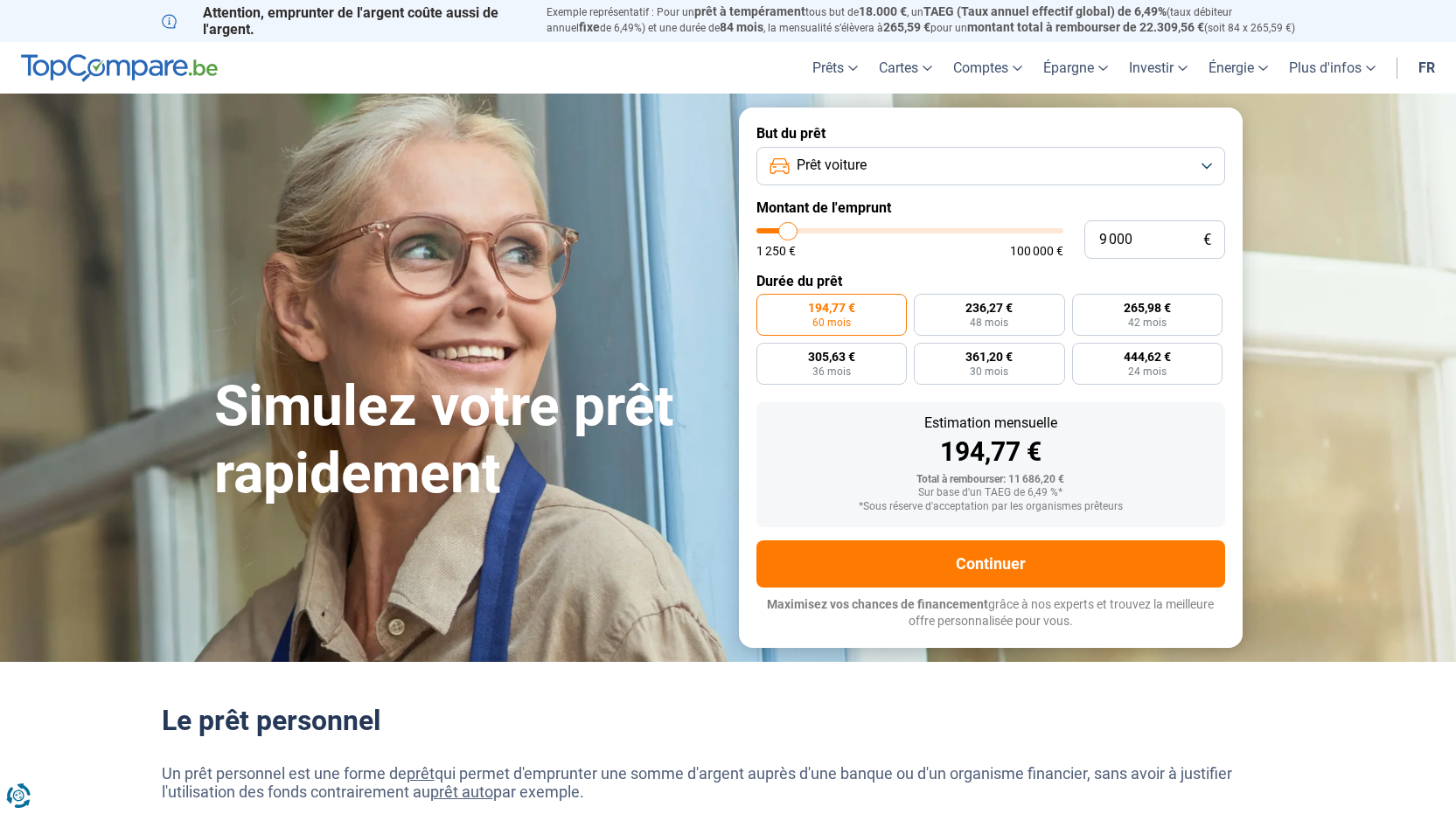
type input "11000"
type input "13 000"
type input "13000"
type input "18 000"
type input "18000"
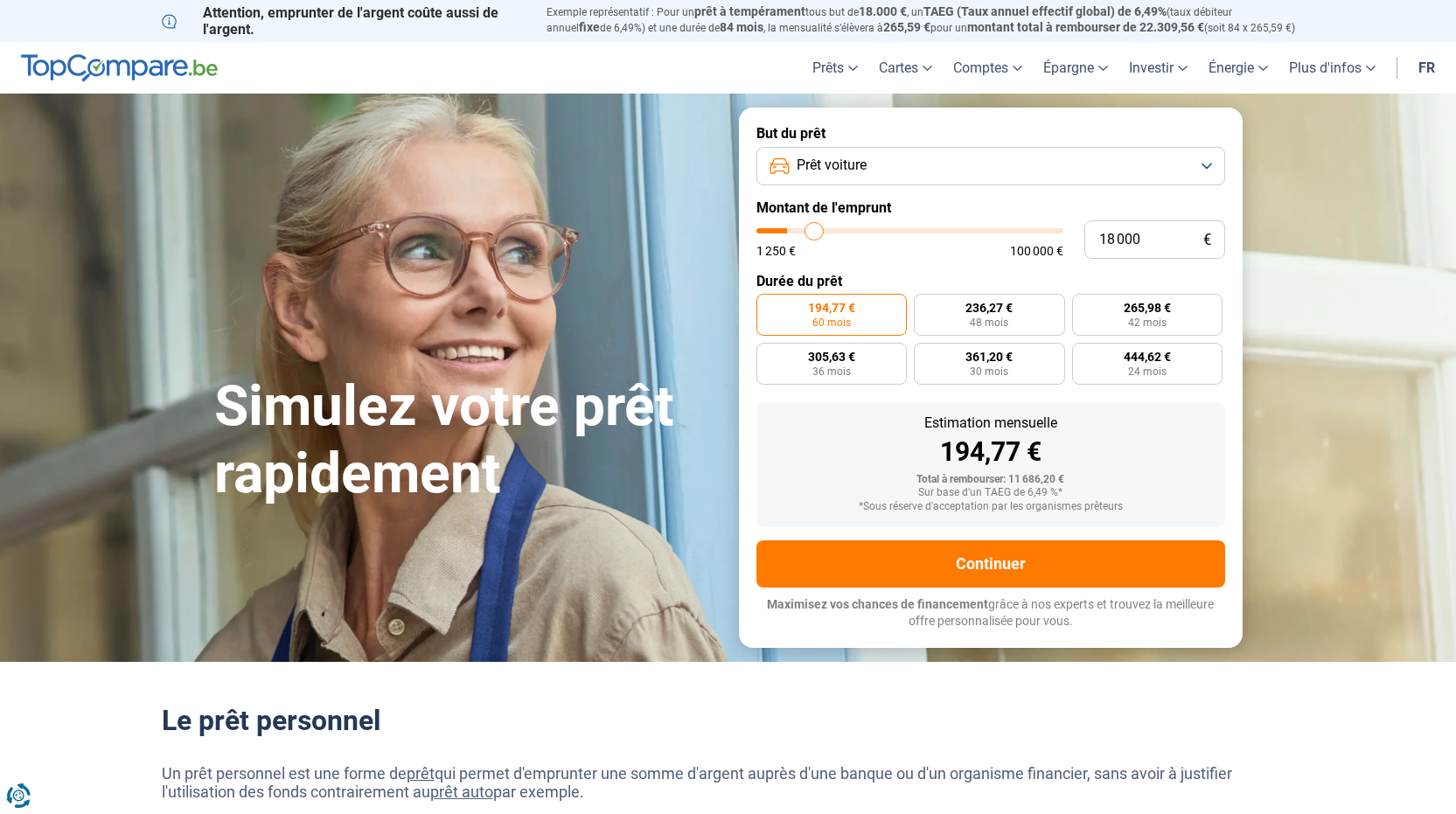
type input "24 250"
type input "24250"
type input "28 250"
type input "28250"
type input "29 000"
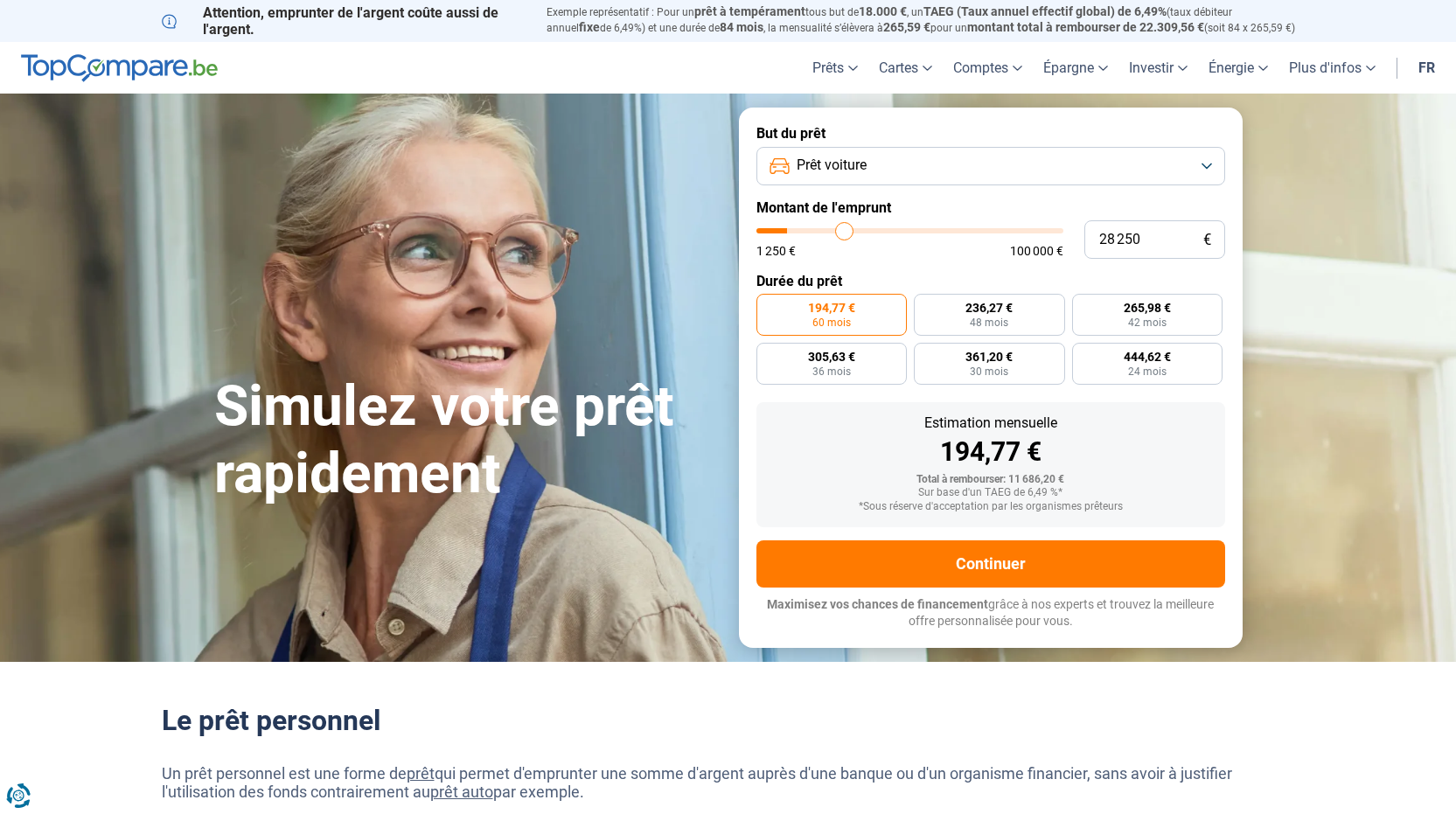
type input "29000"
type input "30 250"
type input "30250"
type input "30 750"
type input "30750"
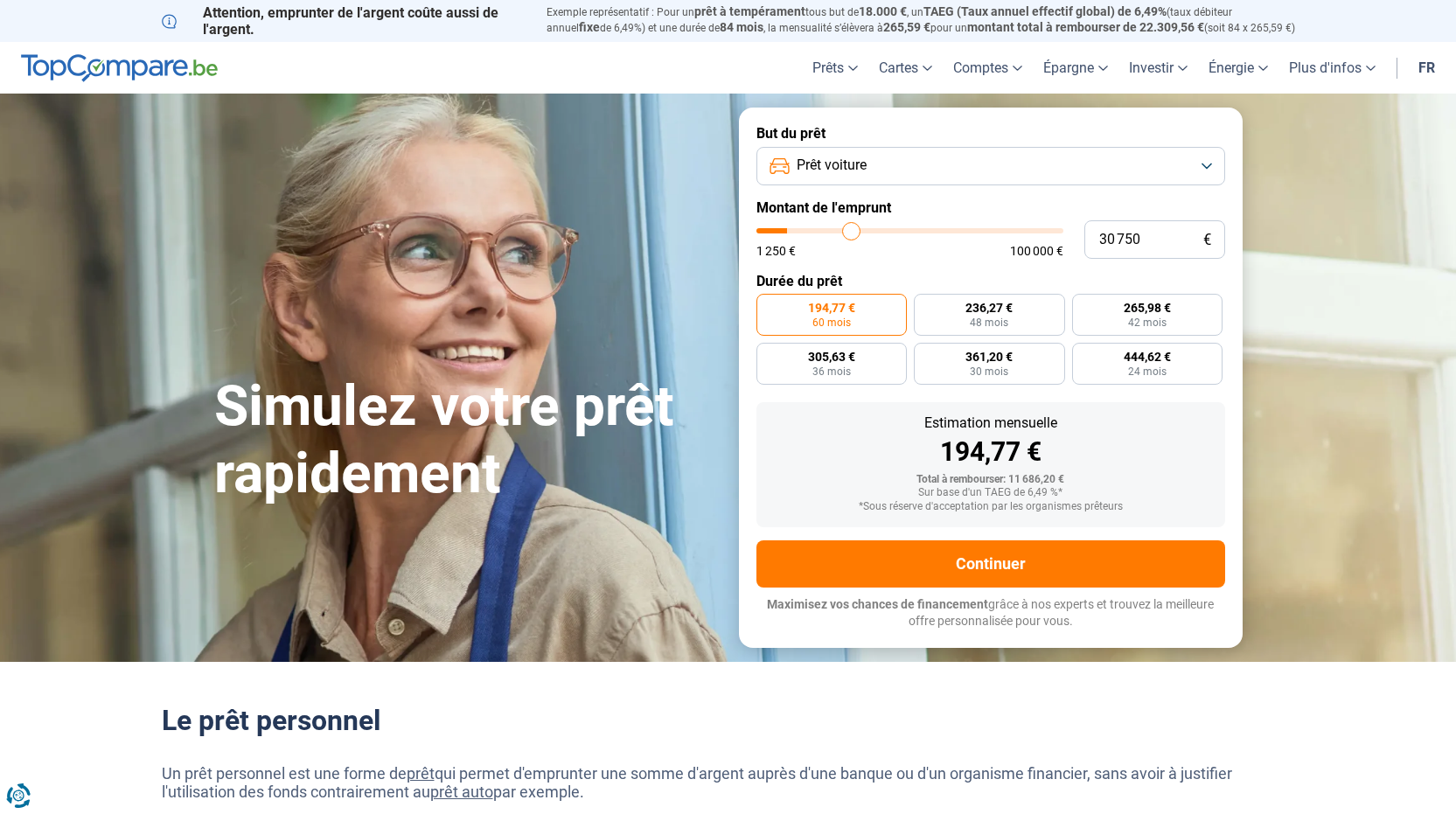
type input "31 250"
type input "31250"
type input "33 500"
type input "33500"
type input "34 000"
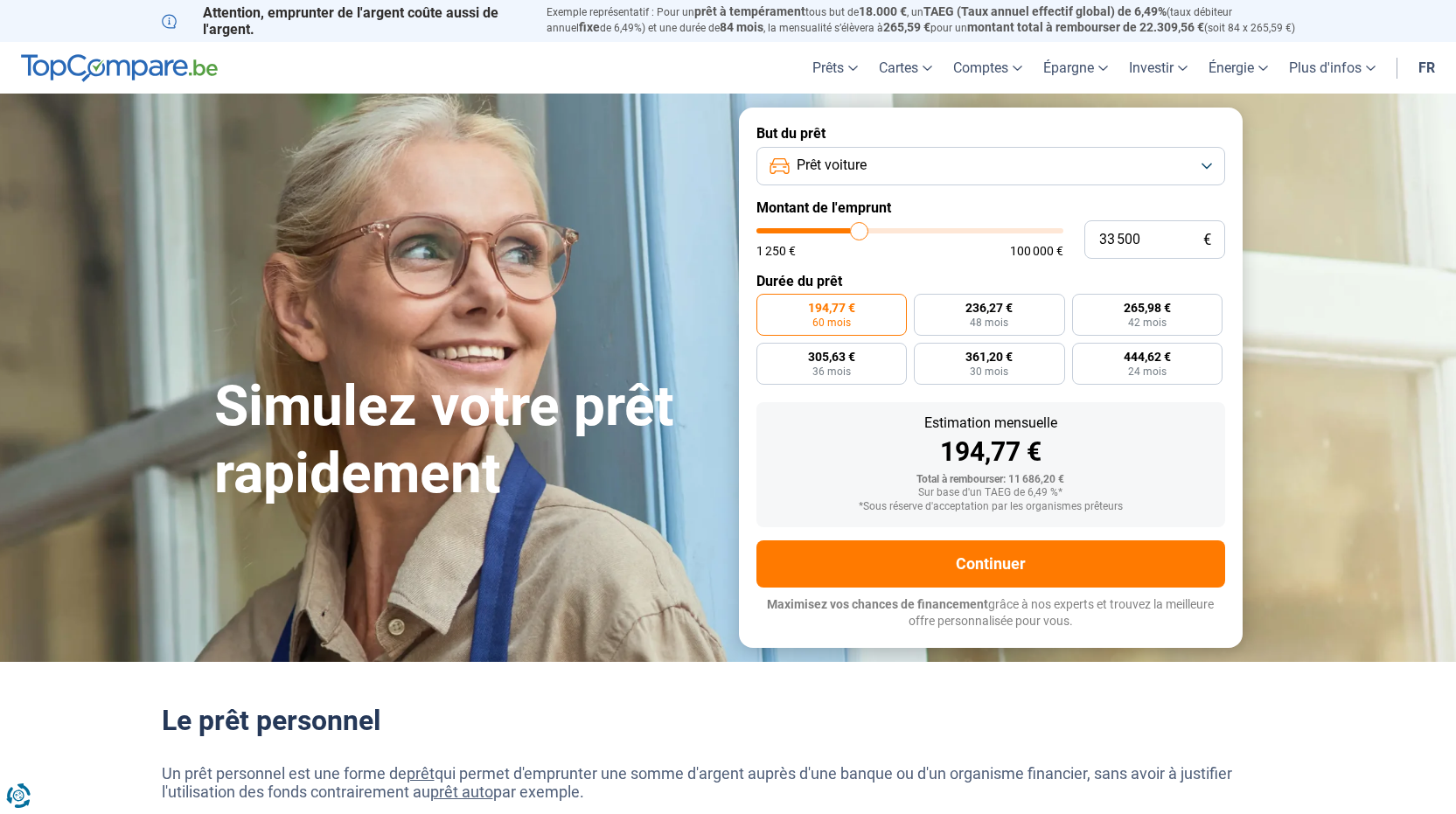
type input "34000"
type input "46 000"
type input "46000"
type input "56 250"
type input "56250"
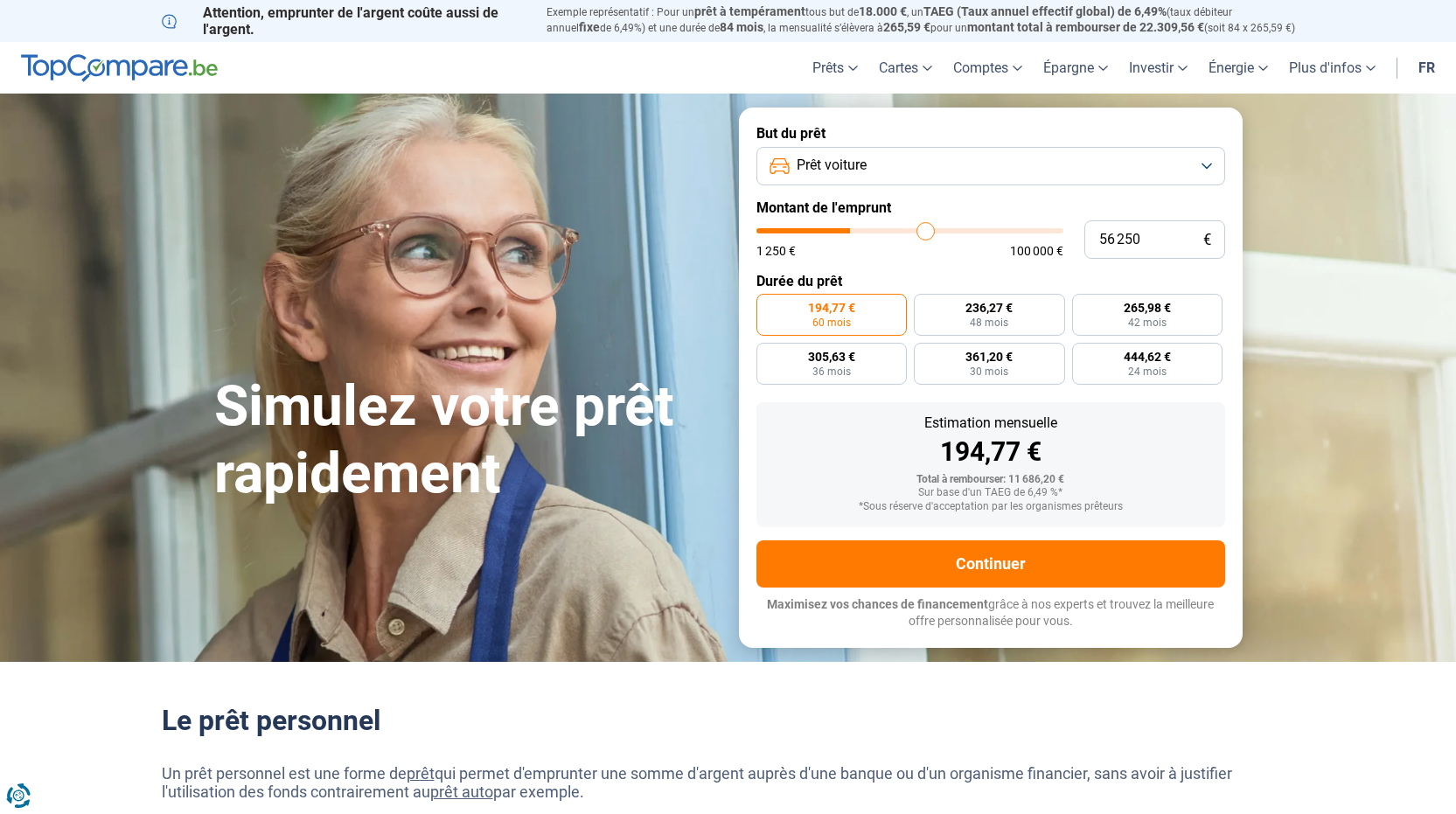
type input "59 000"
type input "59000"
type input "58 750"
type input "58750"
type input "57 500"
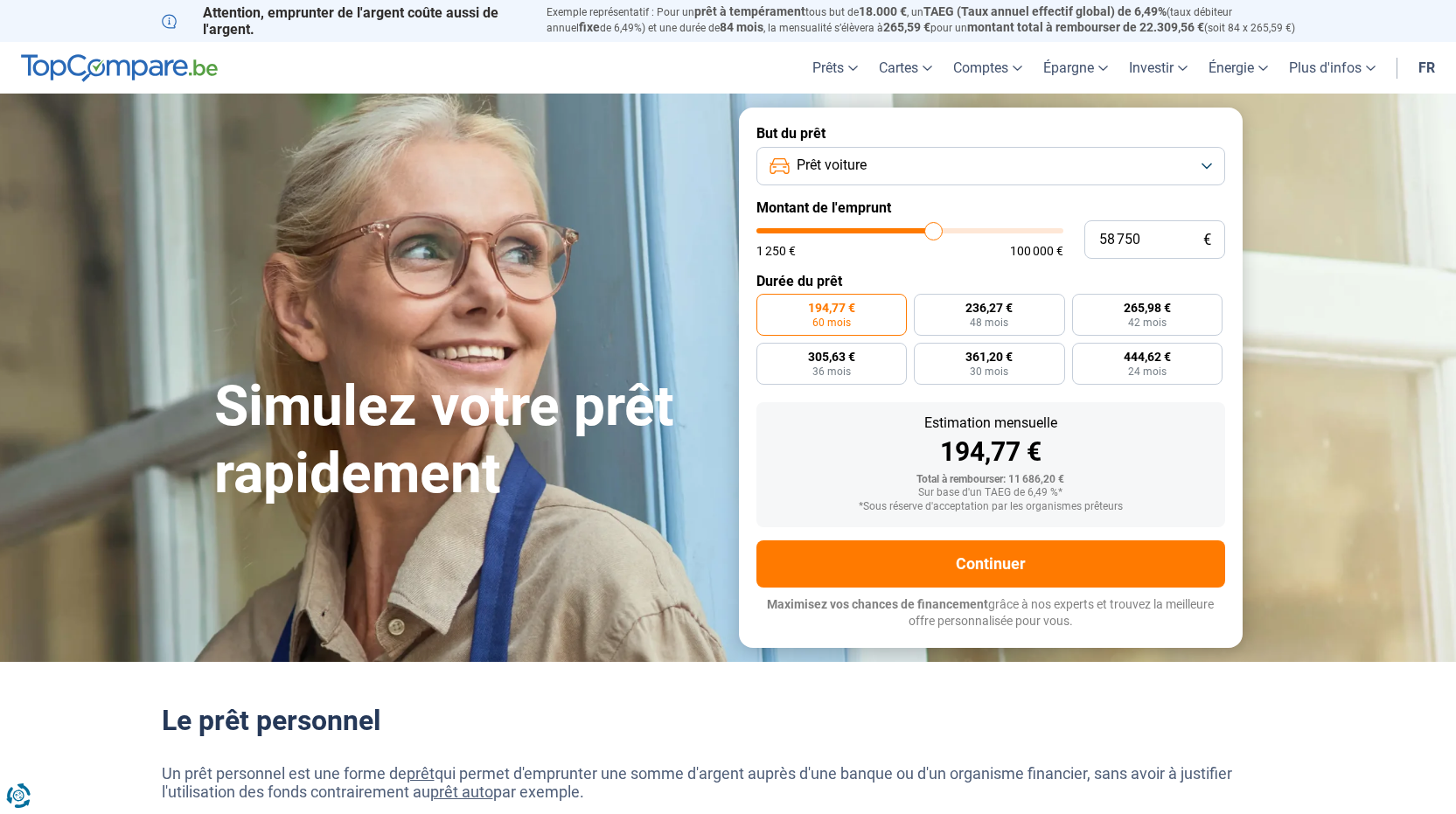
type input "57500"
type input "56 500"
type input "56500"
type input "56 000"
type input "56000"
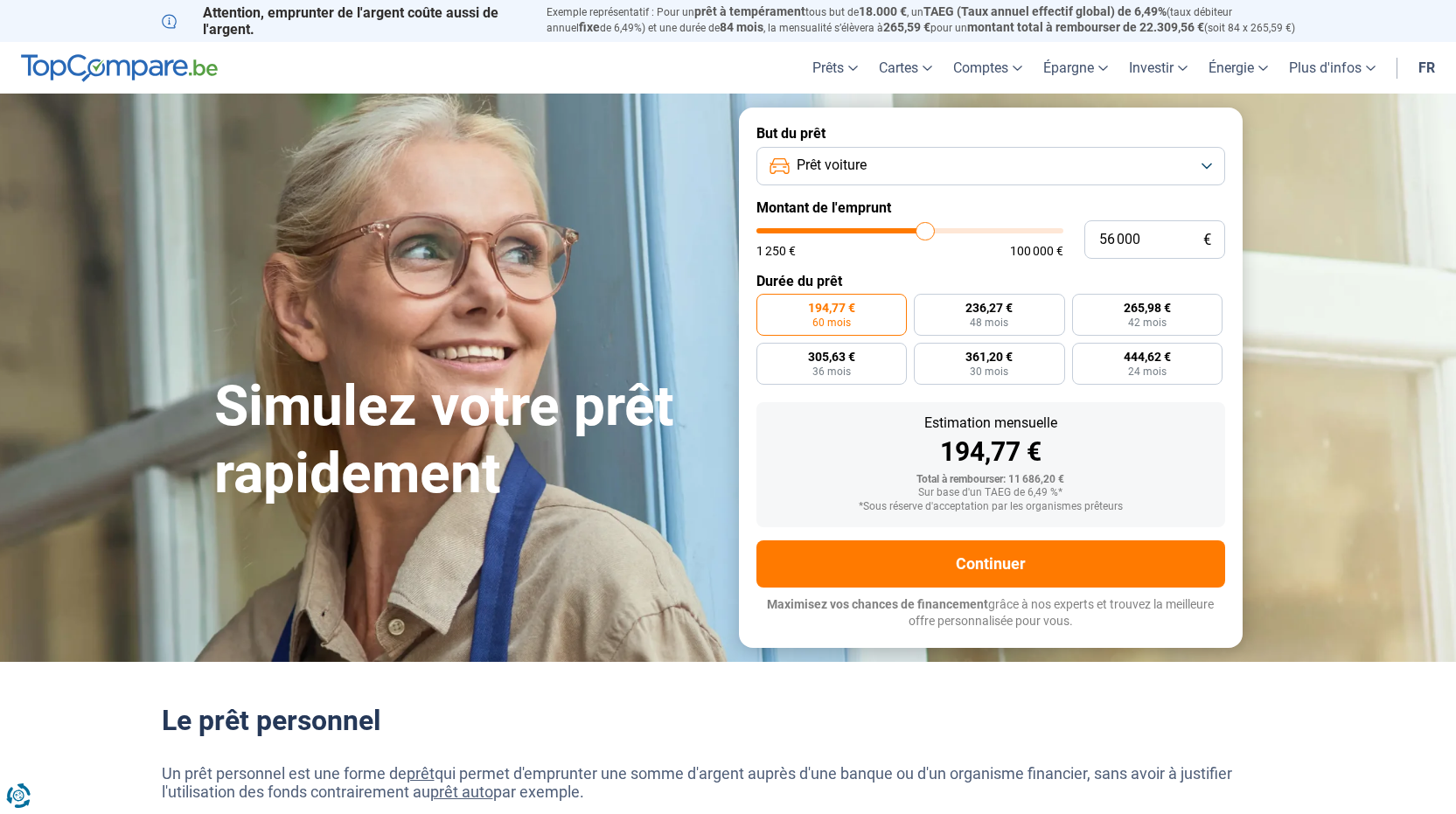
type input "55 750"
drag, startPoint x: 787, startPoint y: 236, endPoint x: 924, endPoint y: 249, distance: 137.6
type input "55750"
click at [924, 234] on input "range" at bounding box center [909, 231] width 307 height 6
radio input "false"
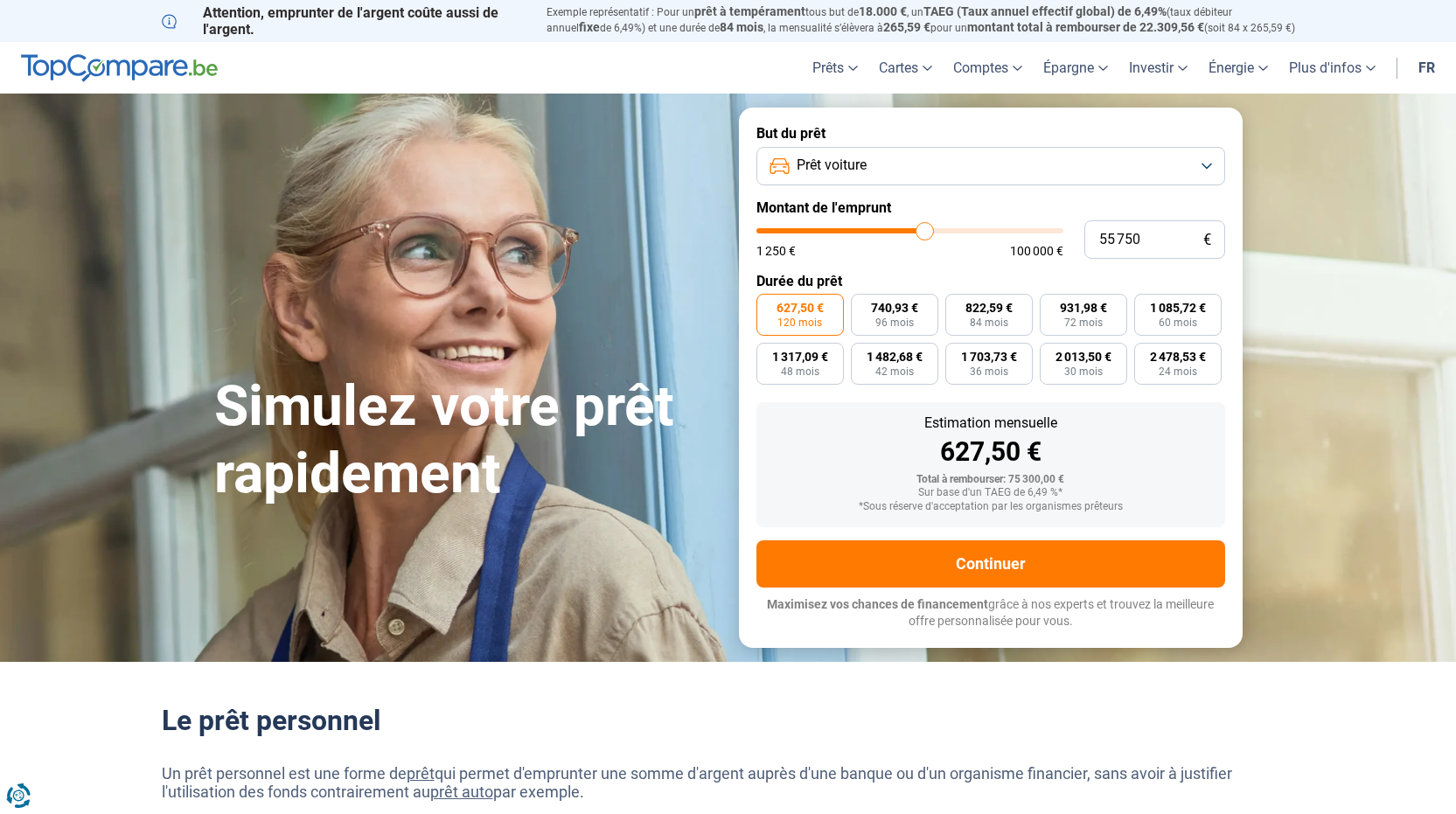
type input "54 250"
type input "54250"
type input "51 500"
type input "51500"
type input "45 750"
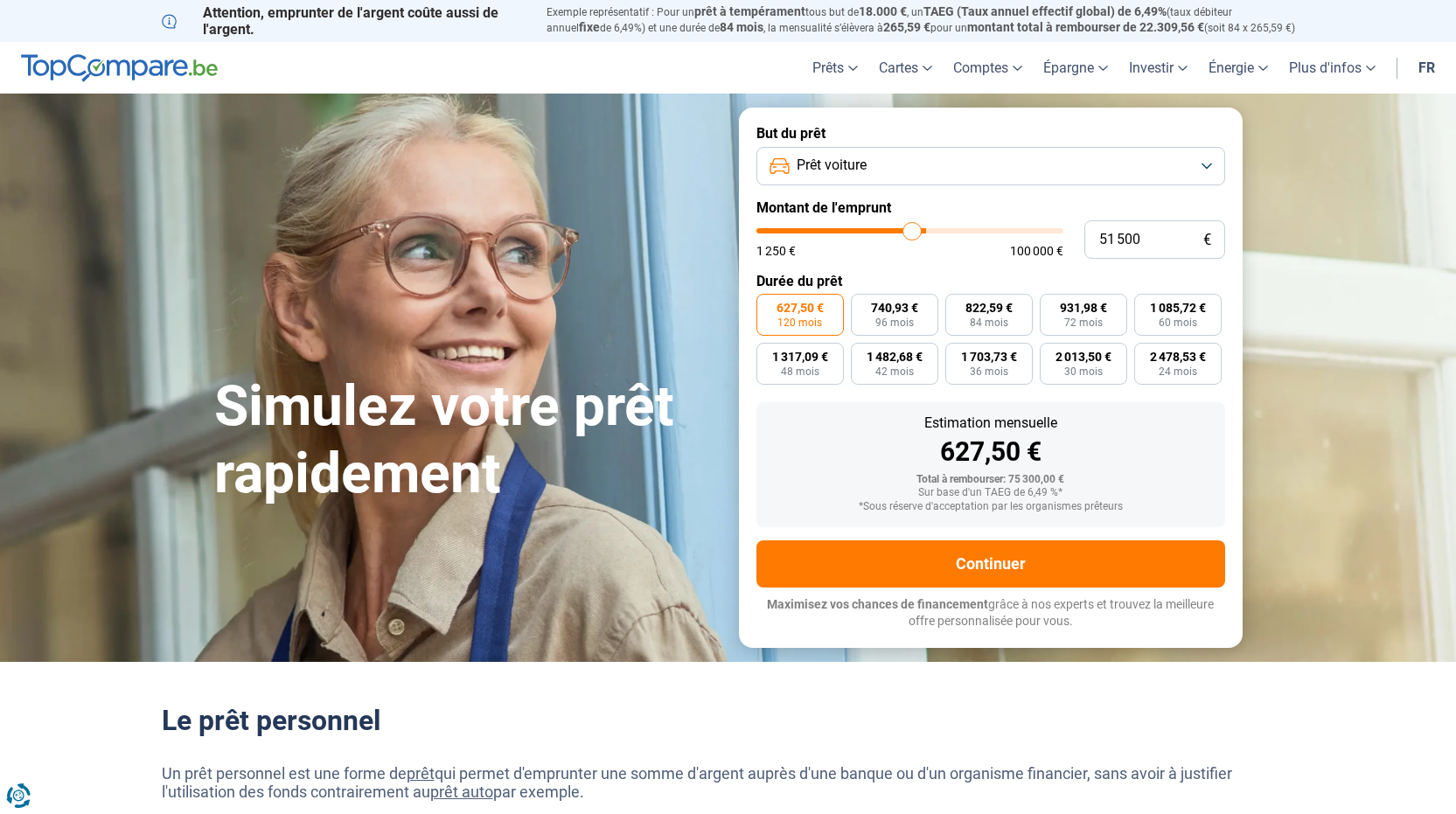
type input "45750"
type input "38 750"
type input "38750"
type input "38 250"
type input "38250"
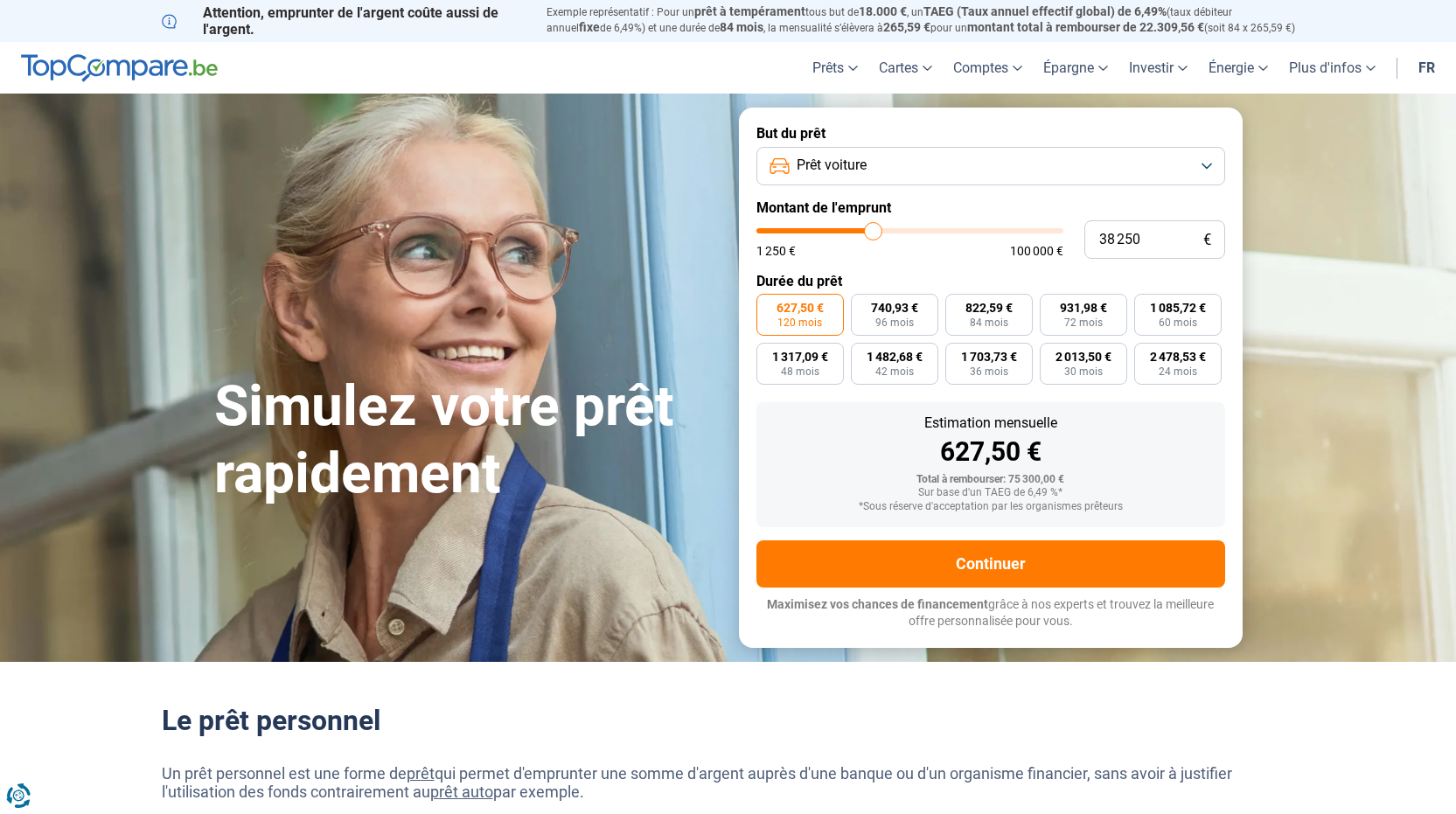
type input "38 000"
drag, startPoint x: 923, startPoint y: 230, endPoint x: 872, endPoint y: 230, distance: 51.0
type input "38000"
click at [872, 230] on input "range" at bounding box center [909, 231] width 307 height 6
type input "37 750"
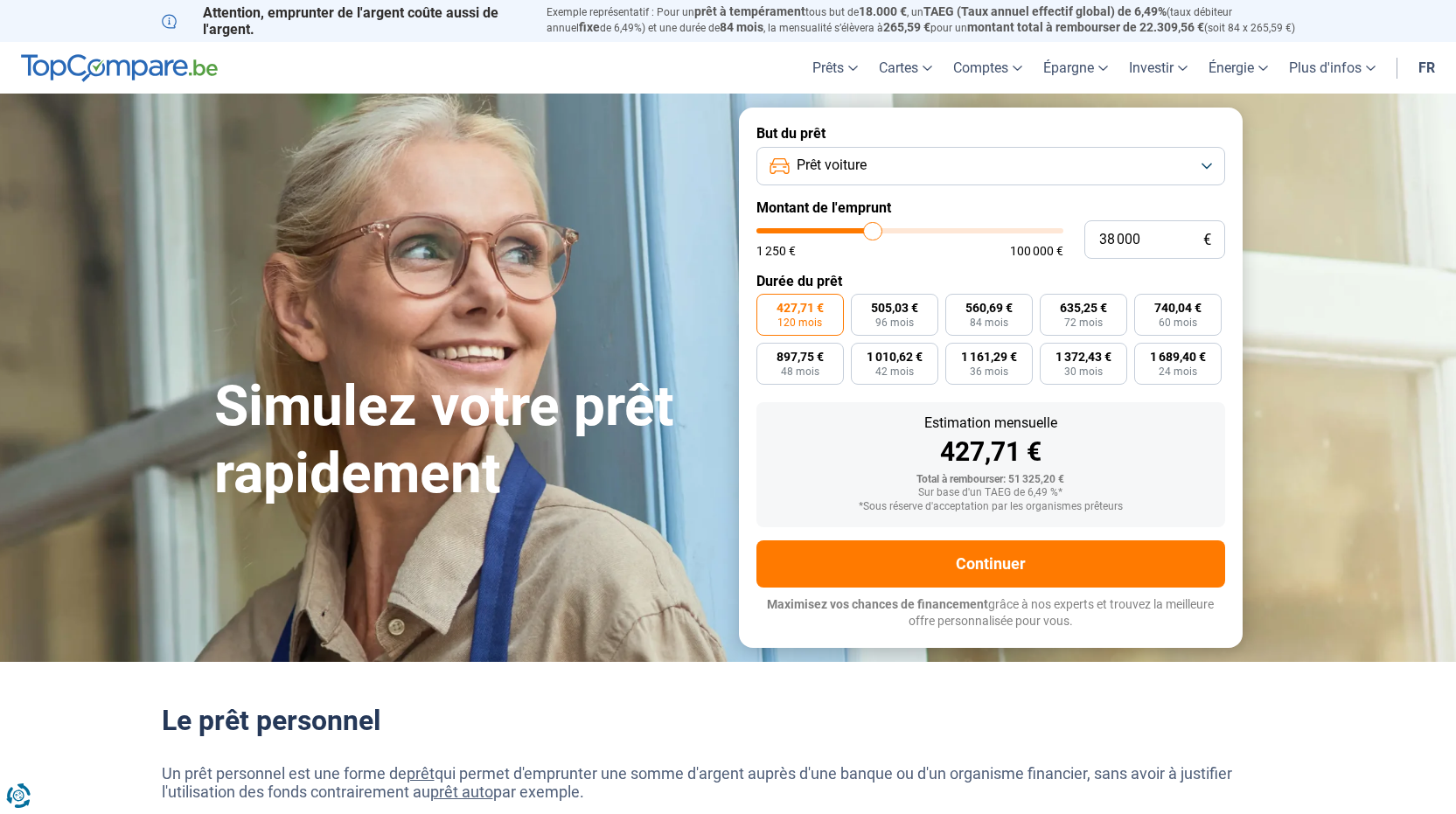
type input "37750"
type input "37 000"
type input "37000"
type input "36 250"
type input "36250"
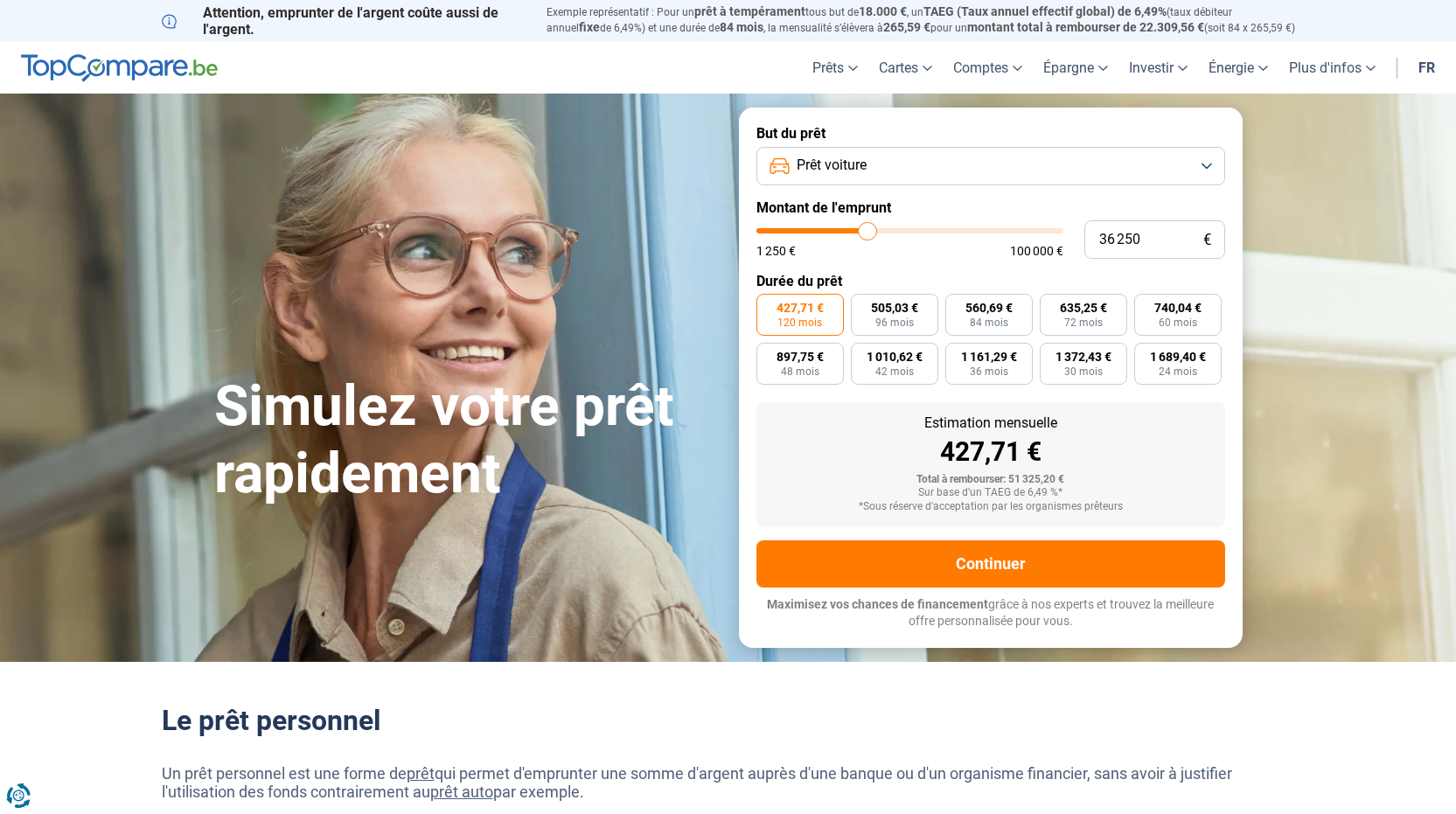
type input "35 750"
type input "35750"
type input "35 250"
type input "35250"
type input "34 750"
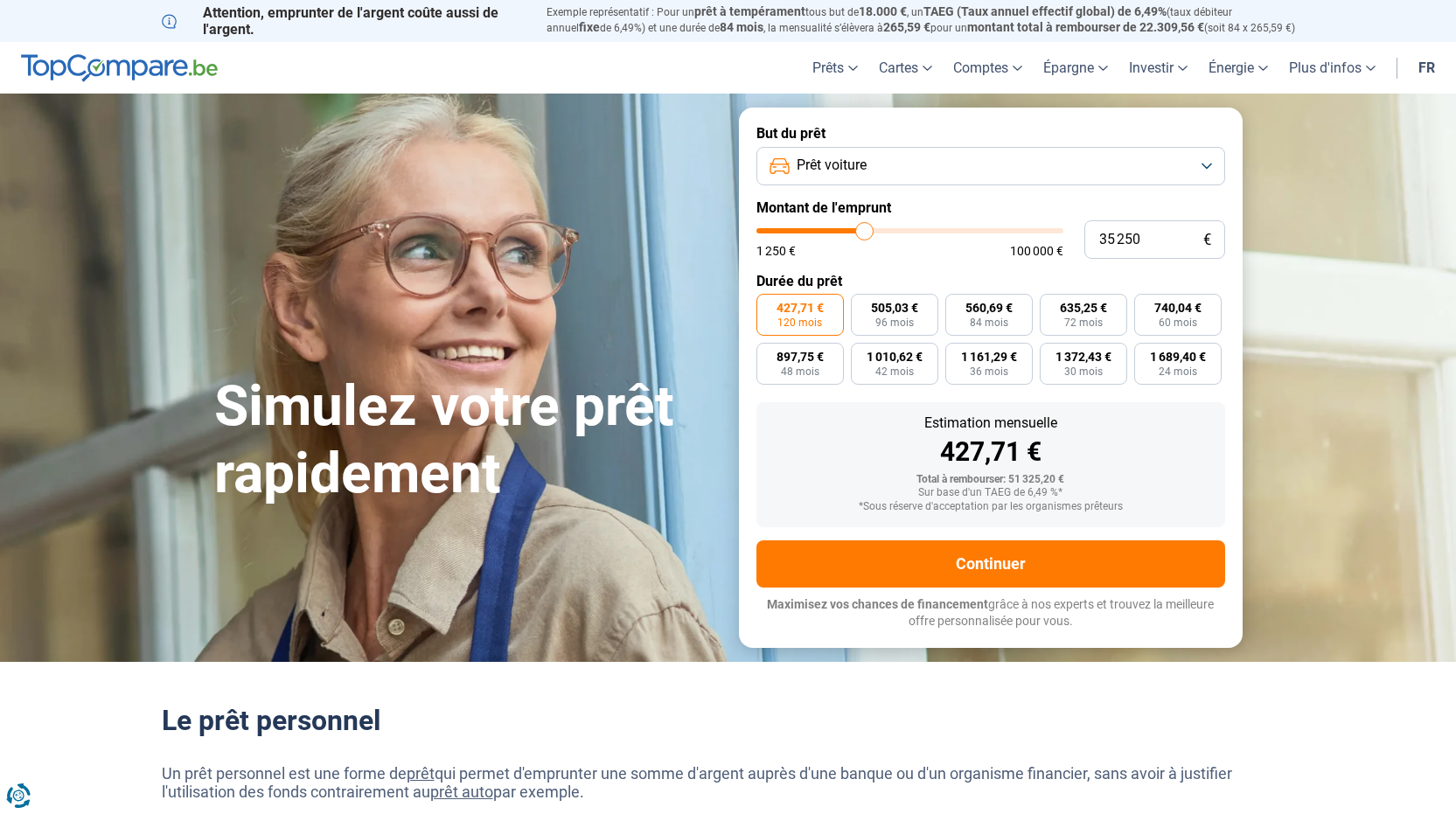
type input "34750"
type input "34 250"
type input "34250"
type input "34 000"
type input "34000"
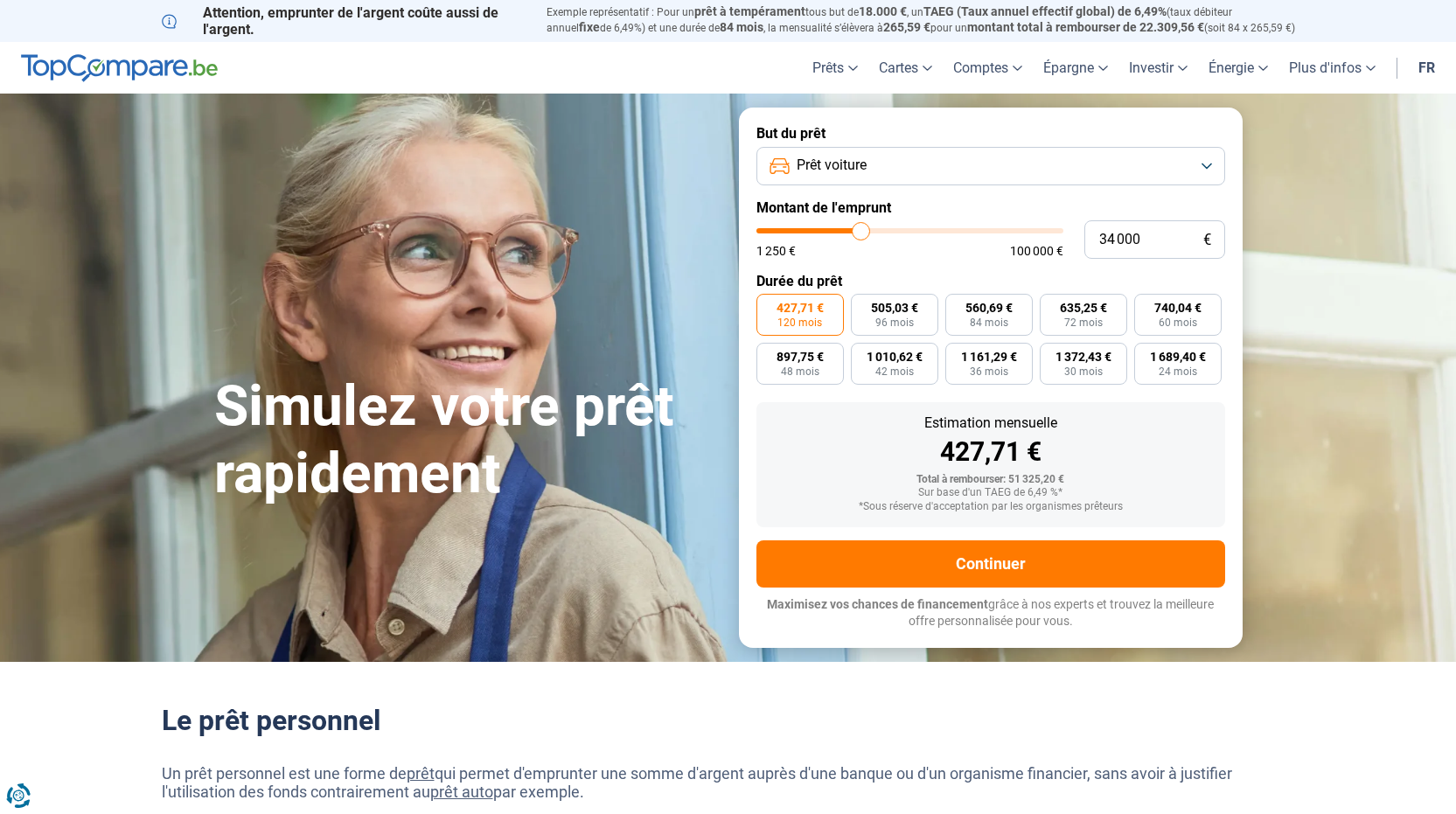
type input "33 500"
type input "33500"
type input "32 250"
type input "32250"
type input "31 250"
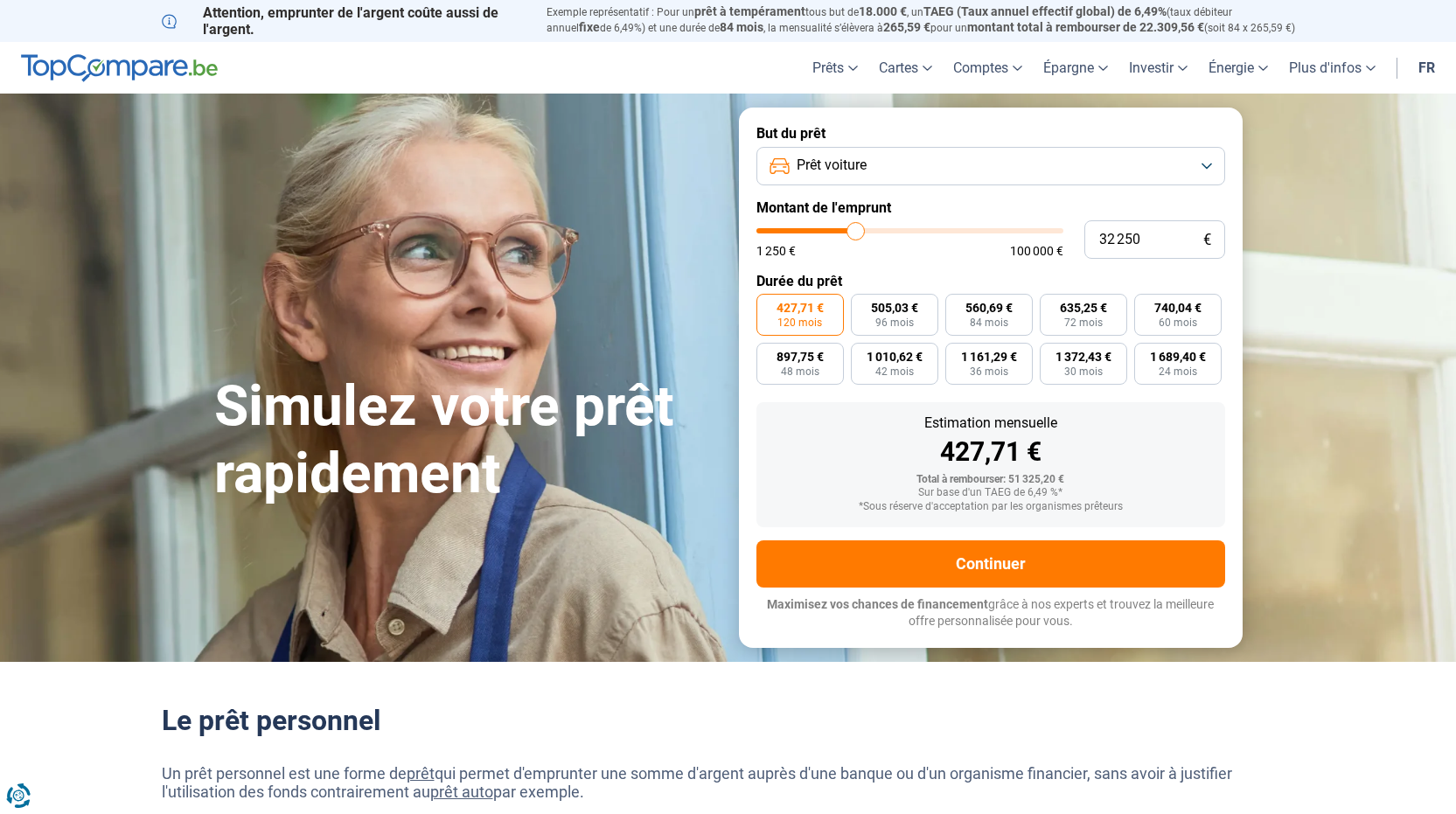
type input "31250"
type input "31 000"
type input "31000"
type input "30 250"
type input "30250"
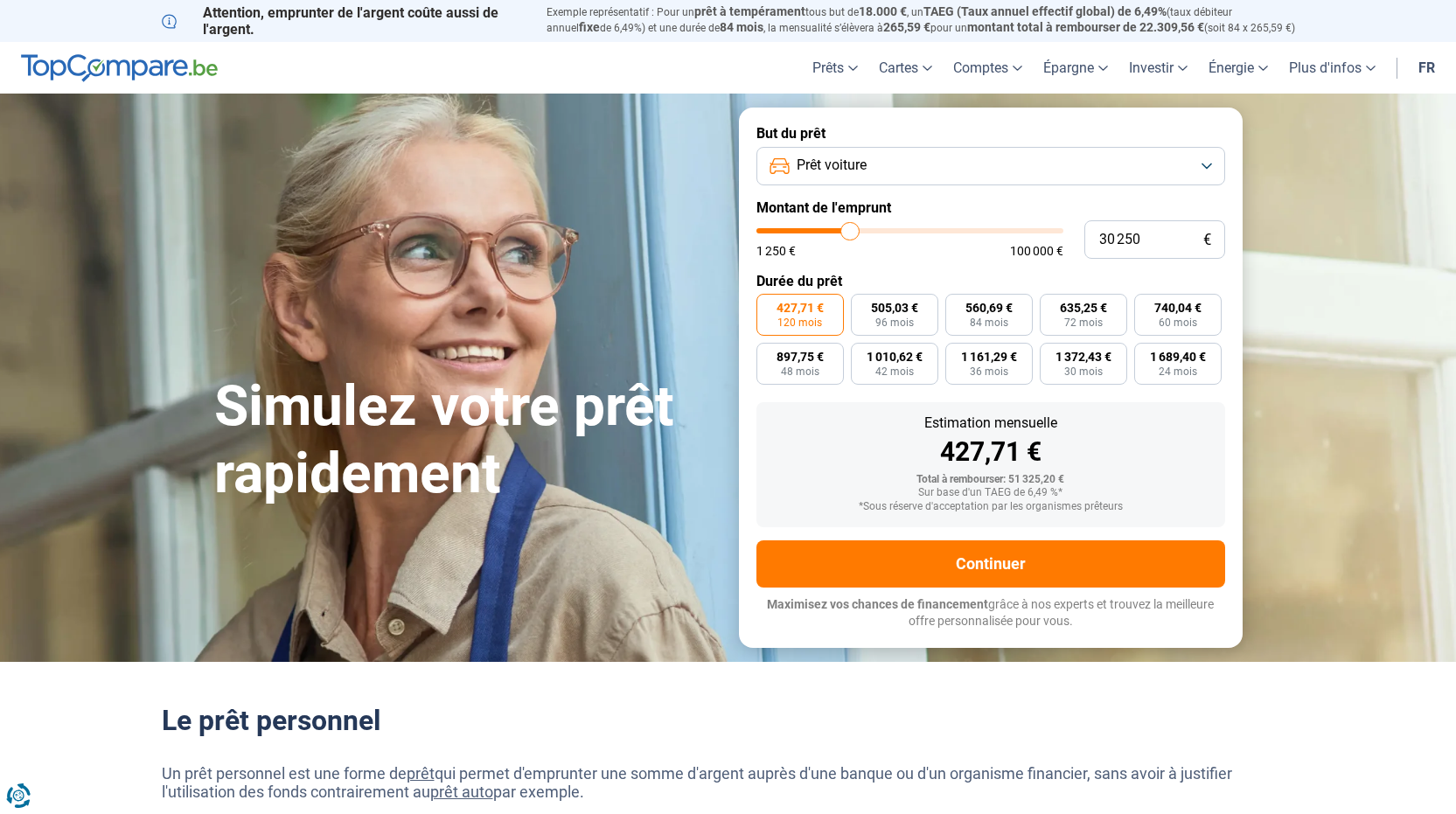
type input "29 750"
type input "29750"
type input "29 500"
type input "29500"
type input "29 750"
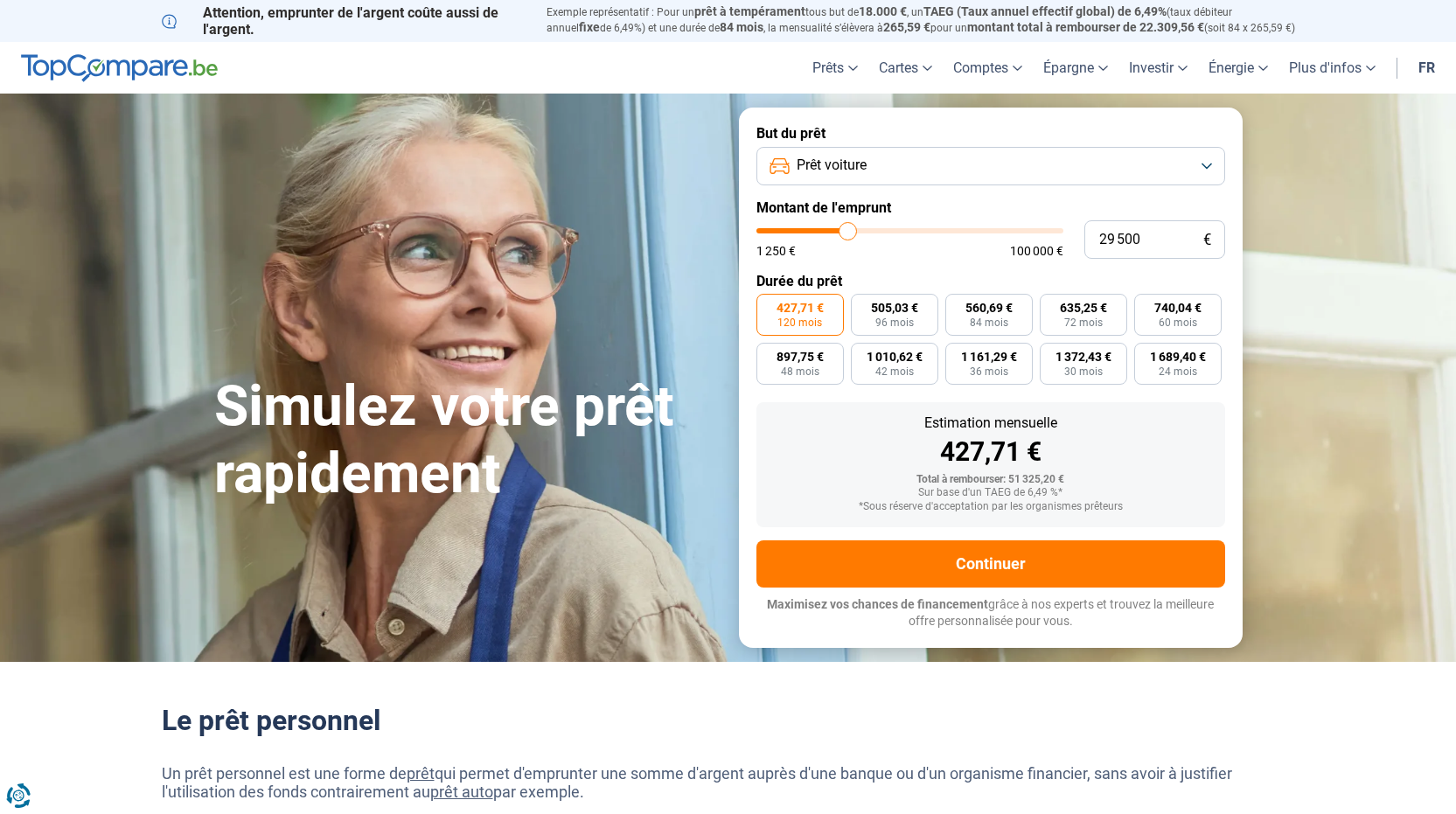
type input "29750"
type input "30 250"
type input "30250"
type input "30 500"
type input "30500"
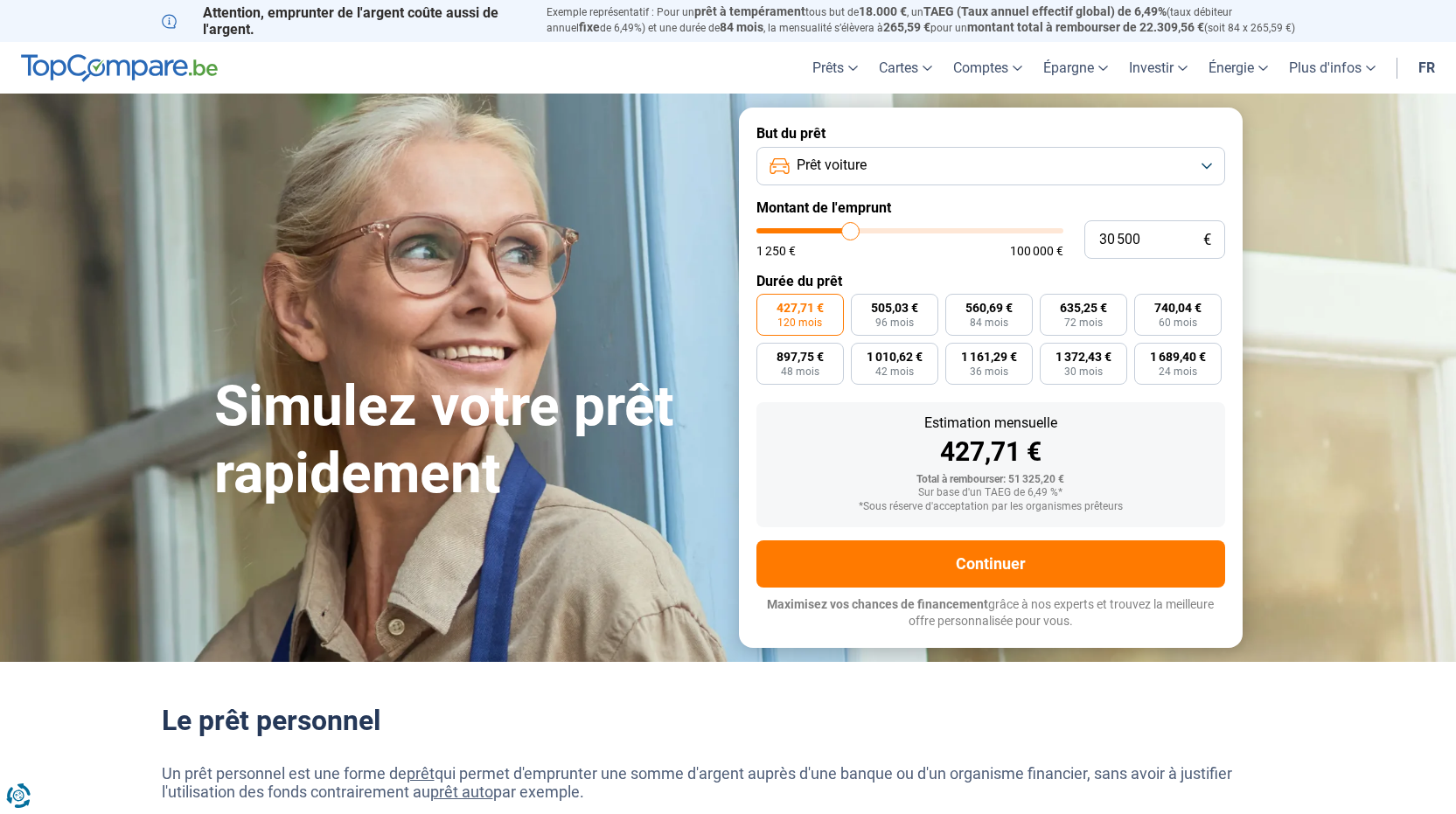
type input "31 000"
type input "31000"
type input "31 250"
type input "31250"
type input "32 000"
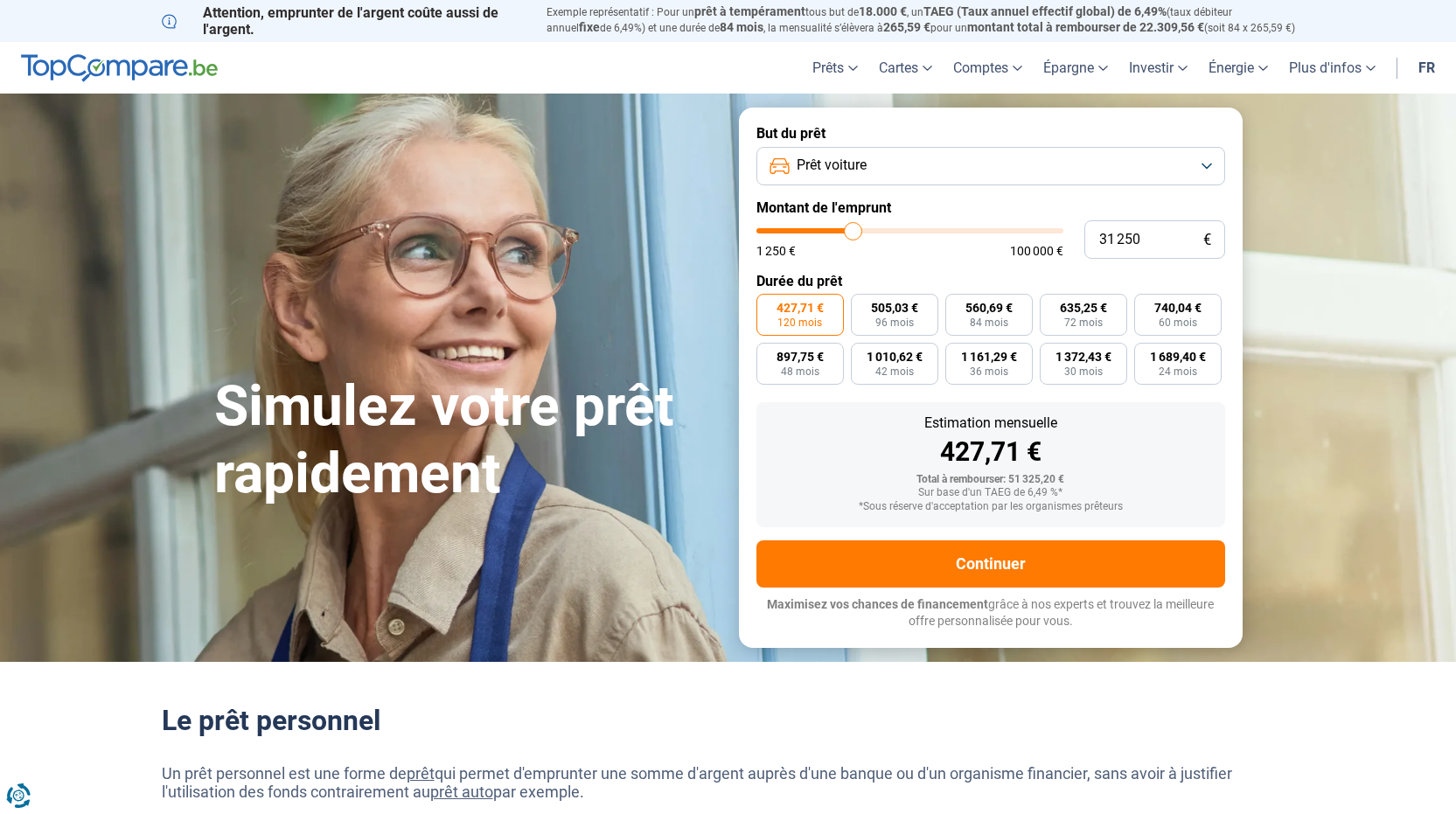
type input "32000"
type input "32 500"
type input "32500"
type input "33 500"
type input "33500"
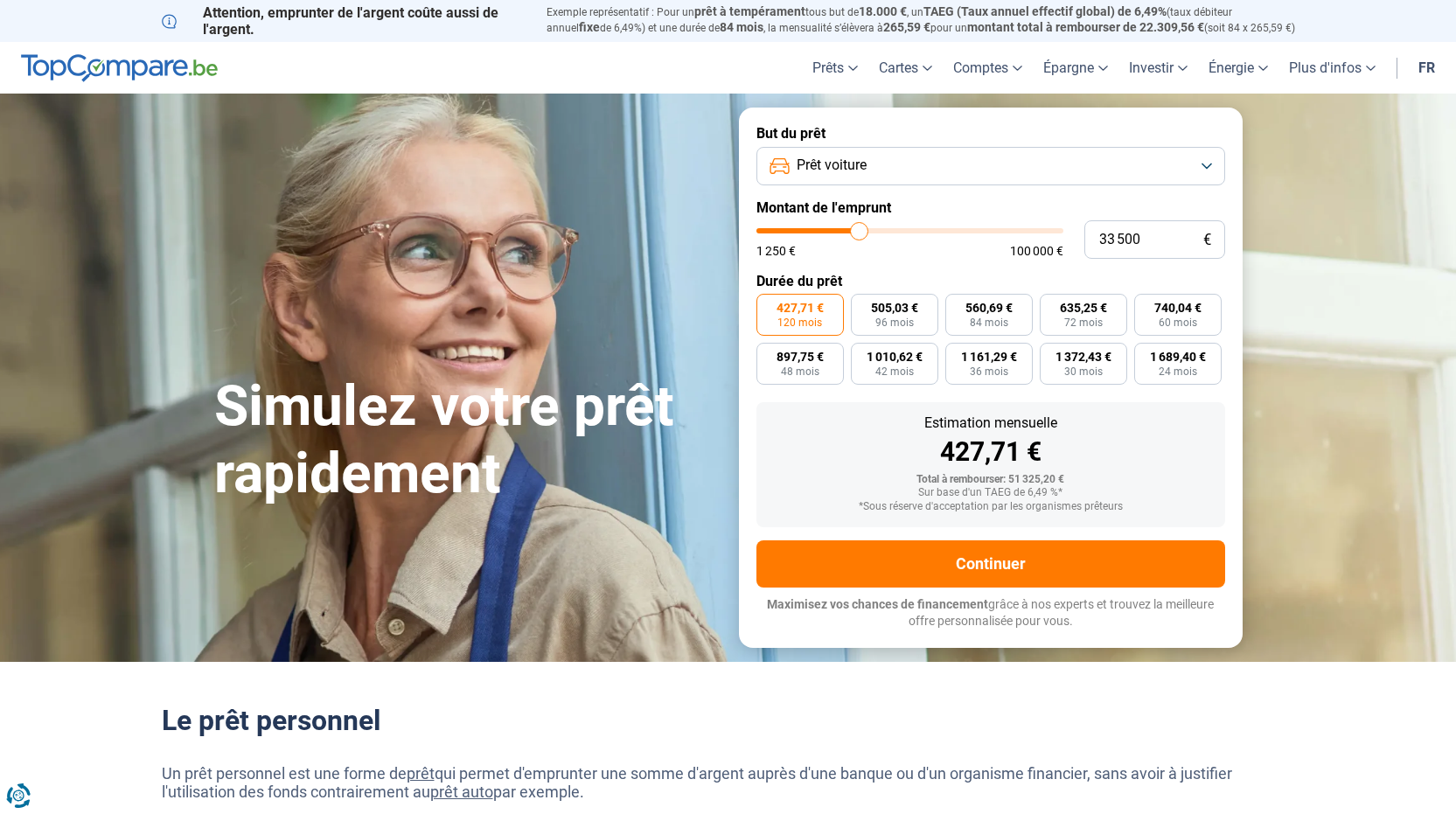
type input "33 750"
type input "33750"
type input "34 000"
type input "34000"
type input "34 250"
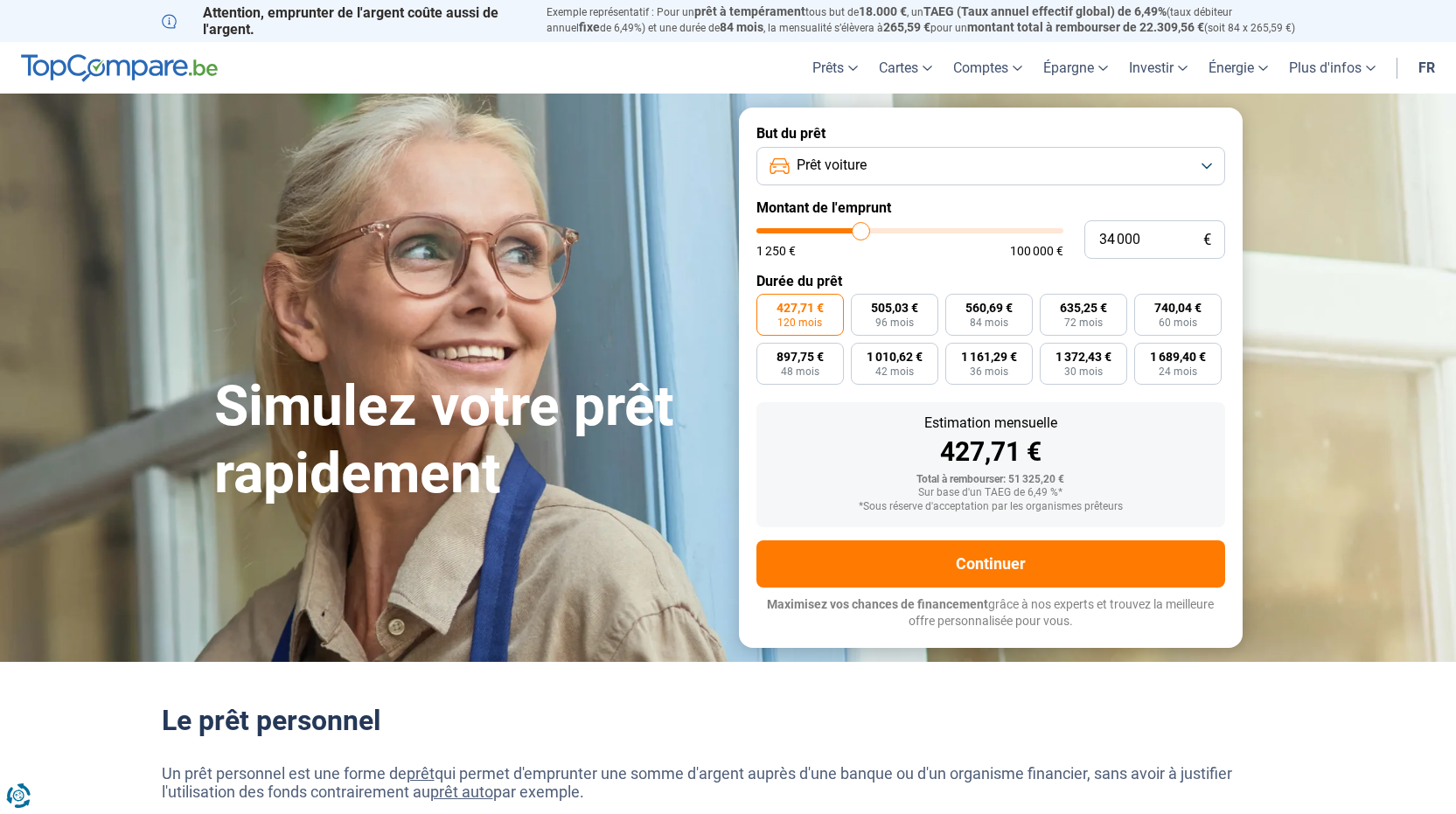
type input "34250"
type input "34 750"
type input "34750"
type input "35 000"
type input "35000"
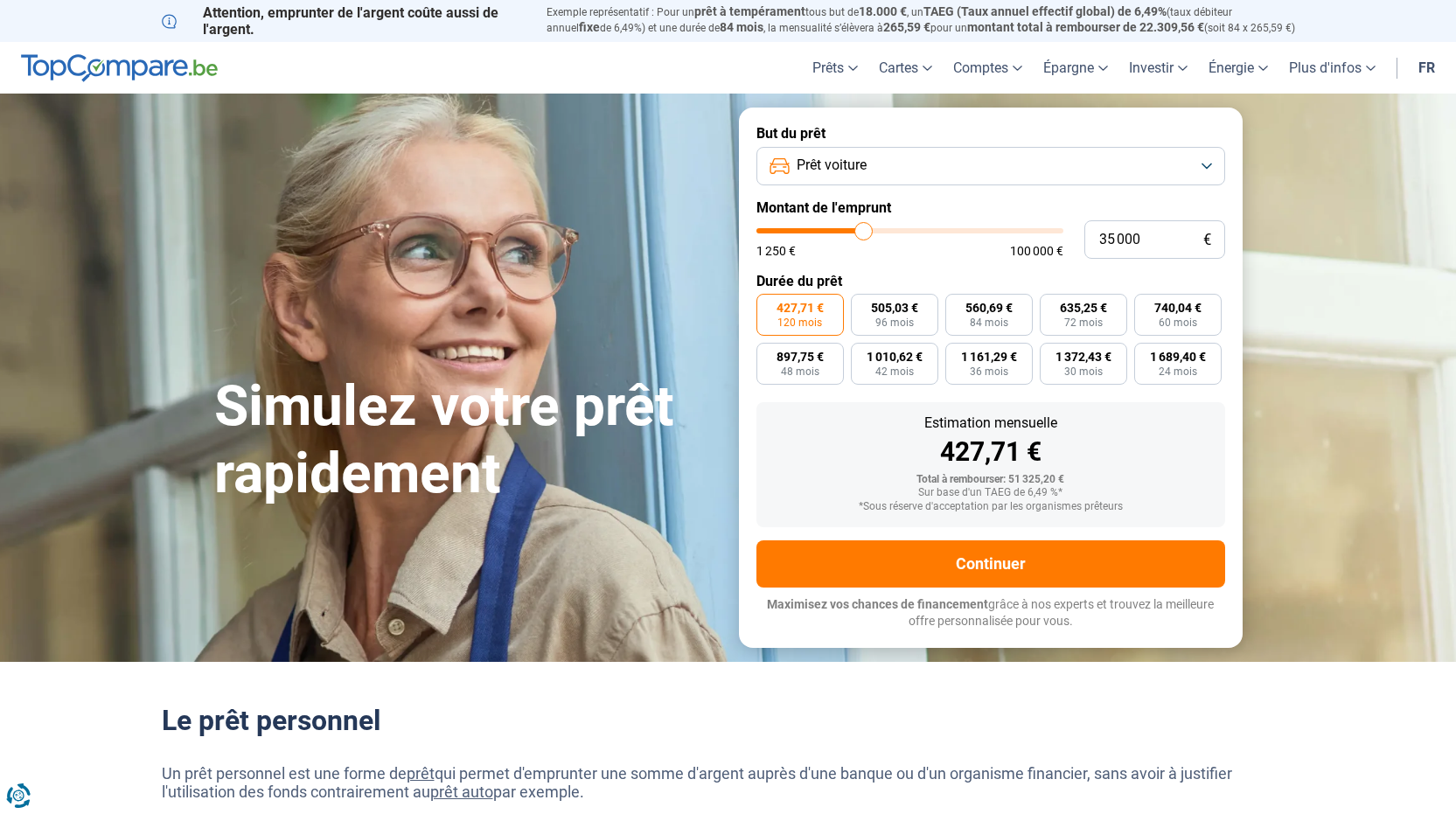
type input "35 250"
type input "35250"
type input "35 750"
type input "35750"
click at [867, 234] on input "range" at bounding box center [909, 231] width 307 height 6
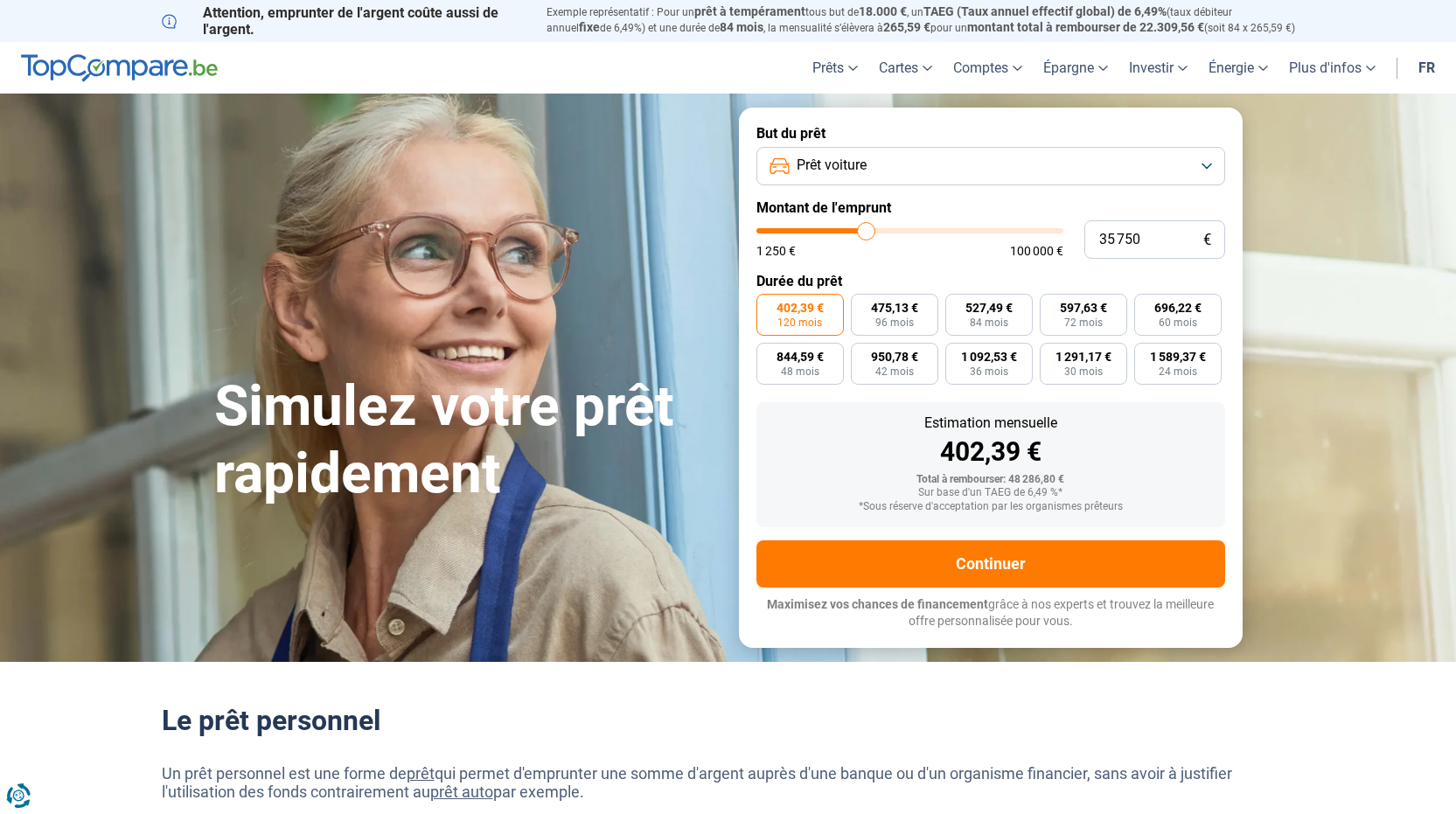
type input "36 500"
type input "36500"
type input "35 750"
type input "35750"
type input "35 500"
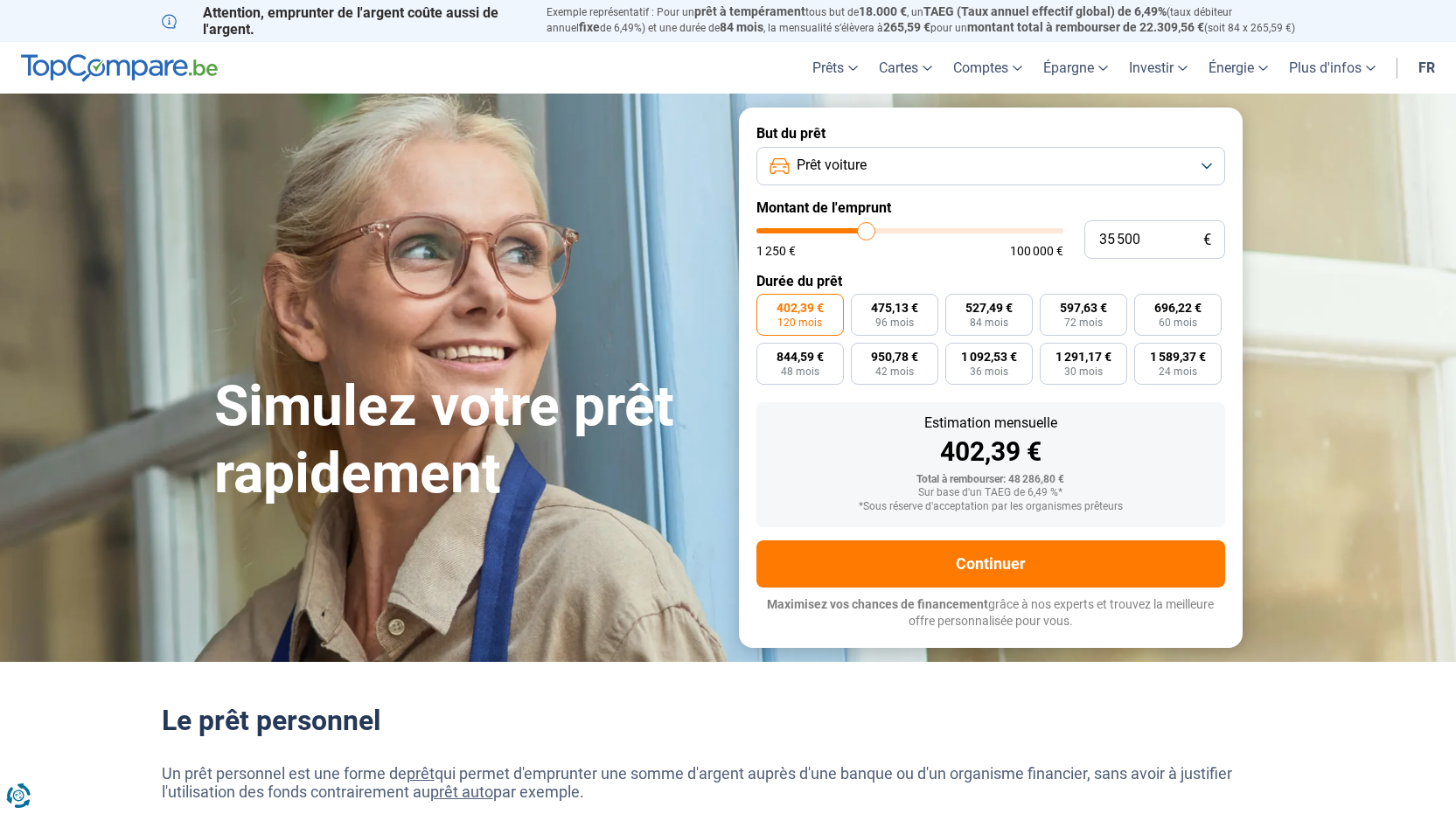
type input "35500"
type input "35 250"
type input "35250"
type input "35 000"
type input "35000"
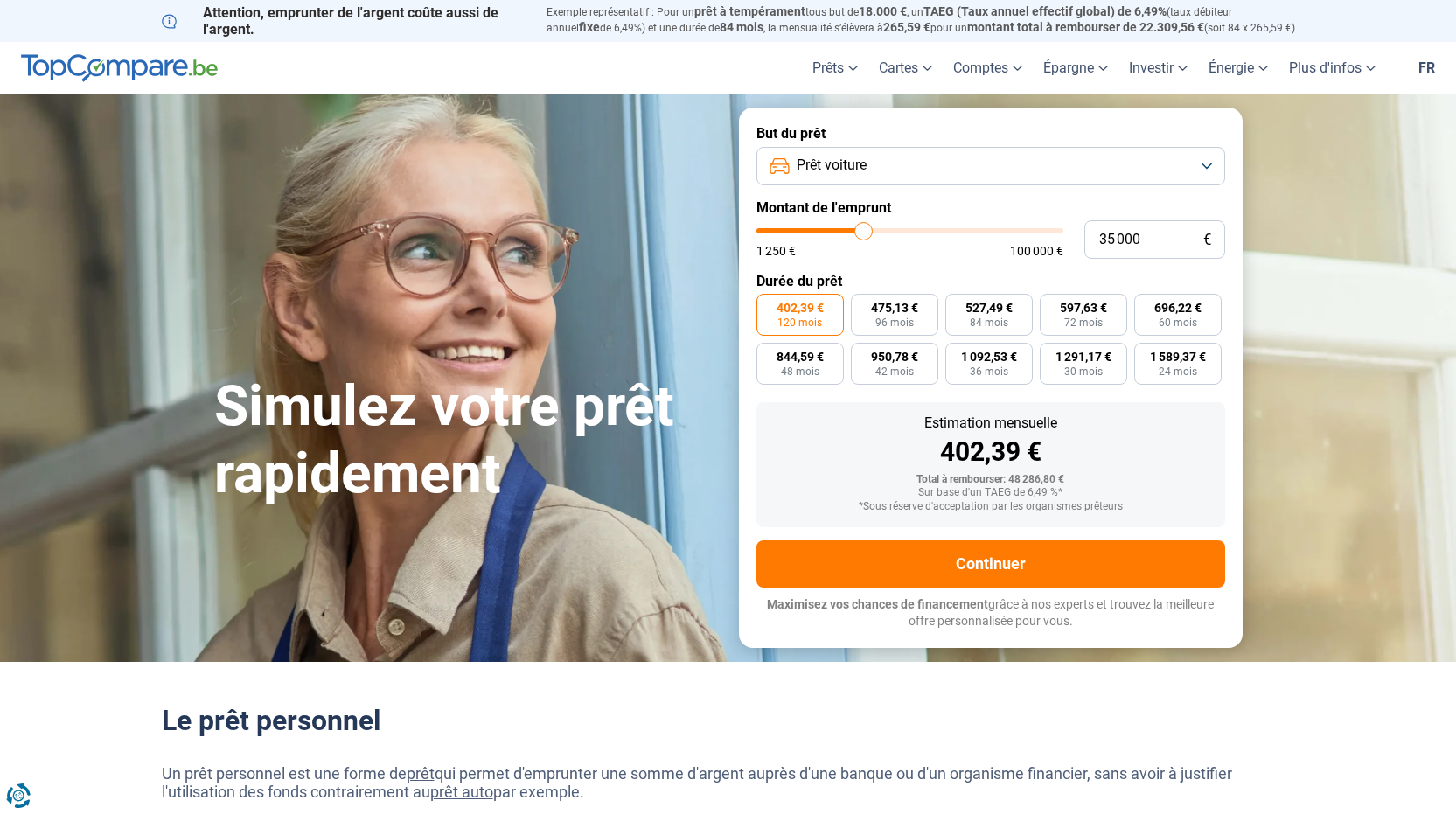
type input "33 750"
type input "33750"
type input "32 500"
type input "32500"
type input "32 250"
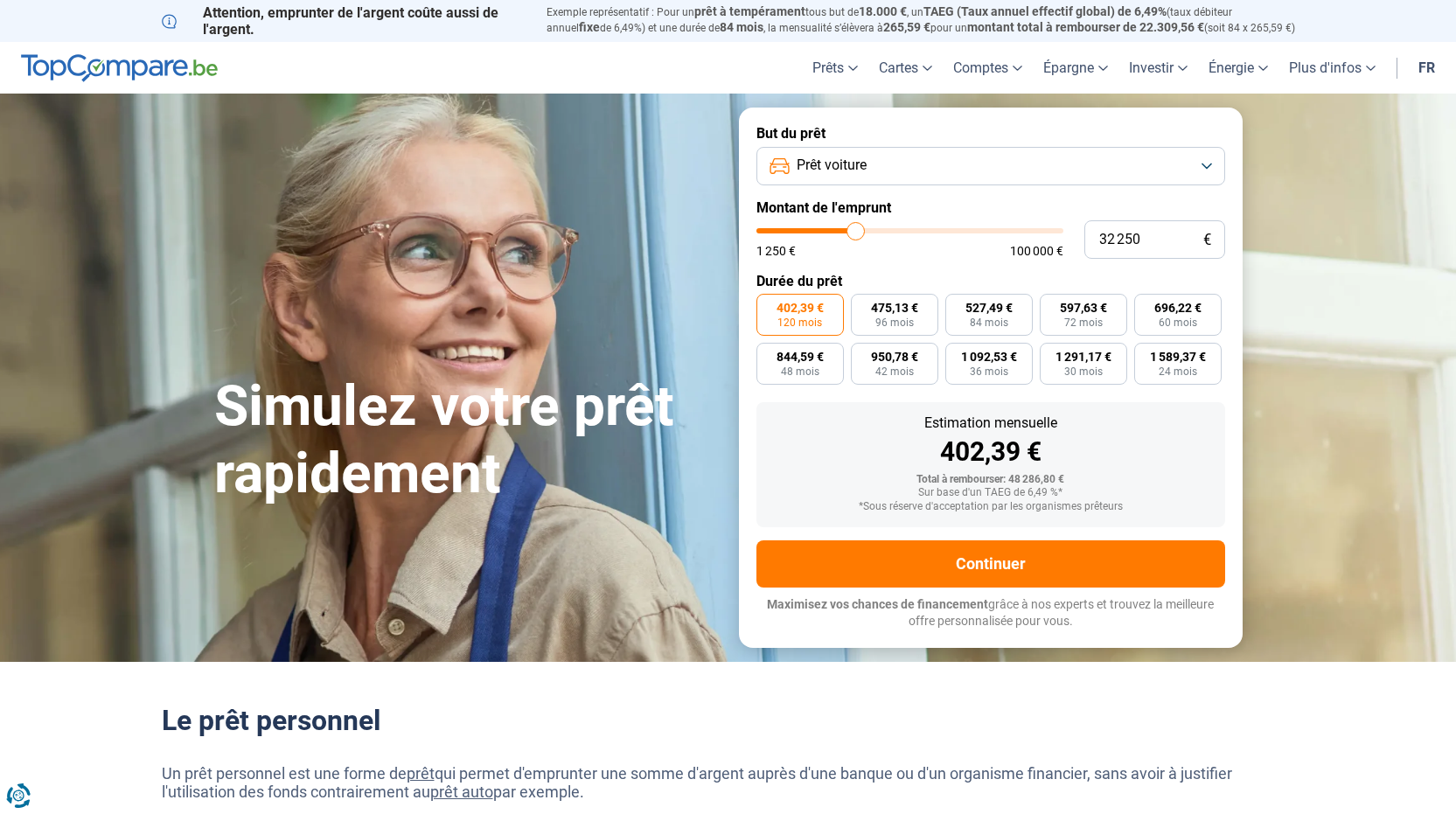
drag, startPoint x: 869, startPoint y: 233, endPoint x: 855, endPoint y: 236, distance: 14.3
type input "32250"
click at [855, 234] on input "range" at bounding box center [909, 231] width 307 height 6
type input "31 250"
type input "31250"
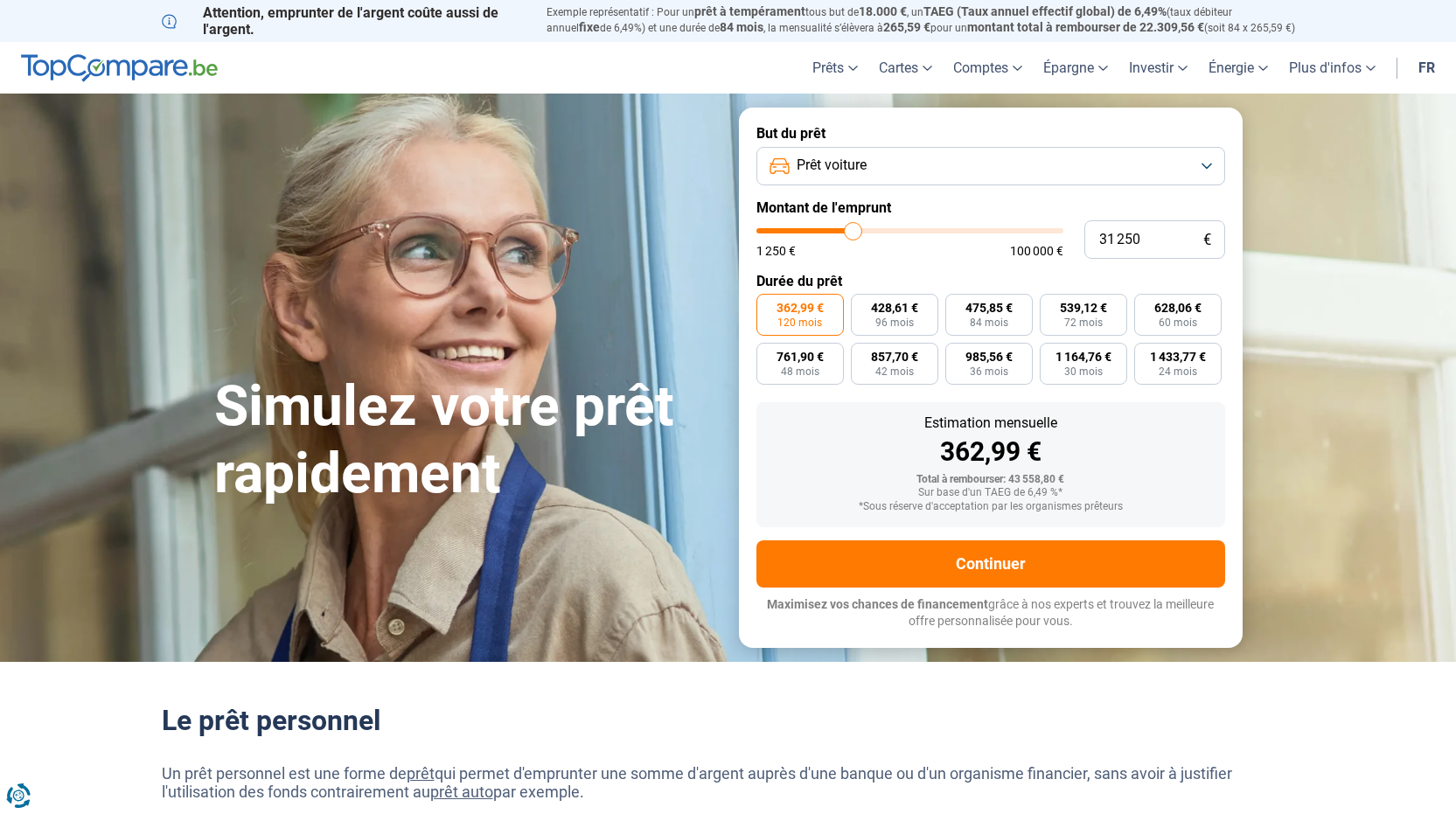
type input "31 000"
type input "31000"
type input "30 500"
type input "30500"
type input "30 250"
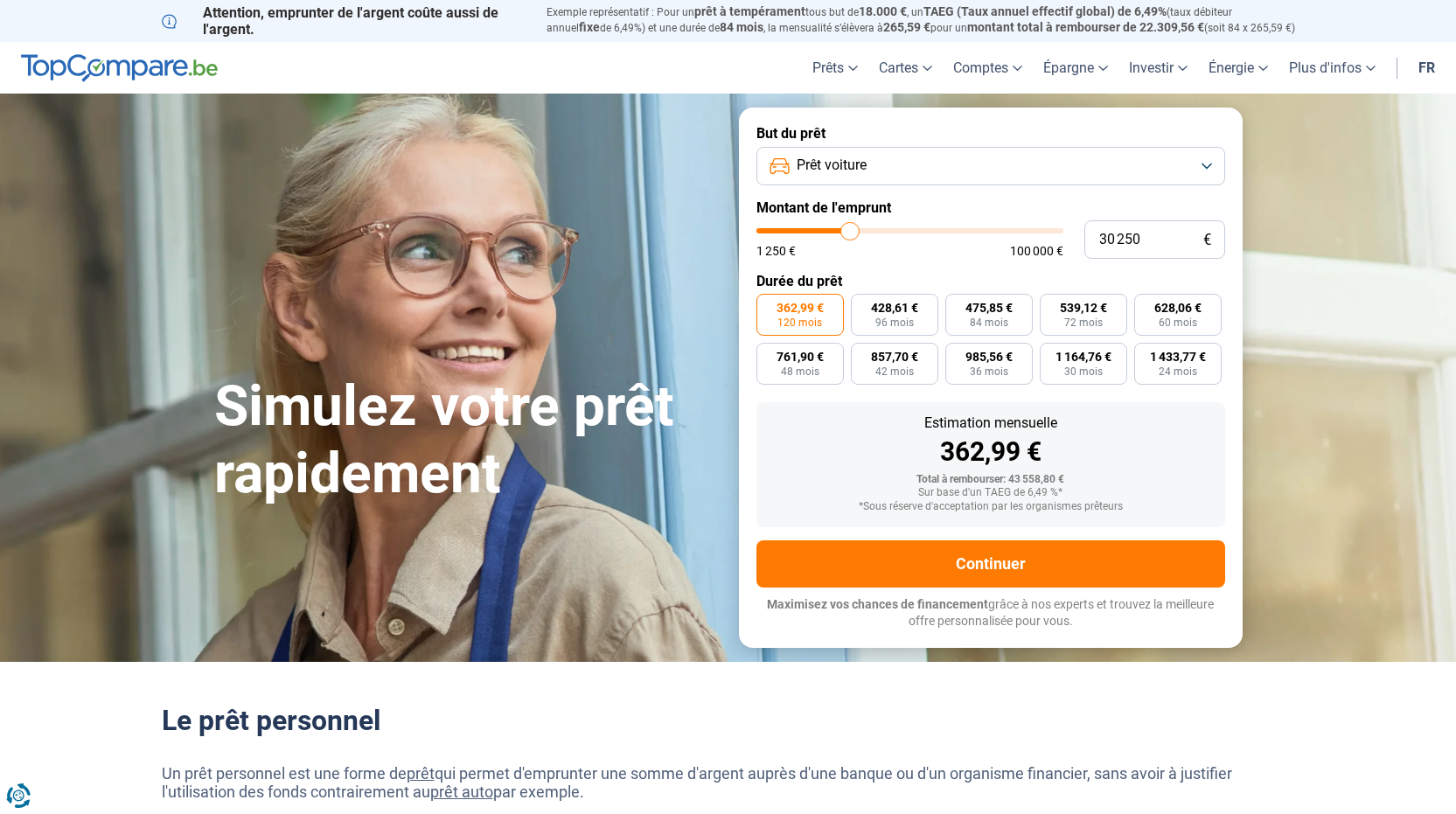
type input "30250"
click at [850, 233] on input "range" at bounding box center [909, 231] width 307 height 6
click at [1209, 165] on button "Prêt voiture" at bounding box center [991, 166] width 469 height 39
